Goal: Information Seeking & Learning: Learn about a topic

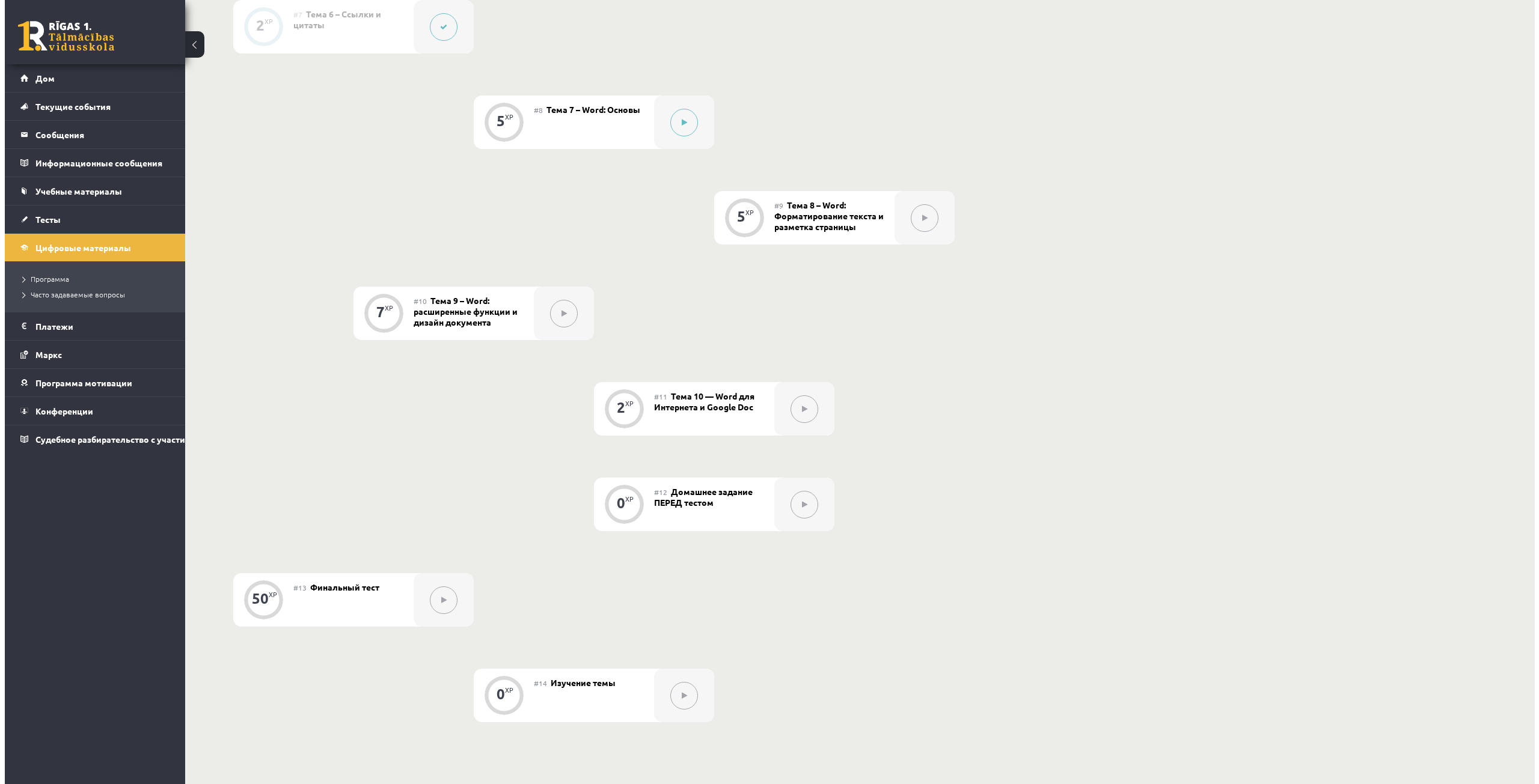
scroll to position [962, 0]
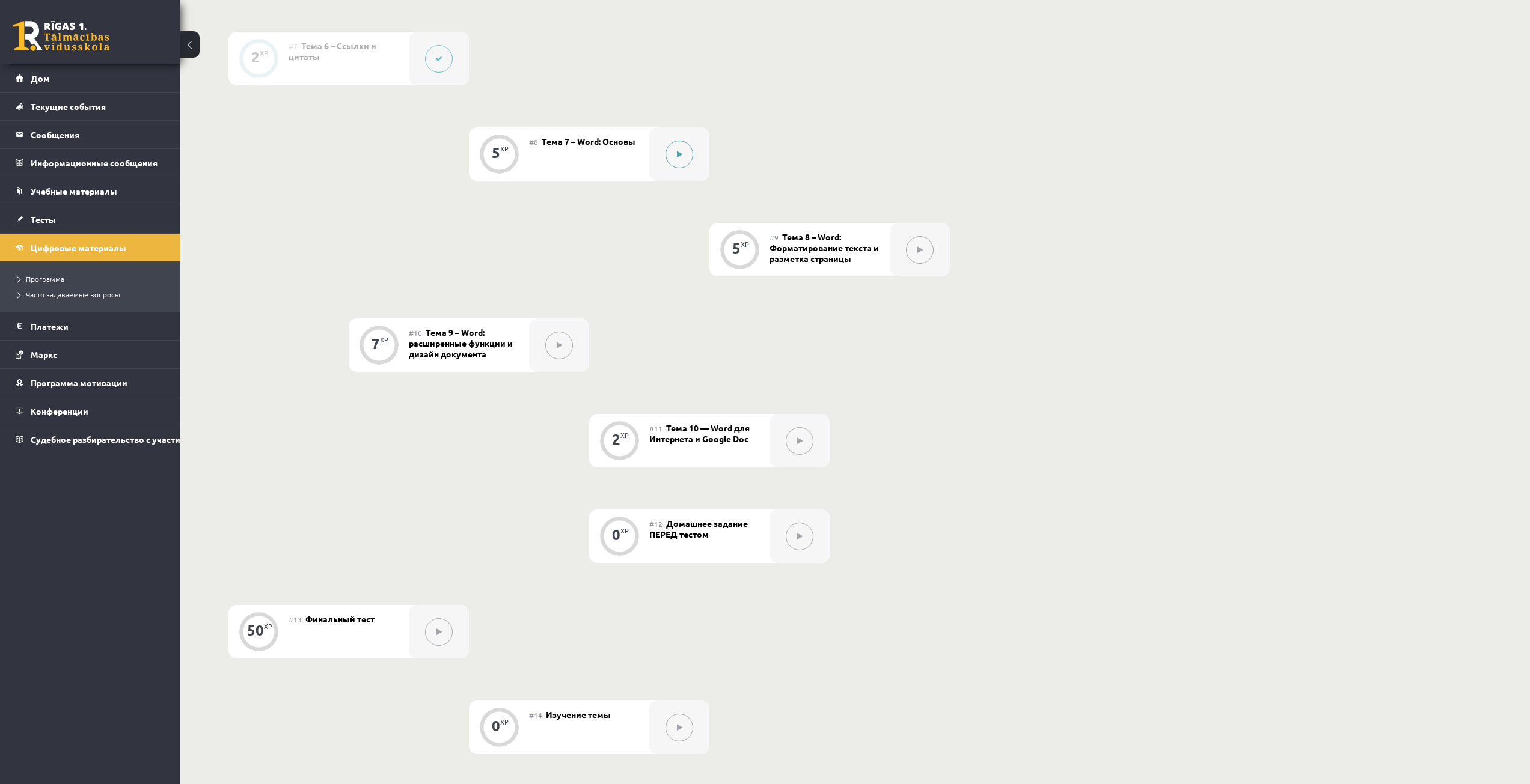
click at [660, 160] on div at bounding box center [679, 154] width 60 height 53
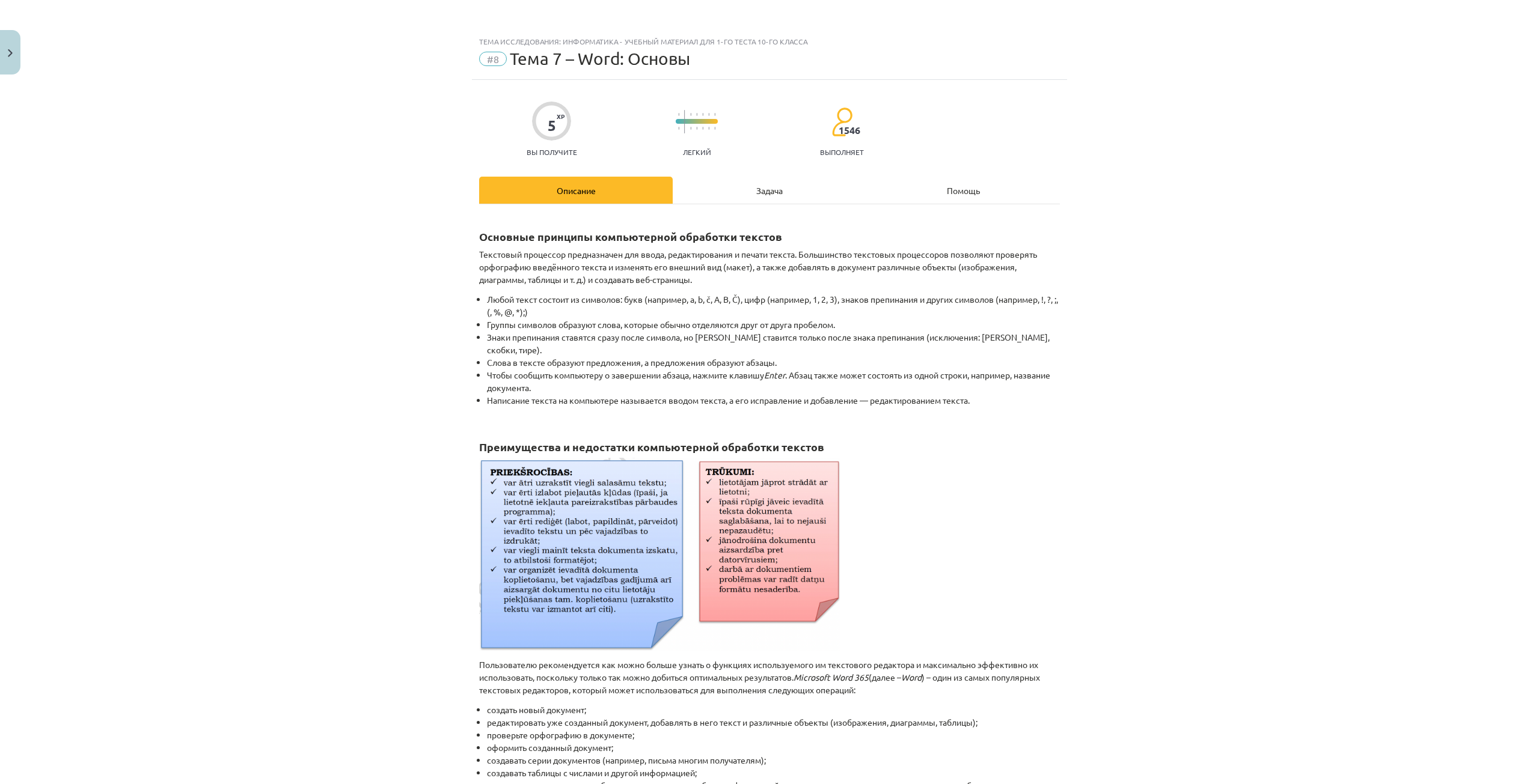
click at [737, 183] on div "Задача" at bounding box center [770, 191] width 194 height 27
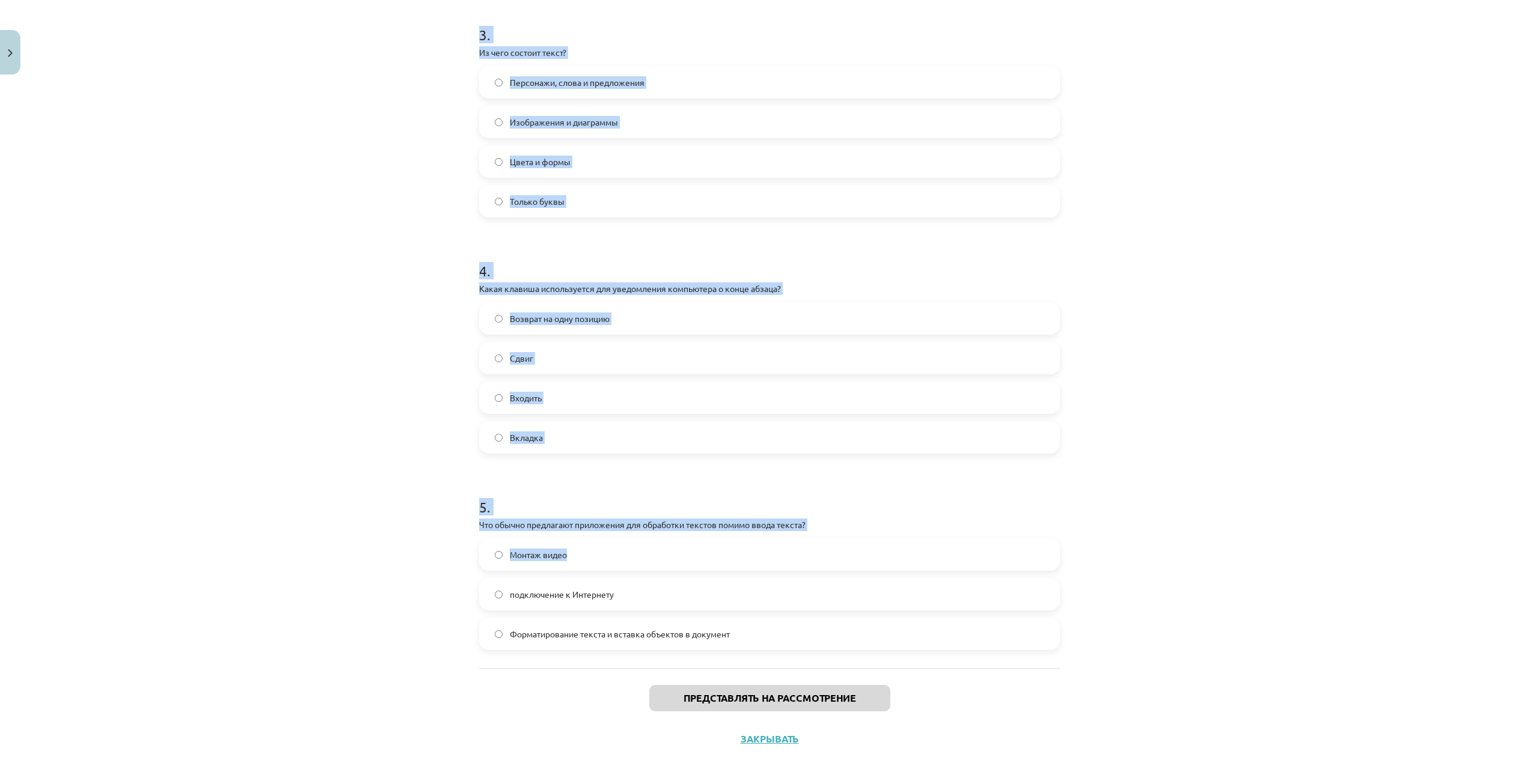
scroll to position [711, 0]
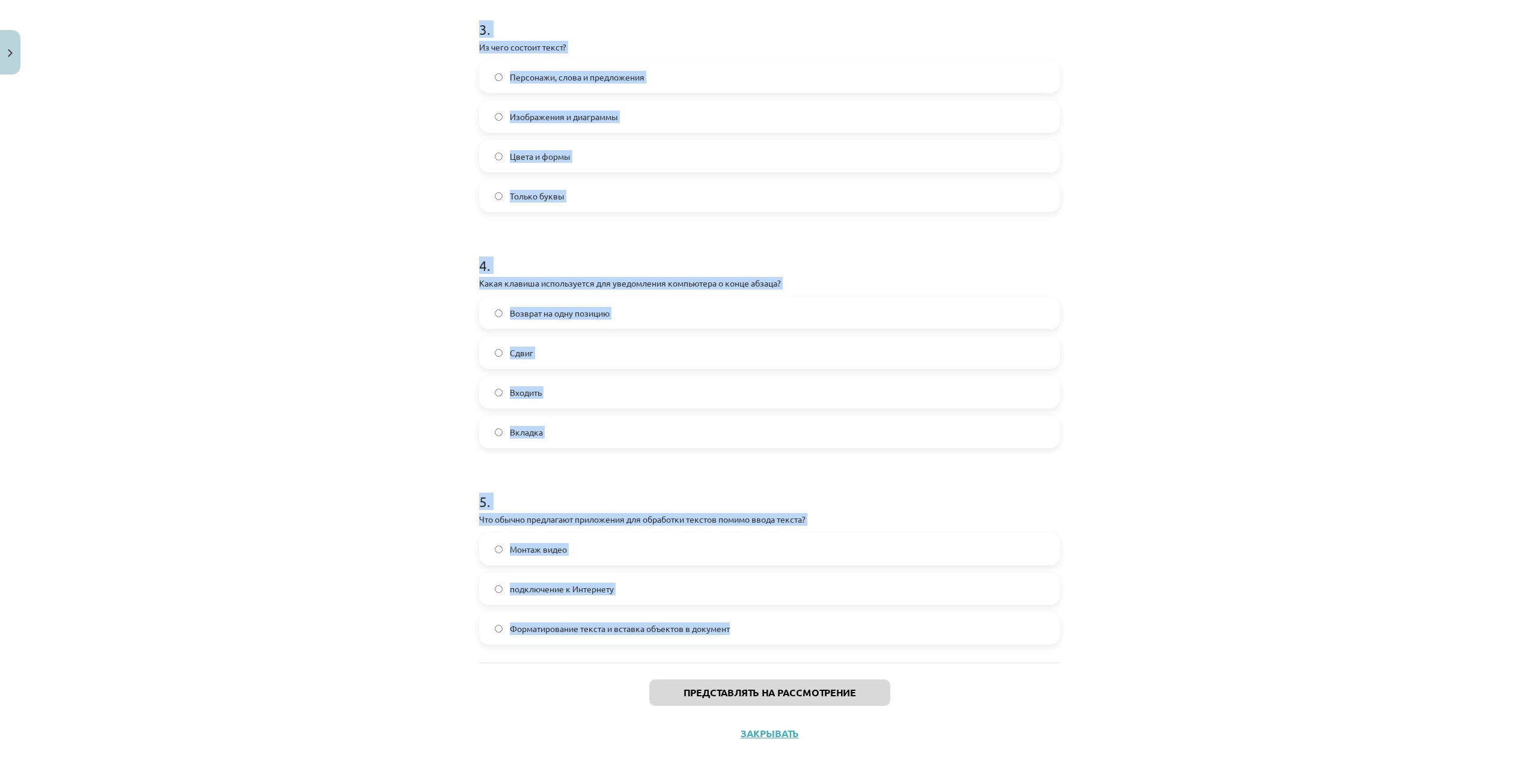
drag, startPoint x: 459, startPoint y: 253, endPoint x: 825, endPoint y: 628, distance: 524.0
click at [825, 628] on div "Тема исследования: Информатика - учебный материал для 1-го теста 10-го класса #…" at bounding box center [770, 392] width 1539 height 784
copy form "Loremi dolorsit ametcon adipiscing eli seddoeius tempor? Inci, utlaboreetdolo m…"
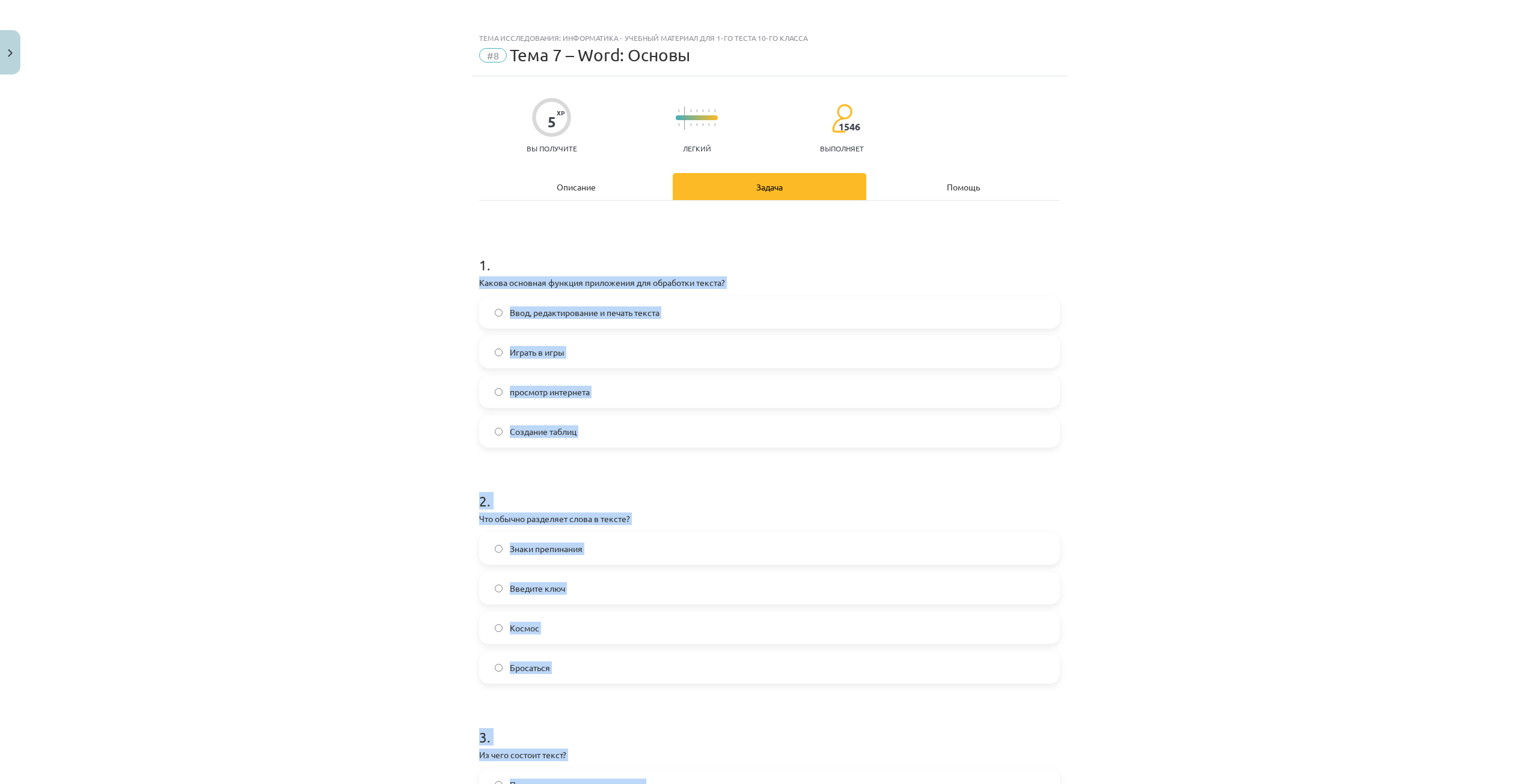
scroll to position [0, 0]
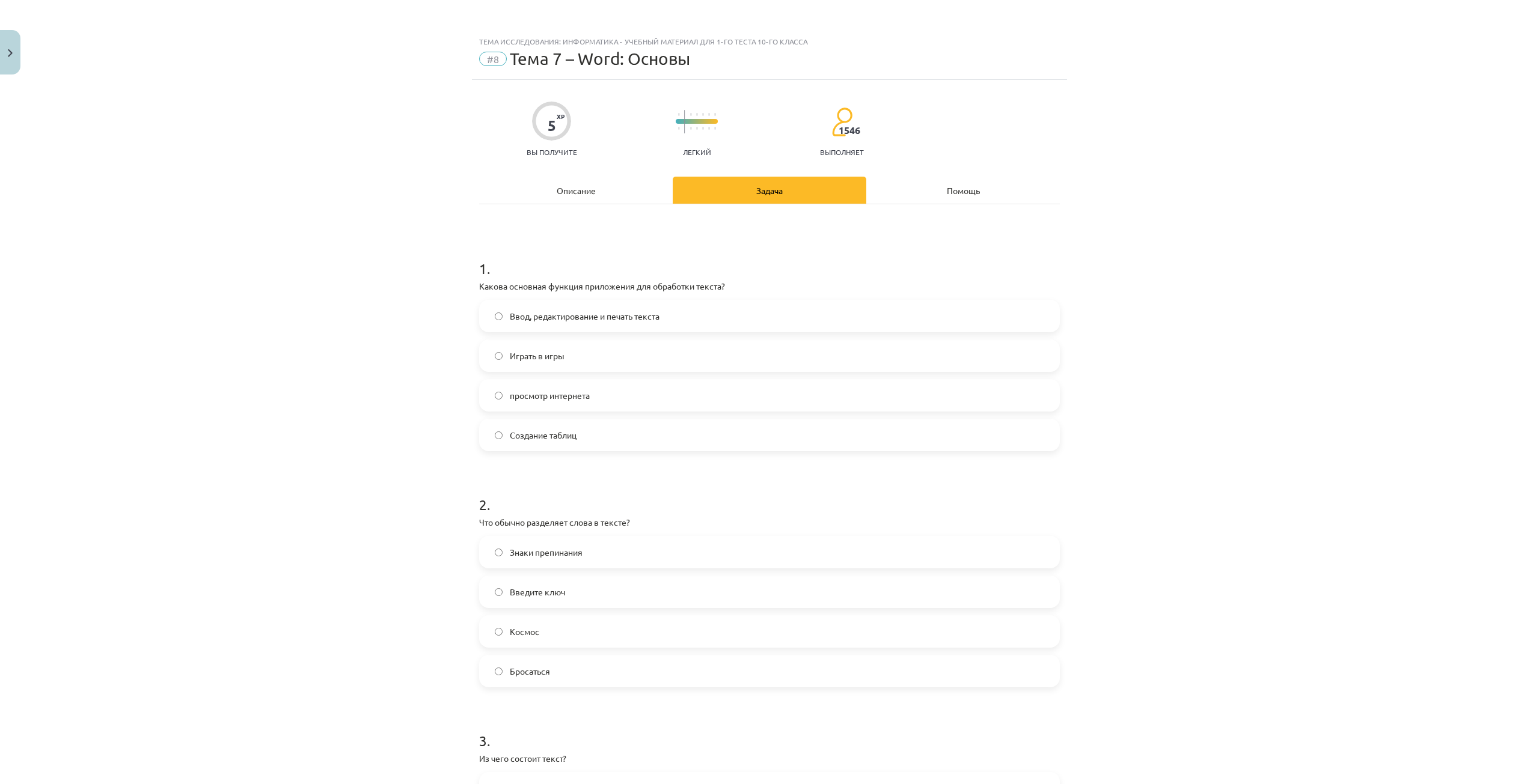
click at [389, 171] on div "Тема исследования: Информатика - учебный материал для 1-го теста 10-го класса #…" at bounding box center [770, 392] width 1539 height 784
drag, startPoint x: 537, startPoint y: 314, endPoint x: 489, endPoint y: 325, distance: 49.2
click at [537, 314] on font "Ввод, редактирование и печать текста" at bounding box center [584, 315] width 150 height 11
click at [445, 336] on div "Тема исследования: Информатика - учебный материал для 1-го теста 10-го класса #…" at bounding box center [770, 392] width 1539 height 784
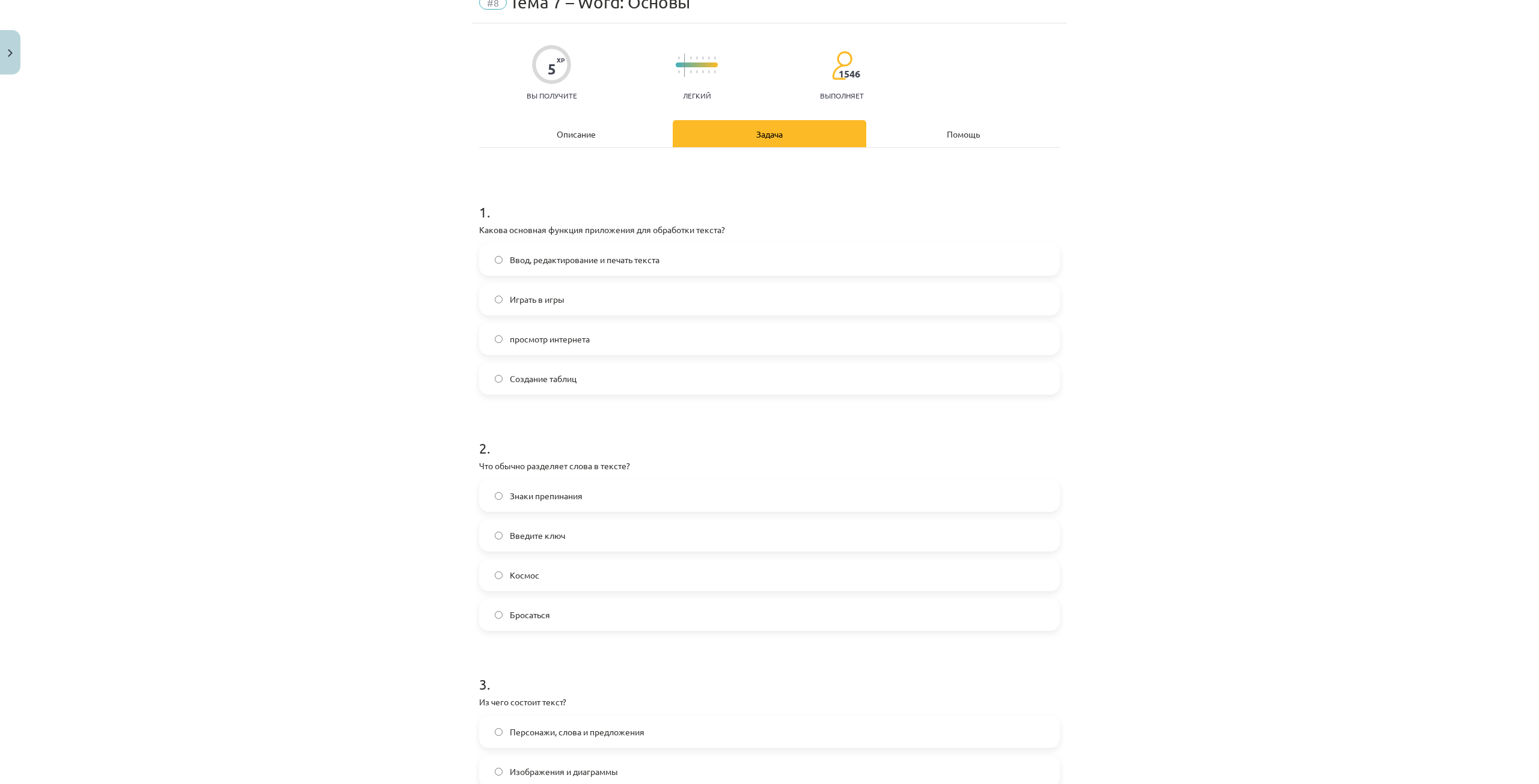
scroll to position [60, 0]
click at [543, 492] on font "Знаки препинания" at bounding box center [546, 492] width 73 height 11
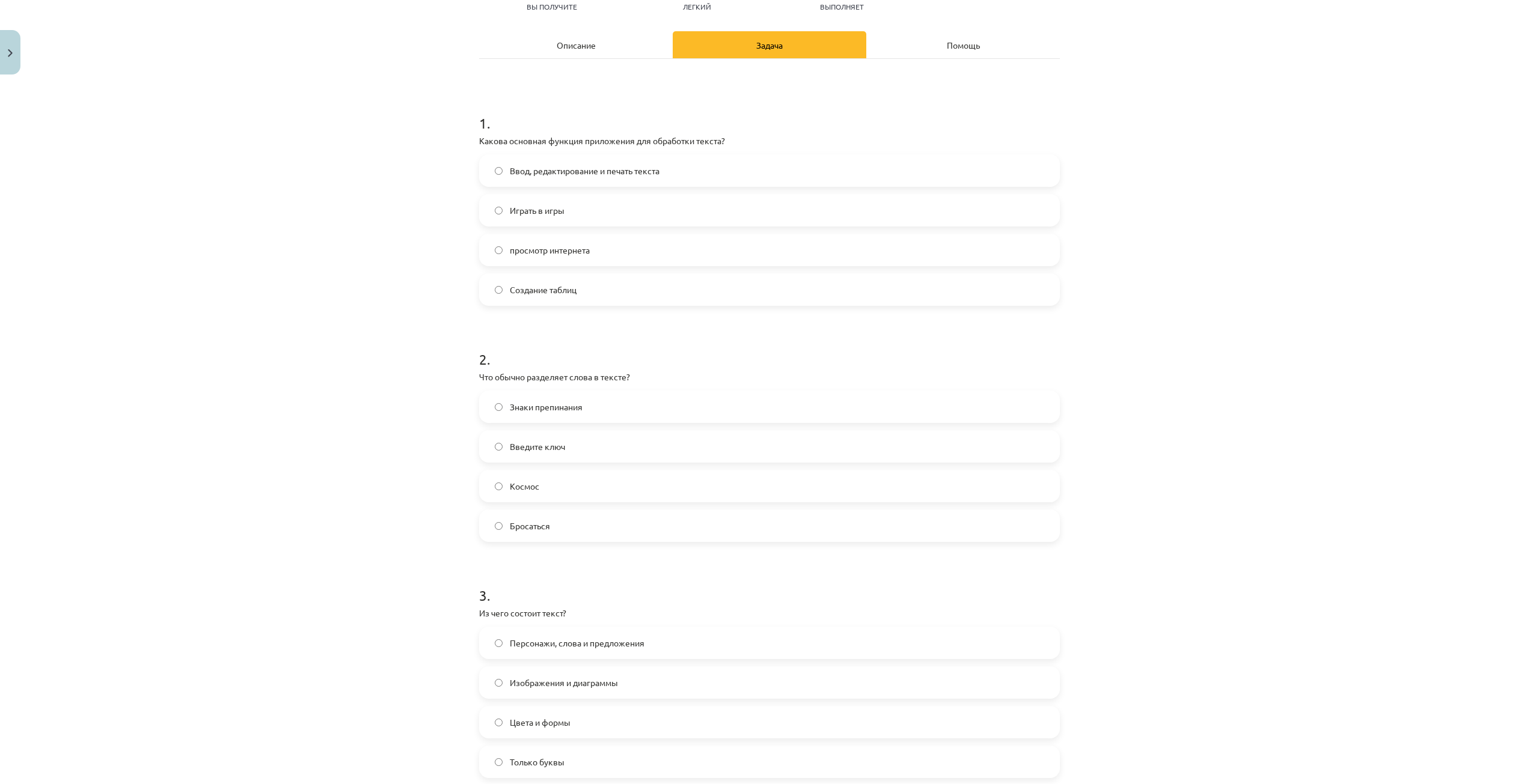
scroll to position [180, 0]
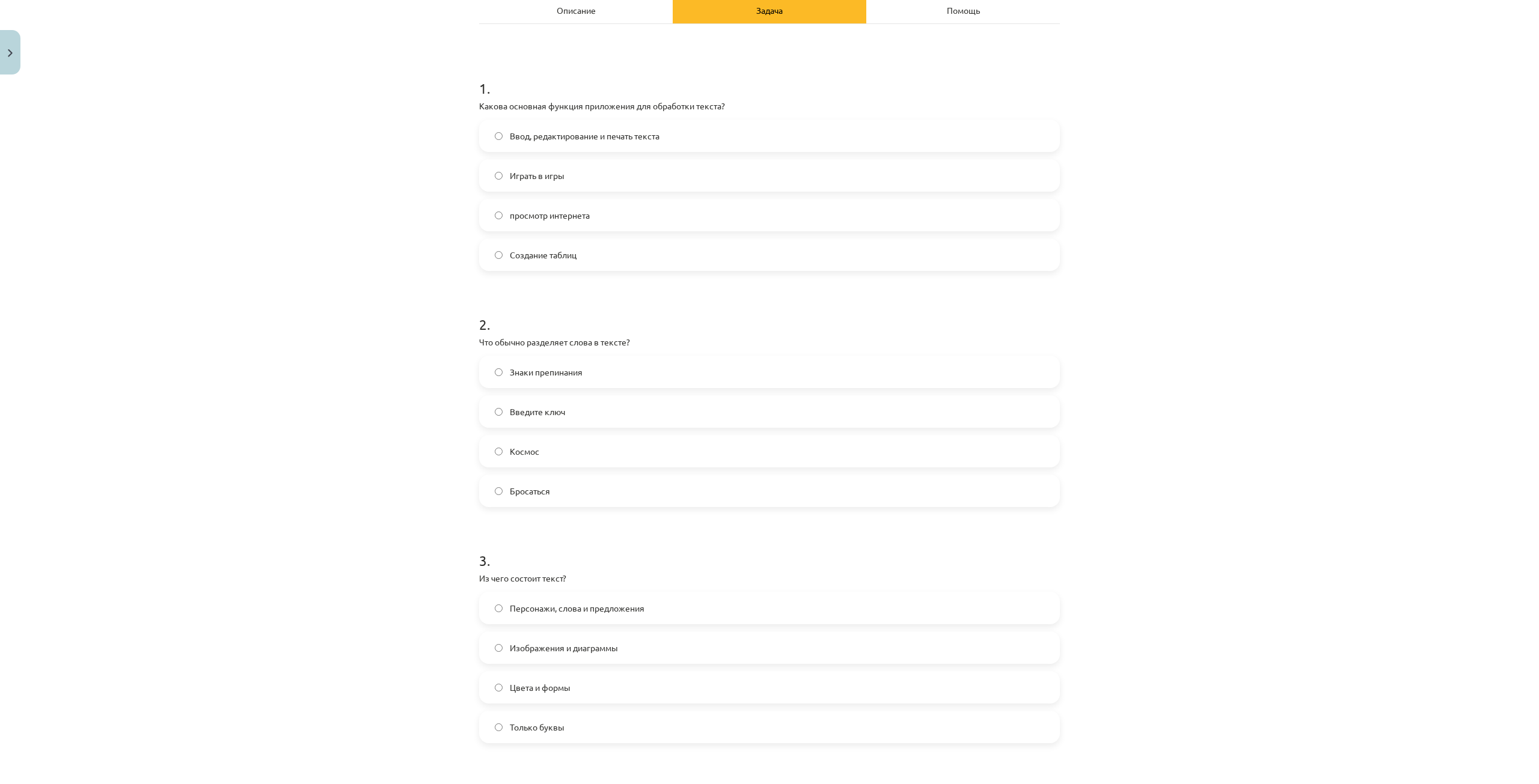
click at [568, 598] on label "Персонажи, слова и предложения" at bounding box center [769, 608] width 578 height 30
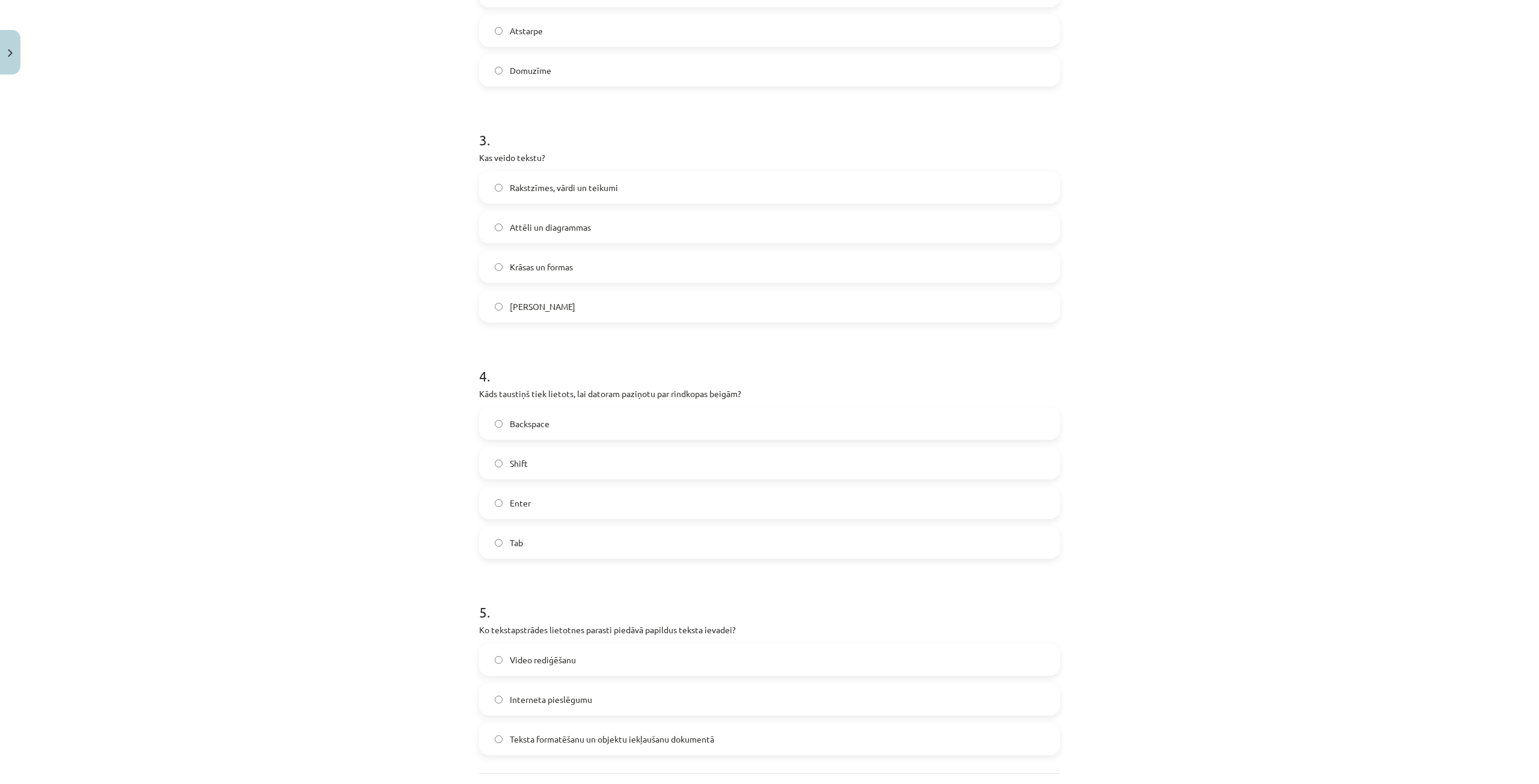
scroll to position [901, 0]
click at [643, 504] on label "Enter" at bounding box center [769, 503] width 578 height 30
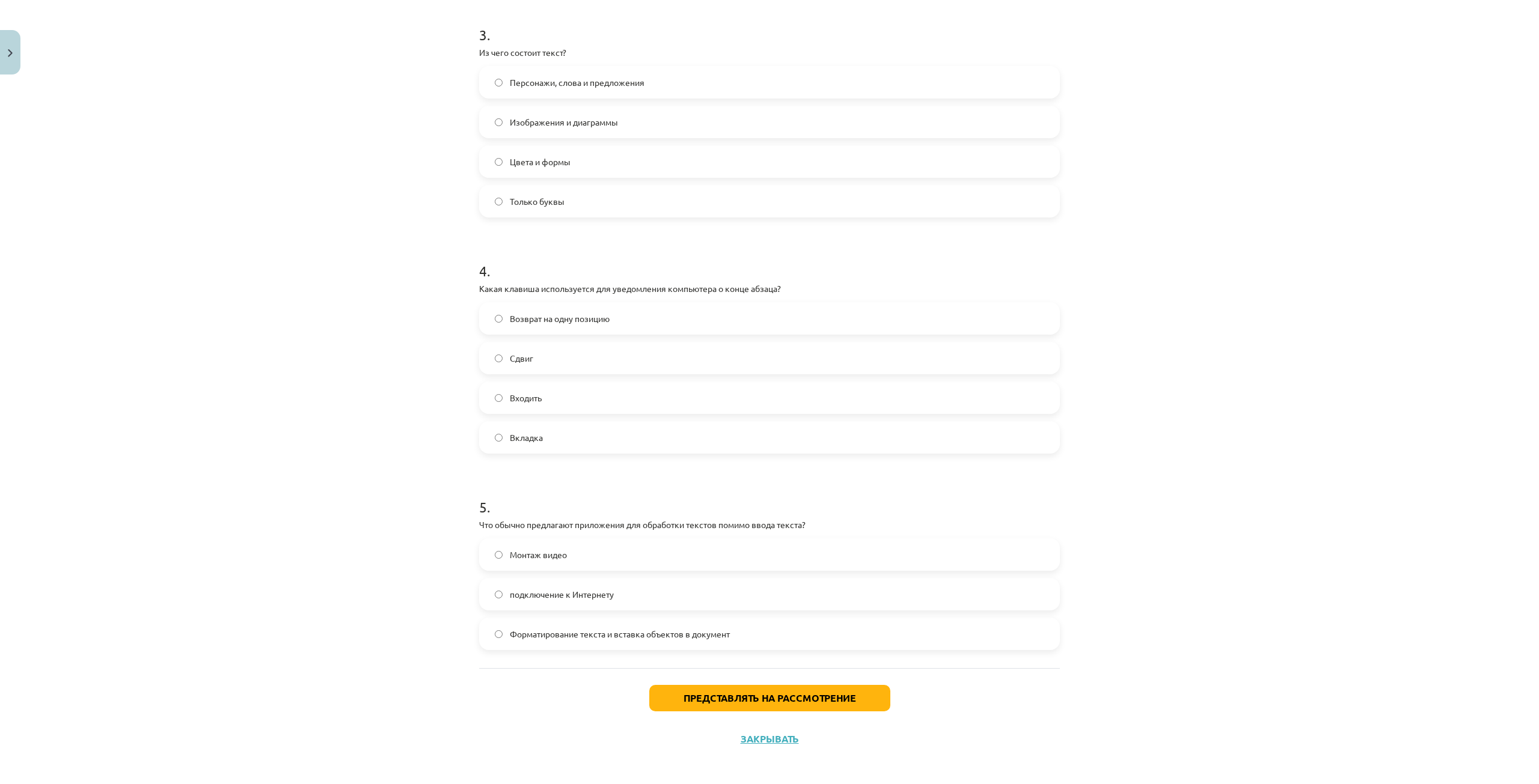
scroll to position [711, 0]
drag, startPoint x: 560, startPoint y: 629, endPoint x: 565, endPoint y: 633, distance: 6.4
click at [563, 630] on font "Форматирование текста и вставка объектов в документ" at bounding box center [620, 628] width 220 height 11
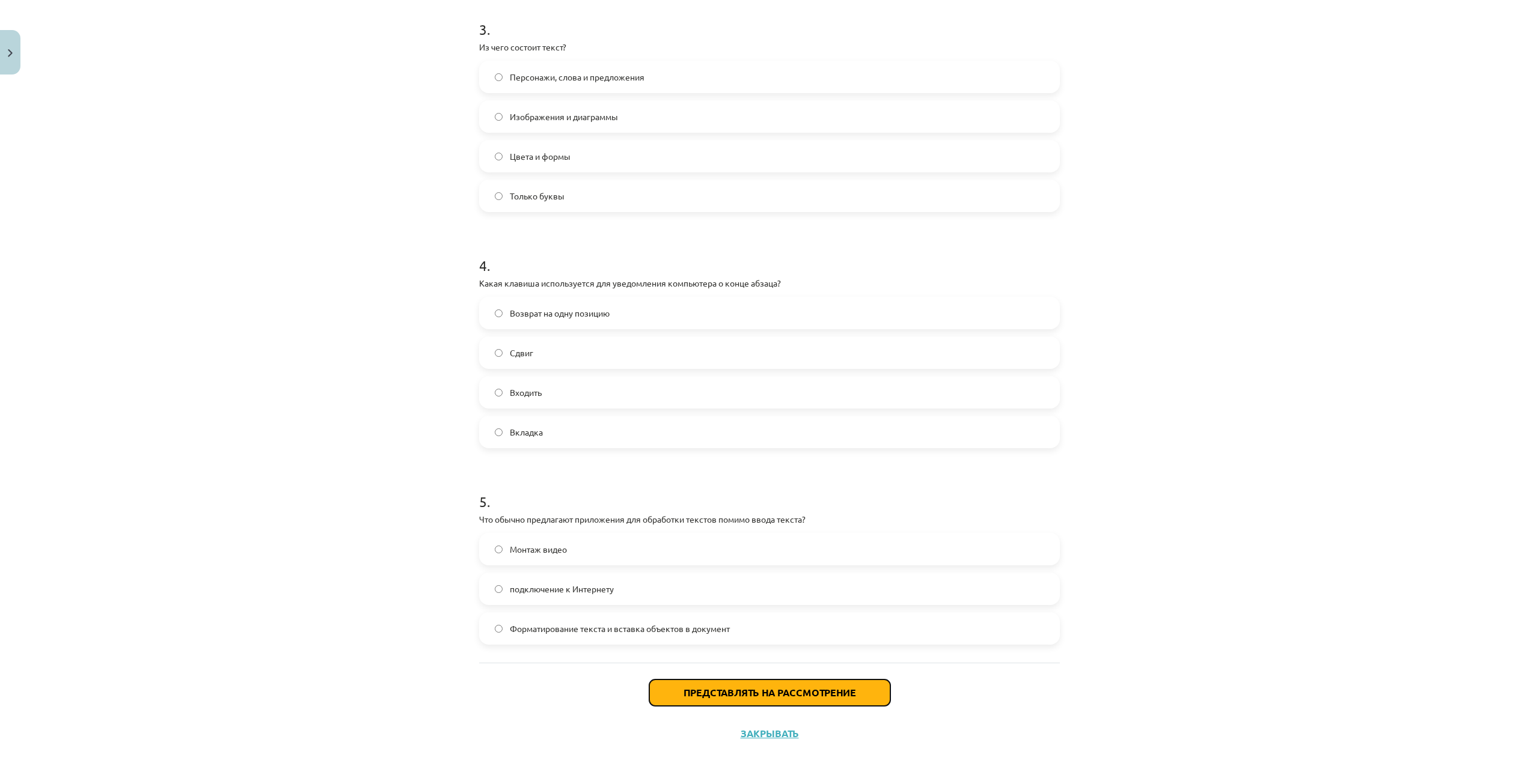
click at [661, 691] on button "Представлять на рассмотрение" at bounding box center [770, 693] width 241 height 27
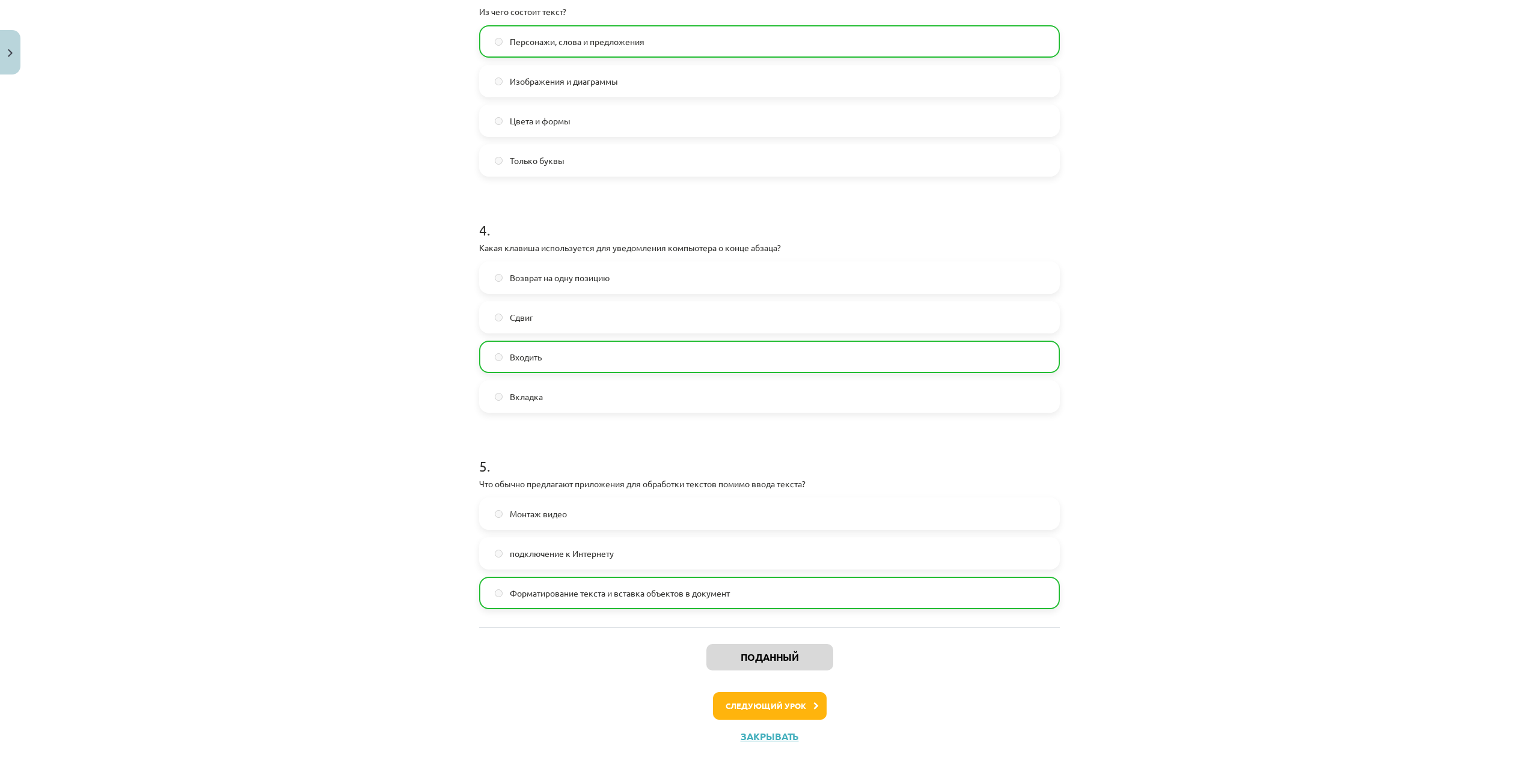
scroll to position [750, 0]
click at [781, 693] on button "Следующий урок" at bounding box center [770, 703] width 114 height 28
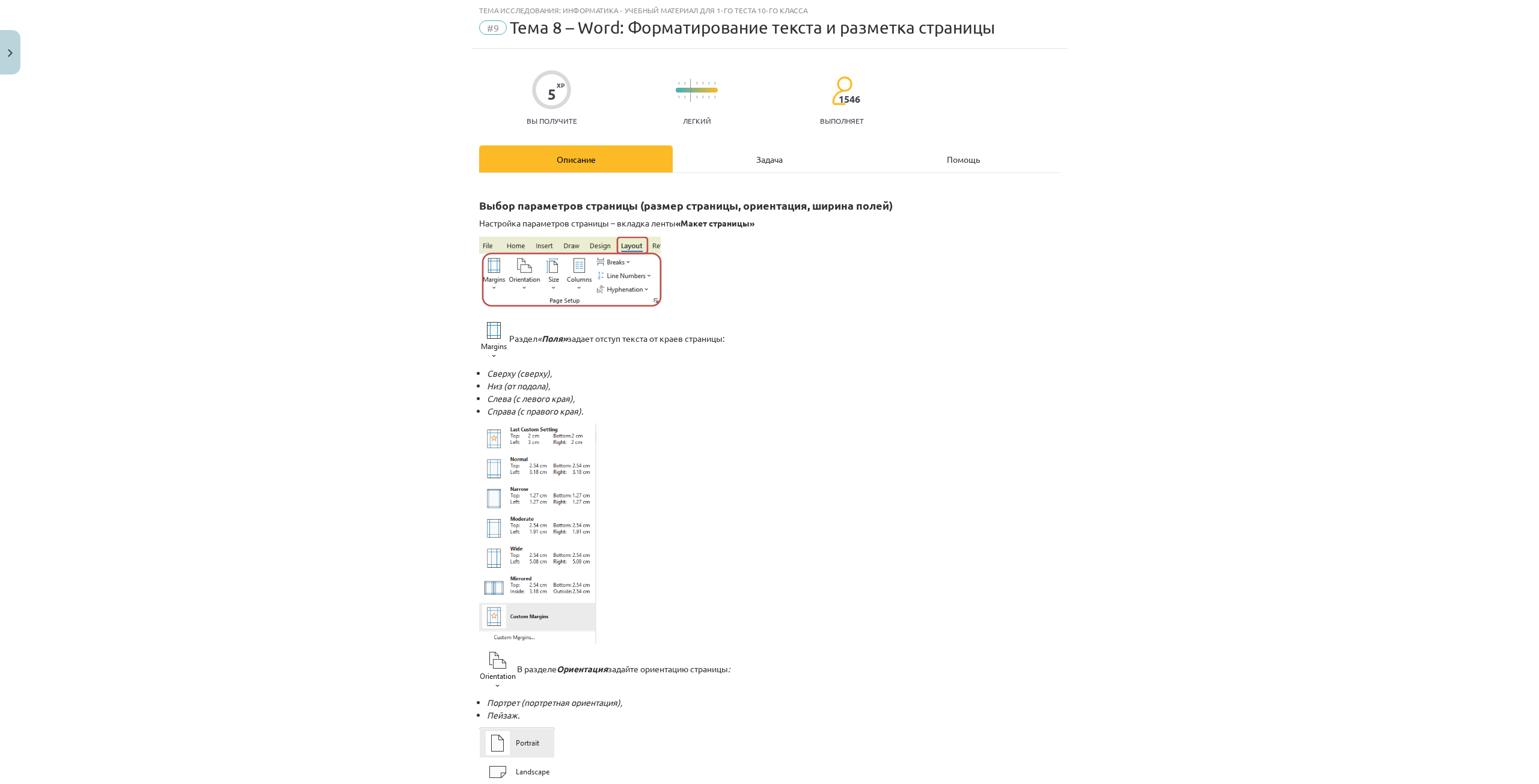
scroll to position [30, 0]
click at [764, 161] on font "Задача" at bounding box center [770, 160] width 27 height 11
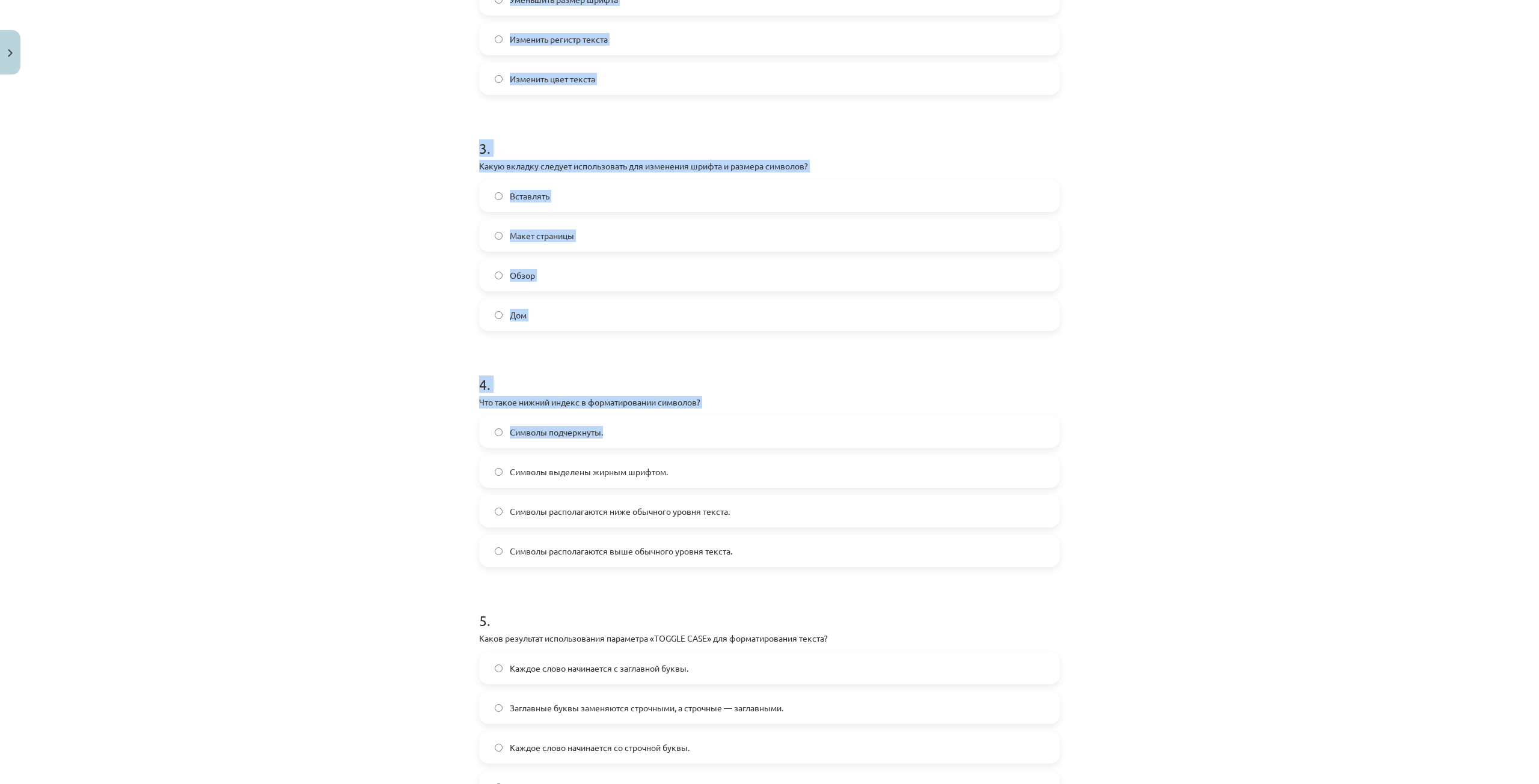
scroll to position [762, 0]
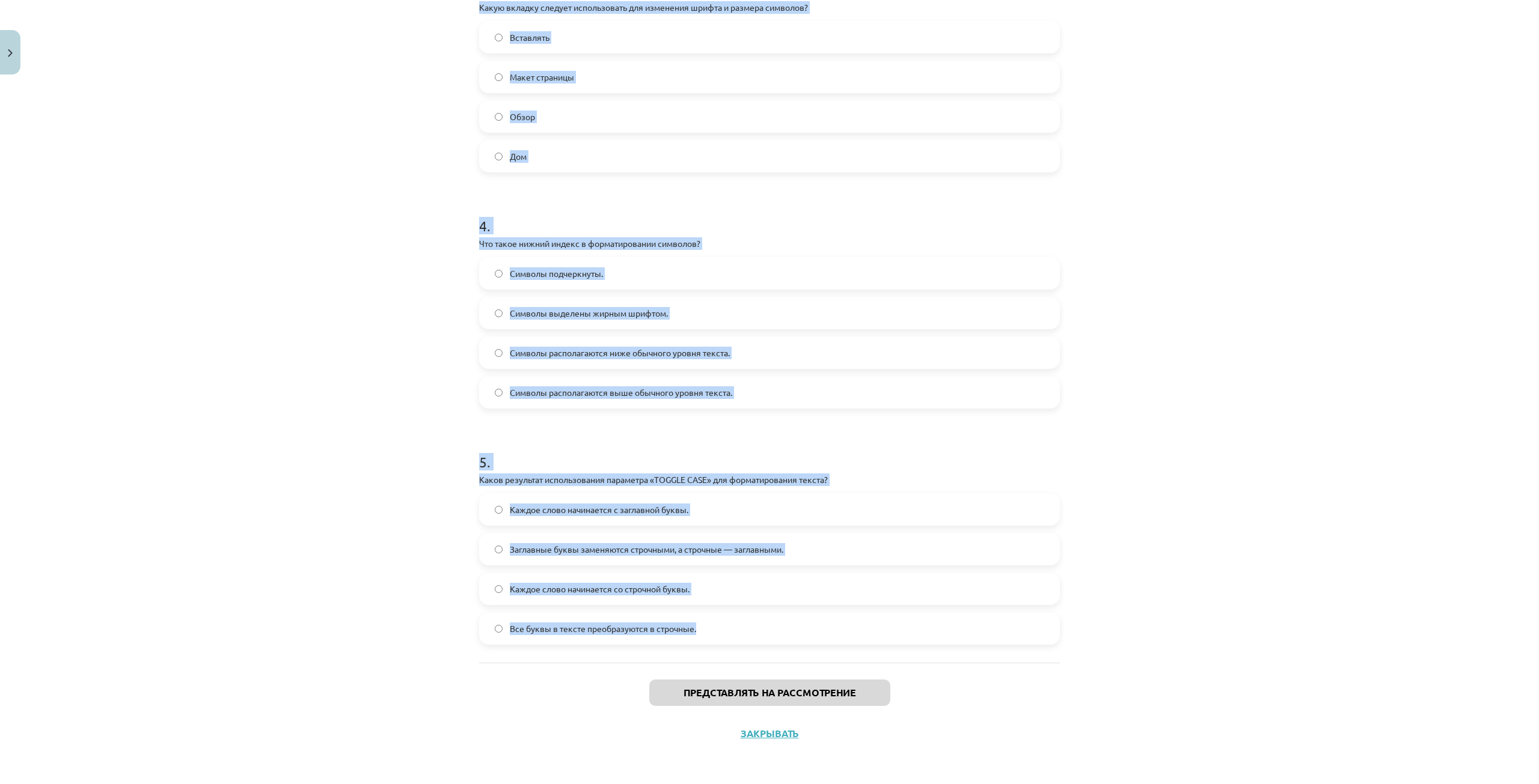
drag, startPoint x: 417, startPoint y: 244, endPoint x: 808, endPoint y: 659, distance: 570.2
click at [808, 659] on div "Тема исследования: Информатика - учебный материал для 1-го теста 10-го класса #…" at bounding box center [770, 392] width 1539 height 784
copy form "4 . Lor ipsum dolorsitametc adipis? Elits, doeiusmodtem i utlabor etdolor Magna…"
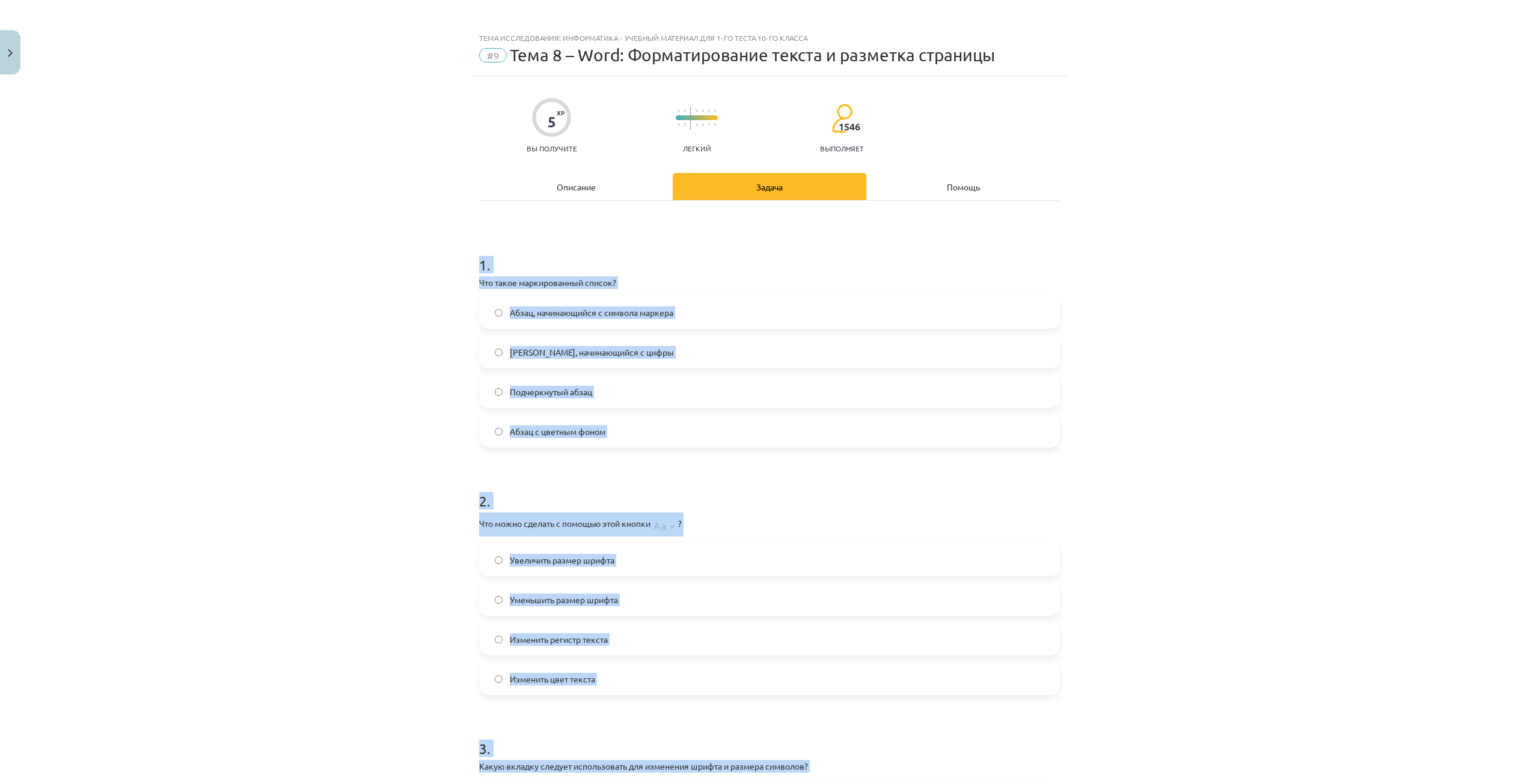
scroll to position [0, 0]
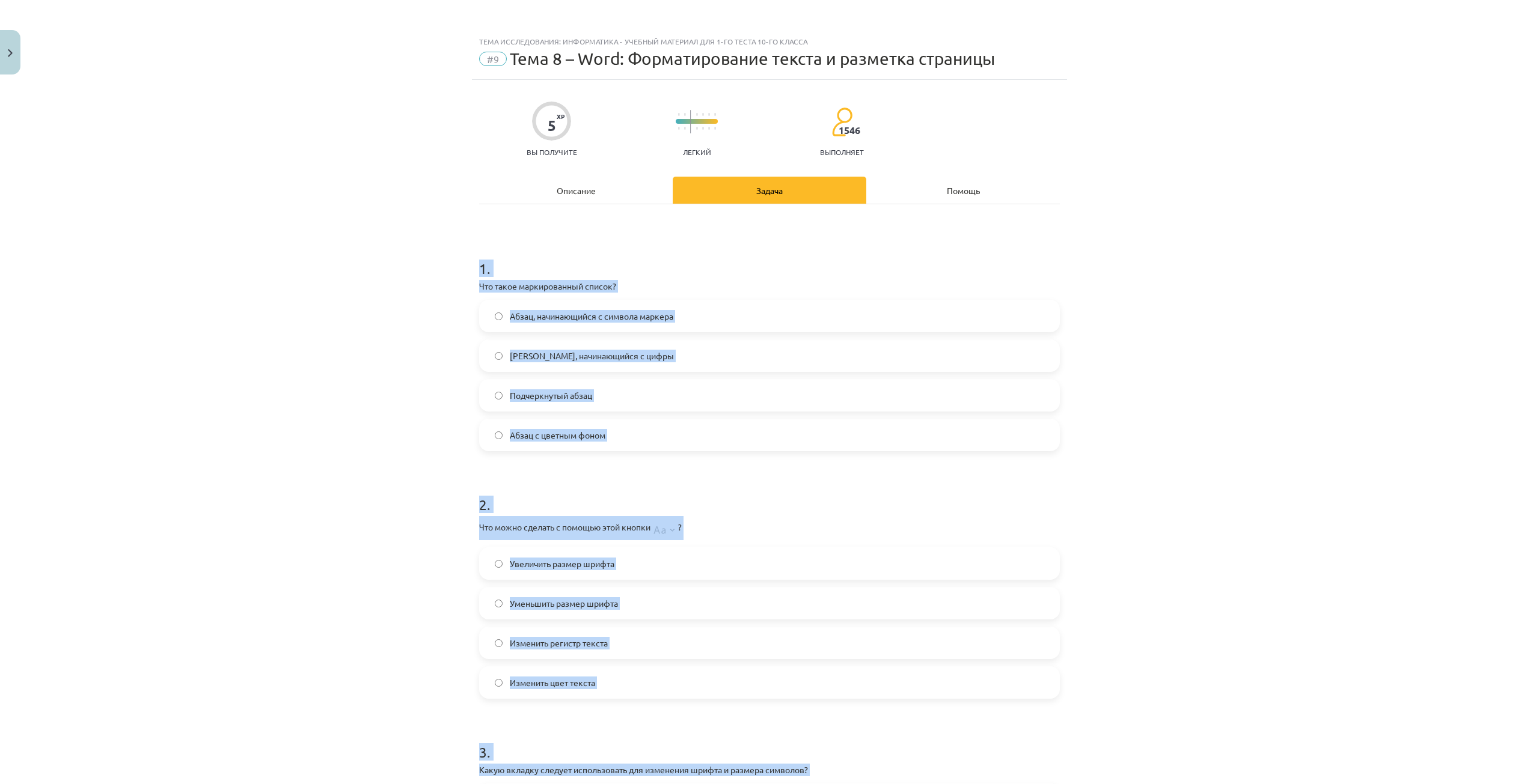
drag, startPoint x: 243, startPoint y: 304, endPoint x: 317, endPoint y: 227, distance: 106.8
click at [244, 304] on div "Тема исследования: Информатика - учебный материал для 1-го теста 10-го класса #…" at bounding box center [770, 392] width 1539 height 784
drag, startPoint x: 323, startPoint y: 469, endPoint x: 409, endPoint y: 429, distance: 94.8
click at [324, 468] on div "Тема исследования: Информатика - учебный материал для 1-го теста 10-го класса #…" at bounding box center [770, 392] width 1539 height 784
click at [488, 356] on label "[PERSON_NAME], начинающийся с цифры" at bounding box center [769, 356] width 578 height 30
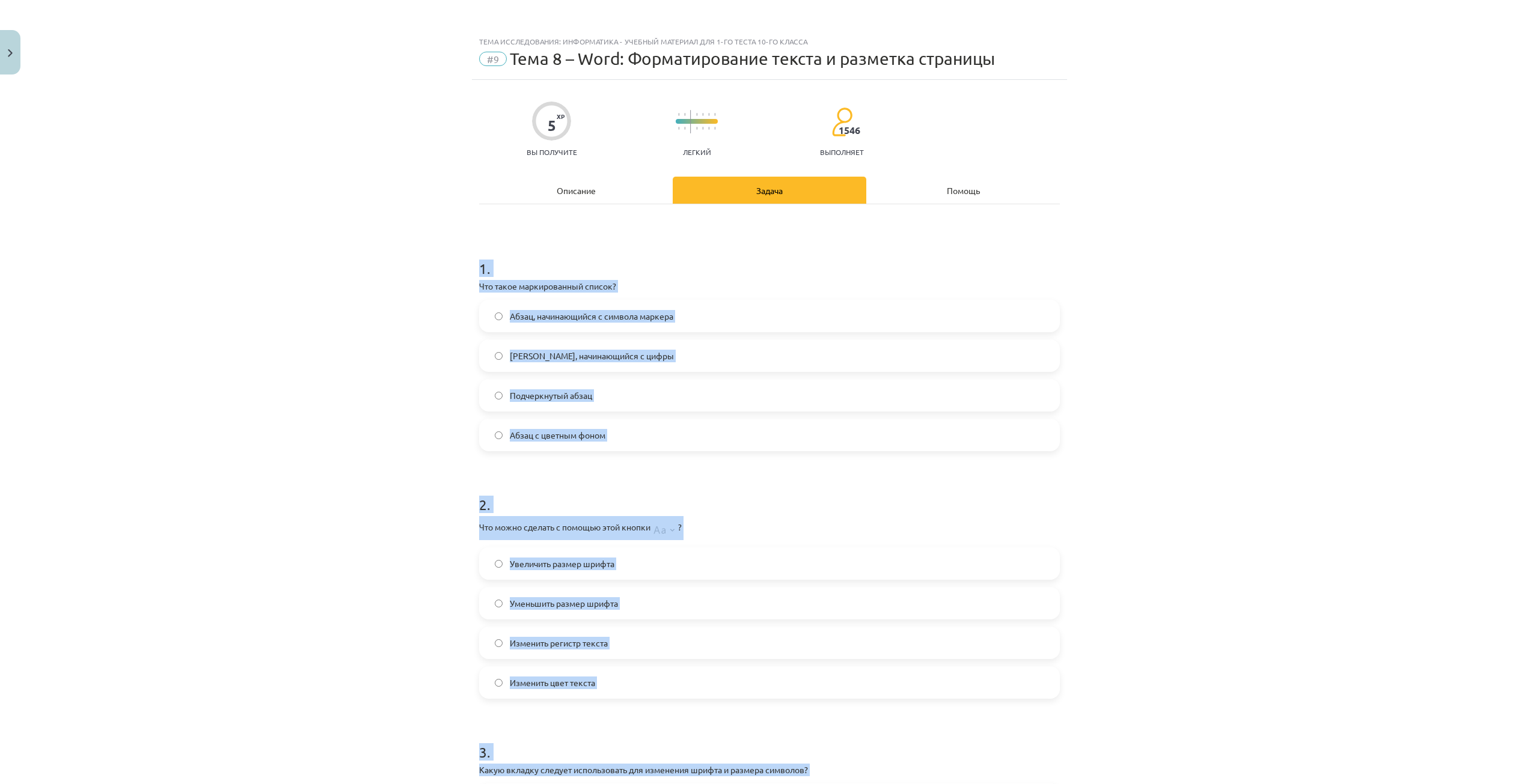
click at [447, 376] on div "Тема исследования: Информатика - учебный материал для 1-го теста 10-го класса #…" at bounding box center [770, 392] width 1539 height 784
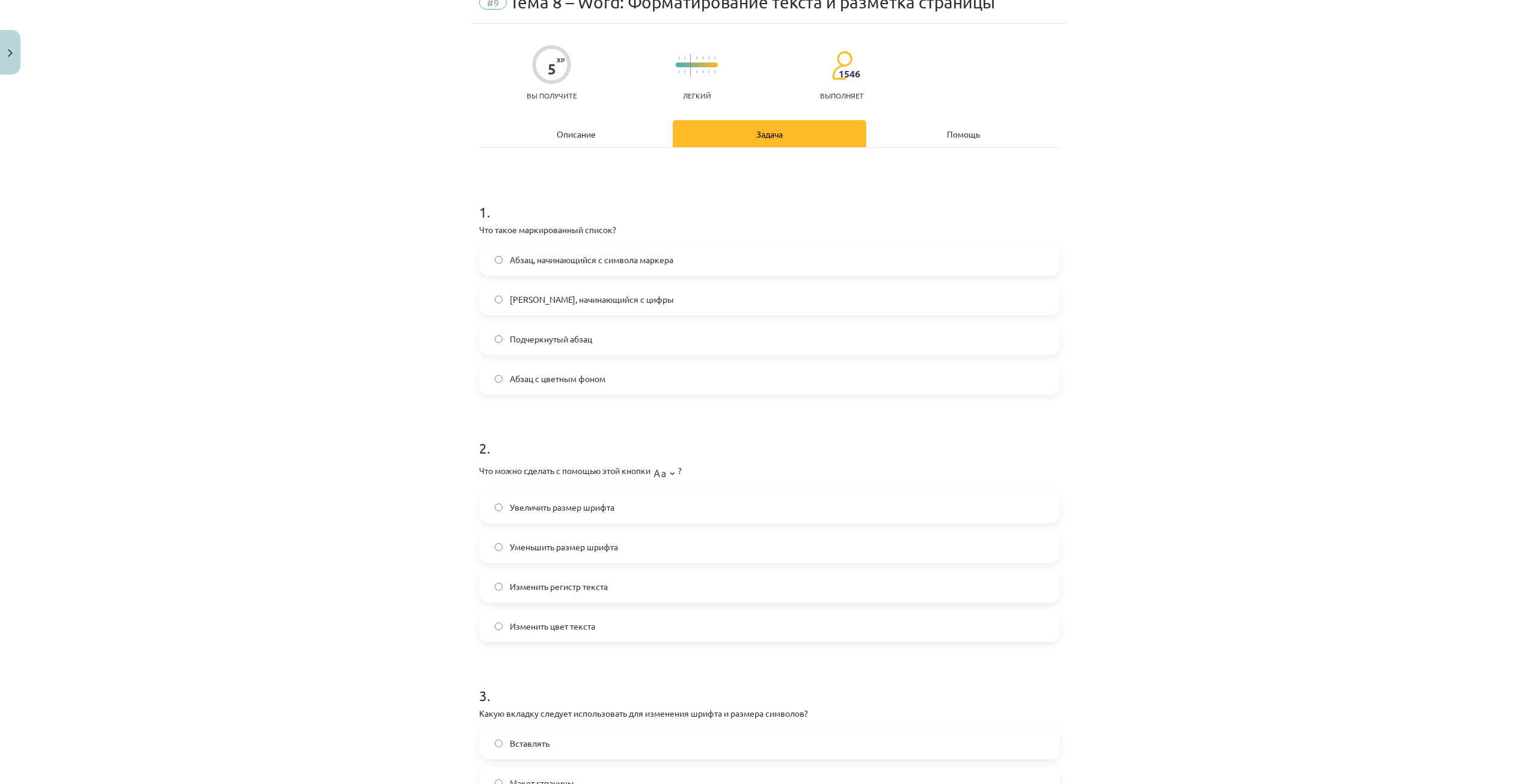
scroll to position [60, 0]
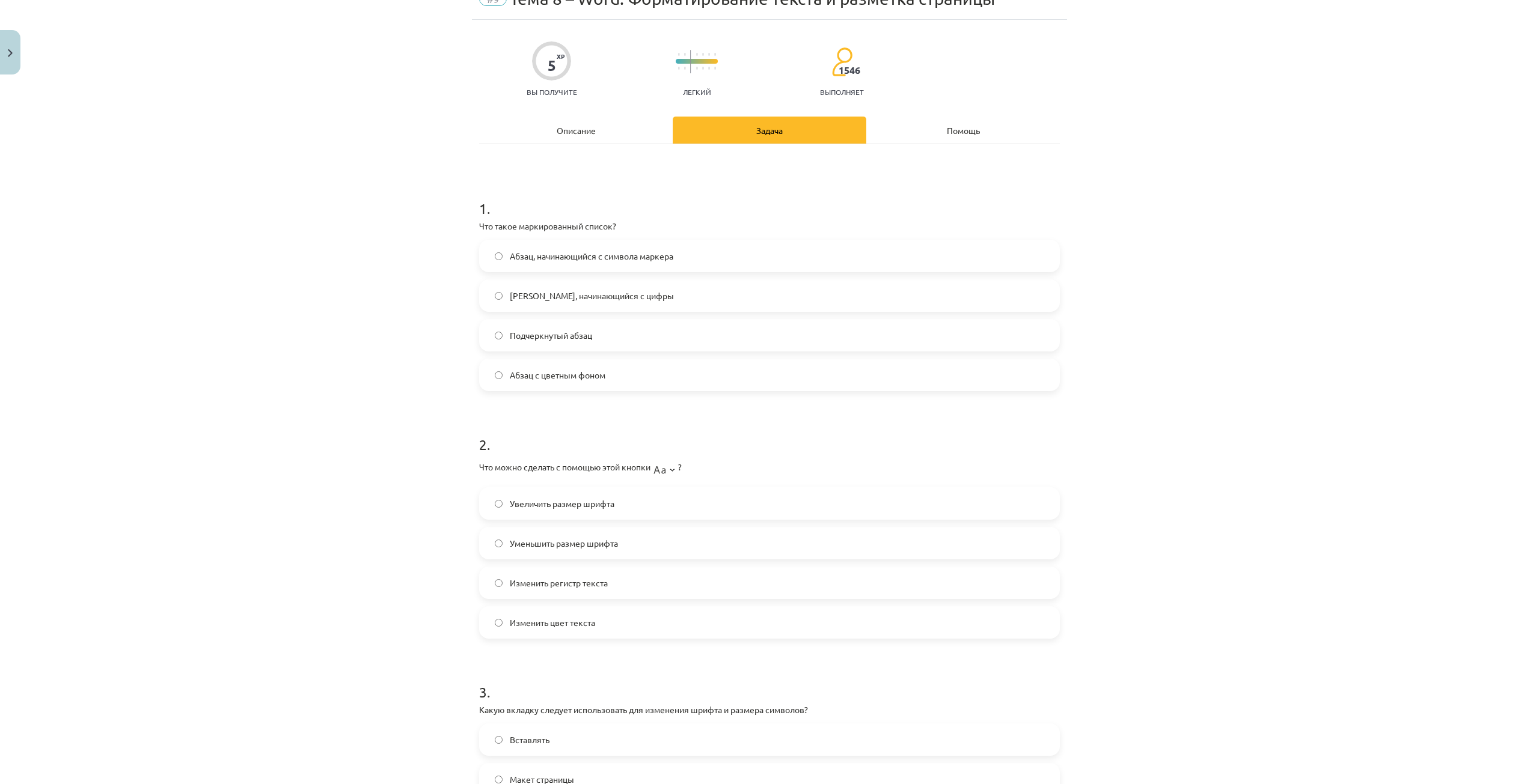
click at [531, 547] on font "Уменьшить размер шрифта" at bounding box center [564, 543] width 108 height 11
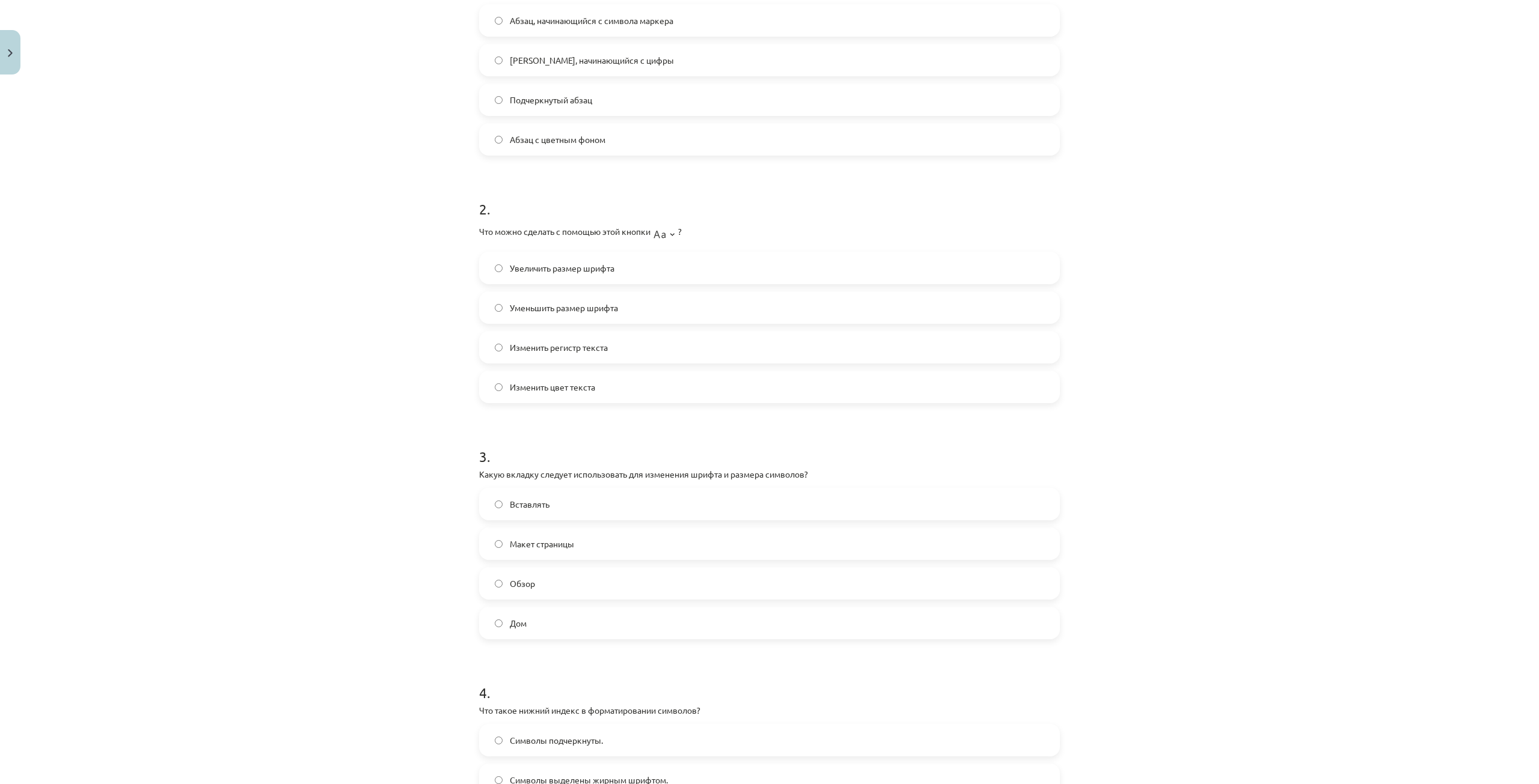
scroll to position [300, 0]
click at [540, 608] on label "Дом" at bounding box center [769, 618] width 578 height 30
click at [1233, 219] on div "Тема исследования: Информатика - учебный материал для 1-го теста 10-го класса #…" at bounding box center [770, 392] width 1539 height 784
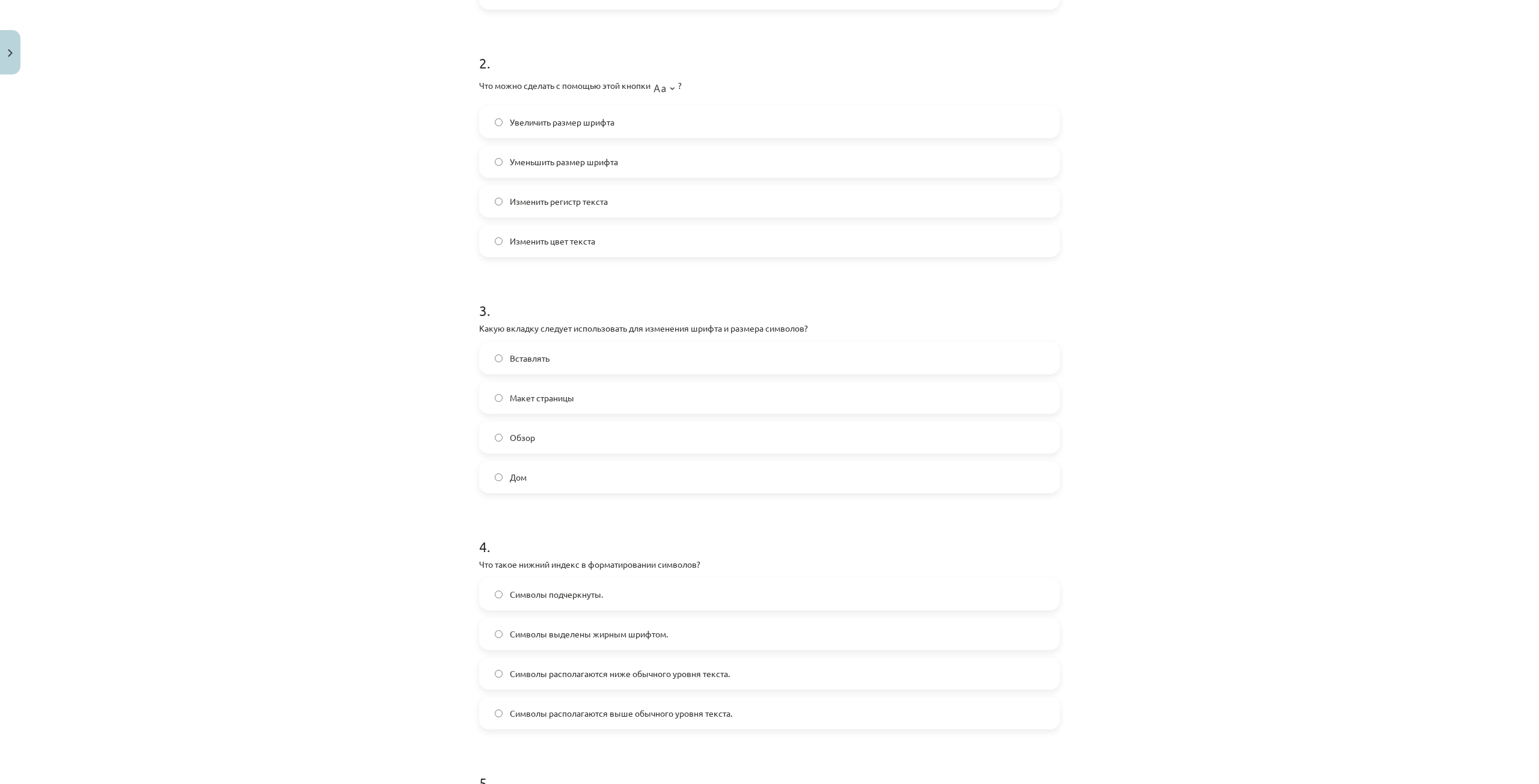
scroll to position [541, 0]
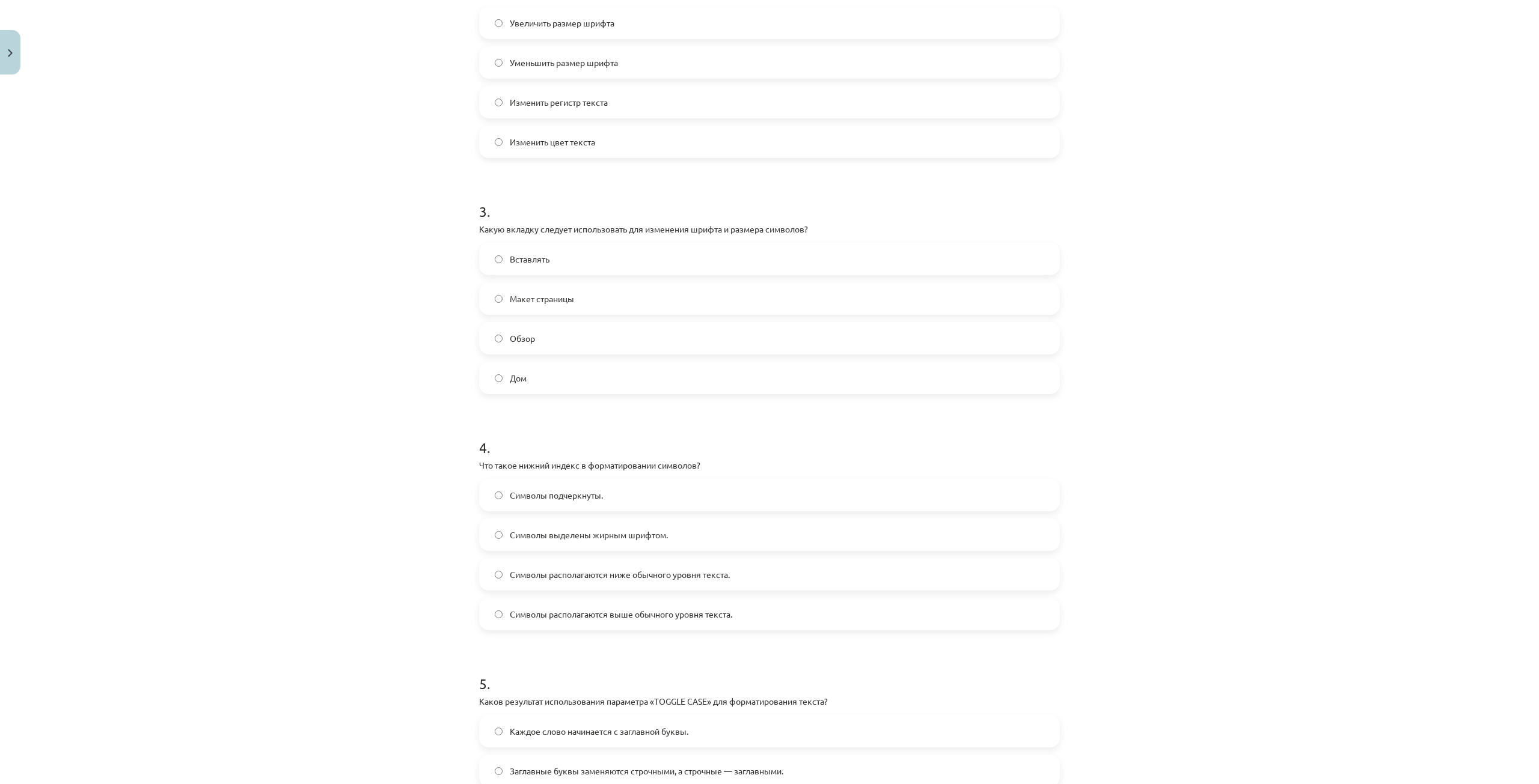
click at [630, 574] on font "Символы располагаются ниже обычного уровня текста." at bounding box center [620, 574] width 220 height 11
click at [370, 555] on div "Тема исследования: Информатика - учебный материал для 1-го теста 10-го класса #…" at bounding box center [770, 392] width 1539 height 784
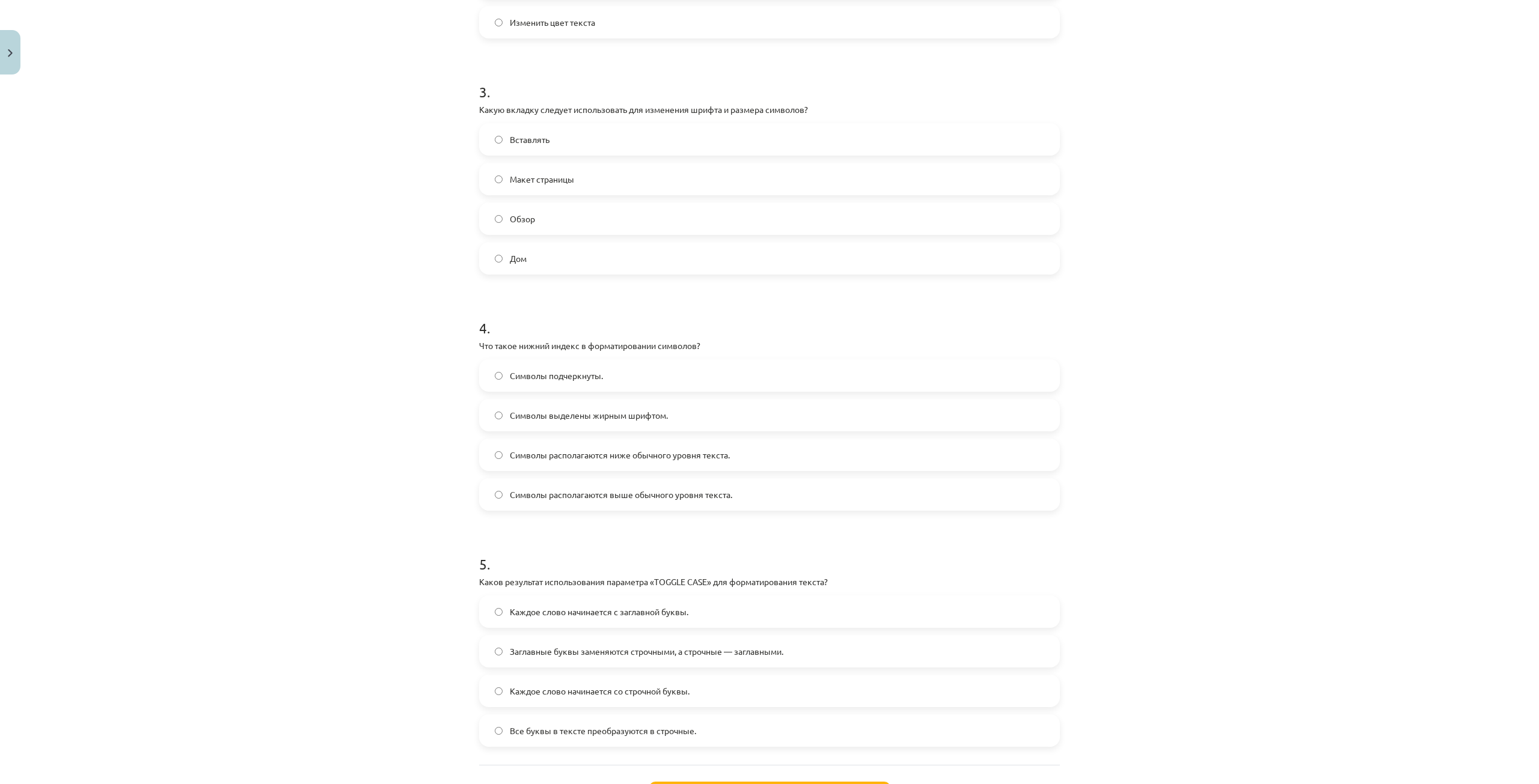
scroll to position [661, 0]
click at [631, 656] on span "Заглавные буквы заменяются строчными, а строчные — заглавными." at bounding box center [647, 651] width 273 height 12
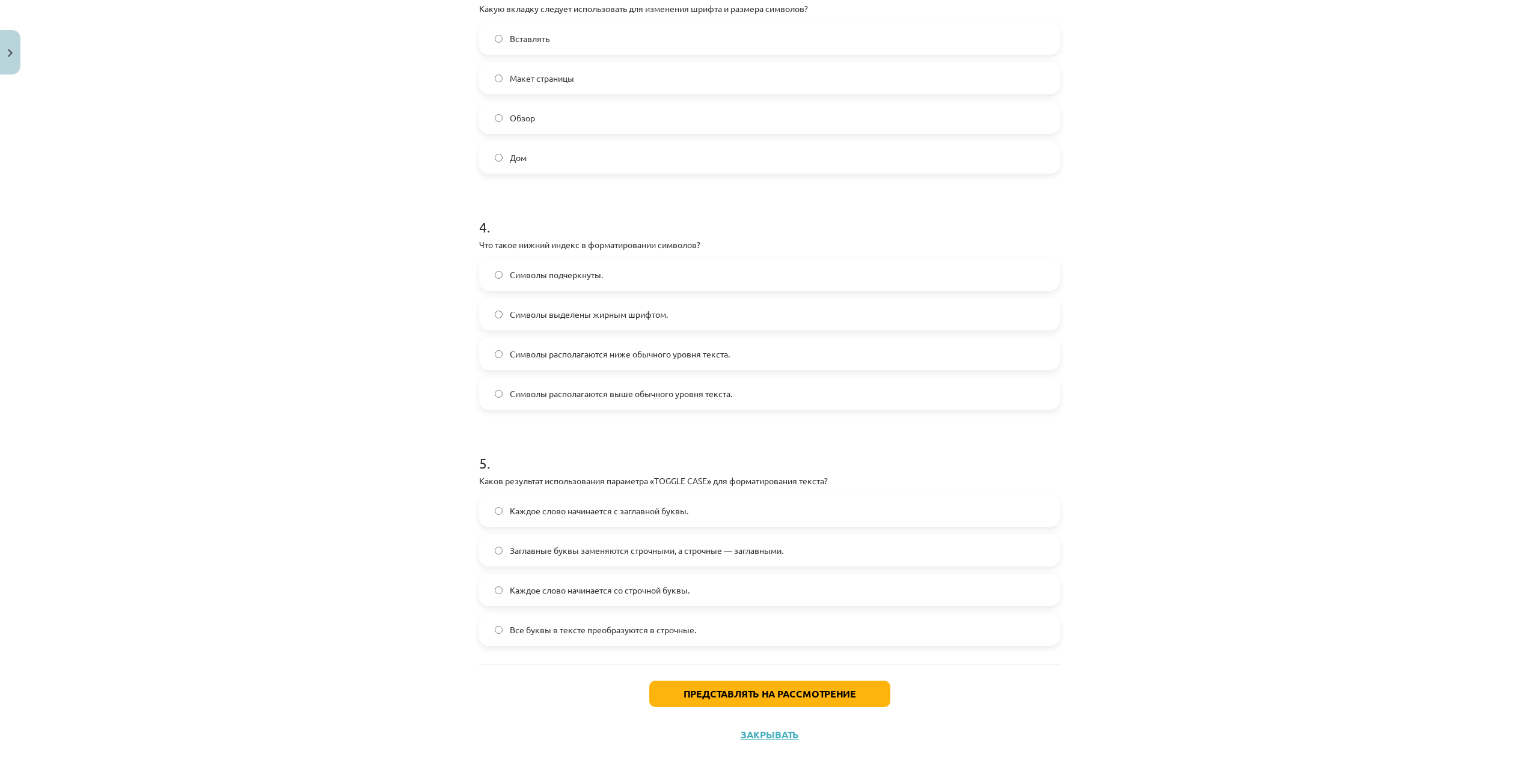
scroll to position [762, 0]
click at [713, 691] on font "Представлять на рассмотрение" at bounding box center [770, 693] width 173 height 12
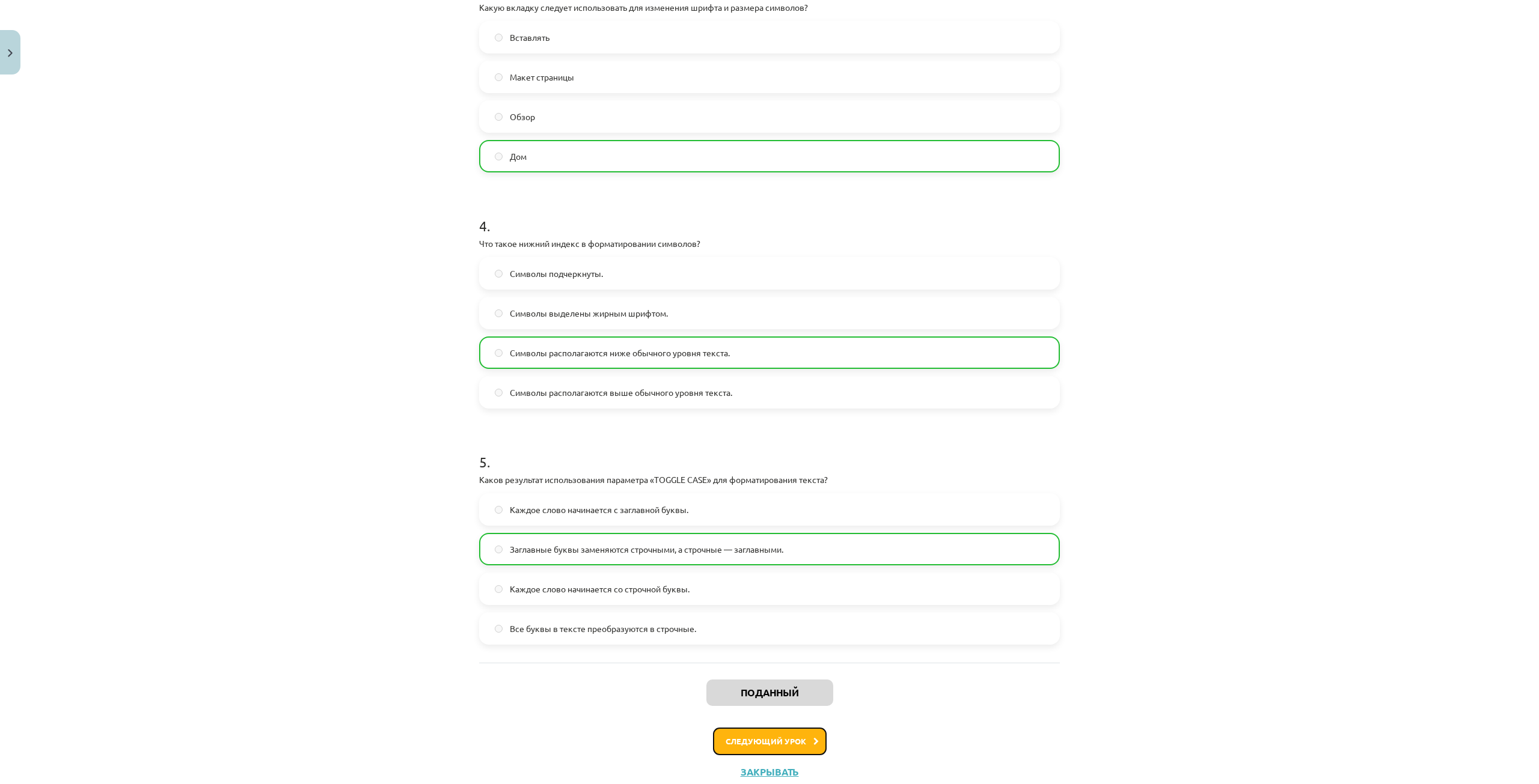
click at [768, 741] on font "Следующий урок" at bounding box center [766, 741] width 81 height 10
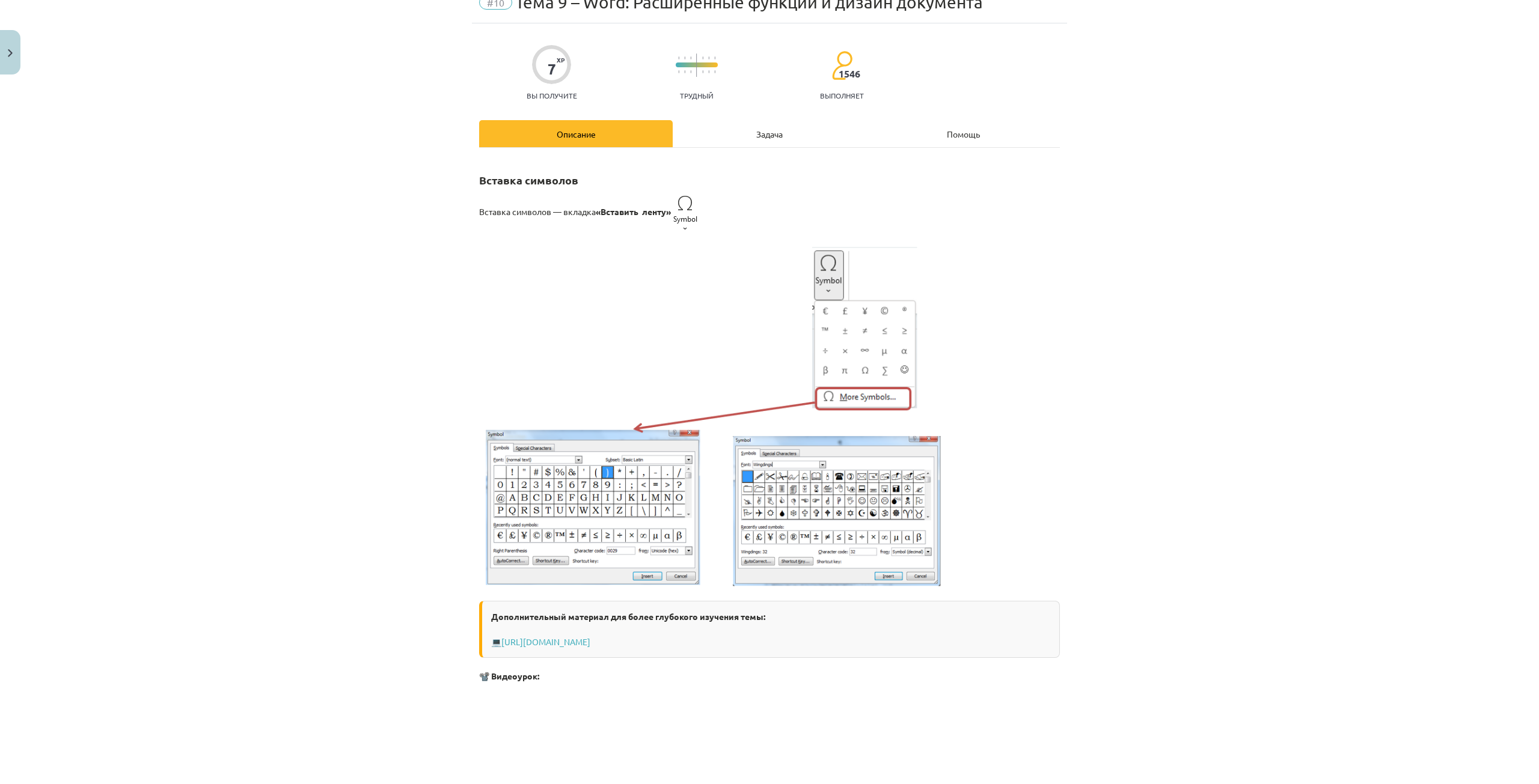
scroll to position [30, 0]
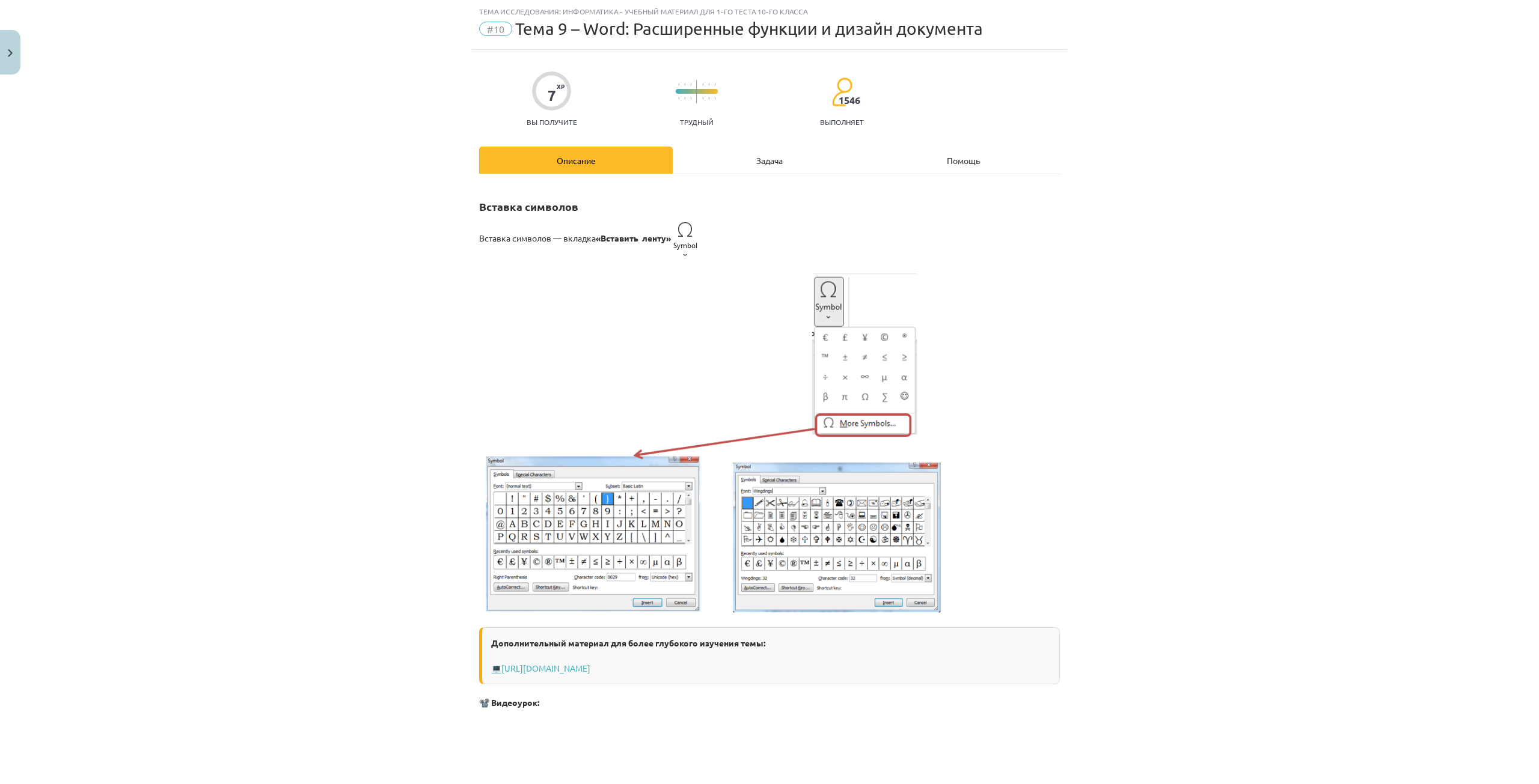
click at [743, 155] on div "Задача" at bounding box center [770, 160] width 194 height 27
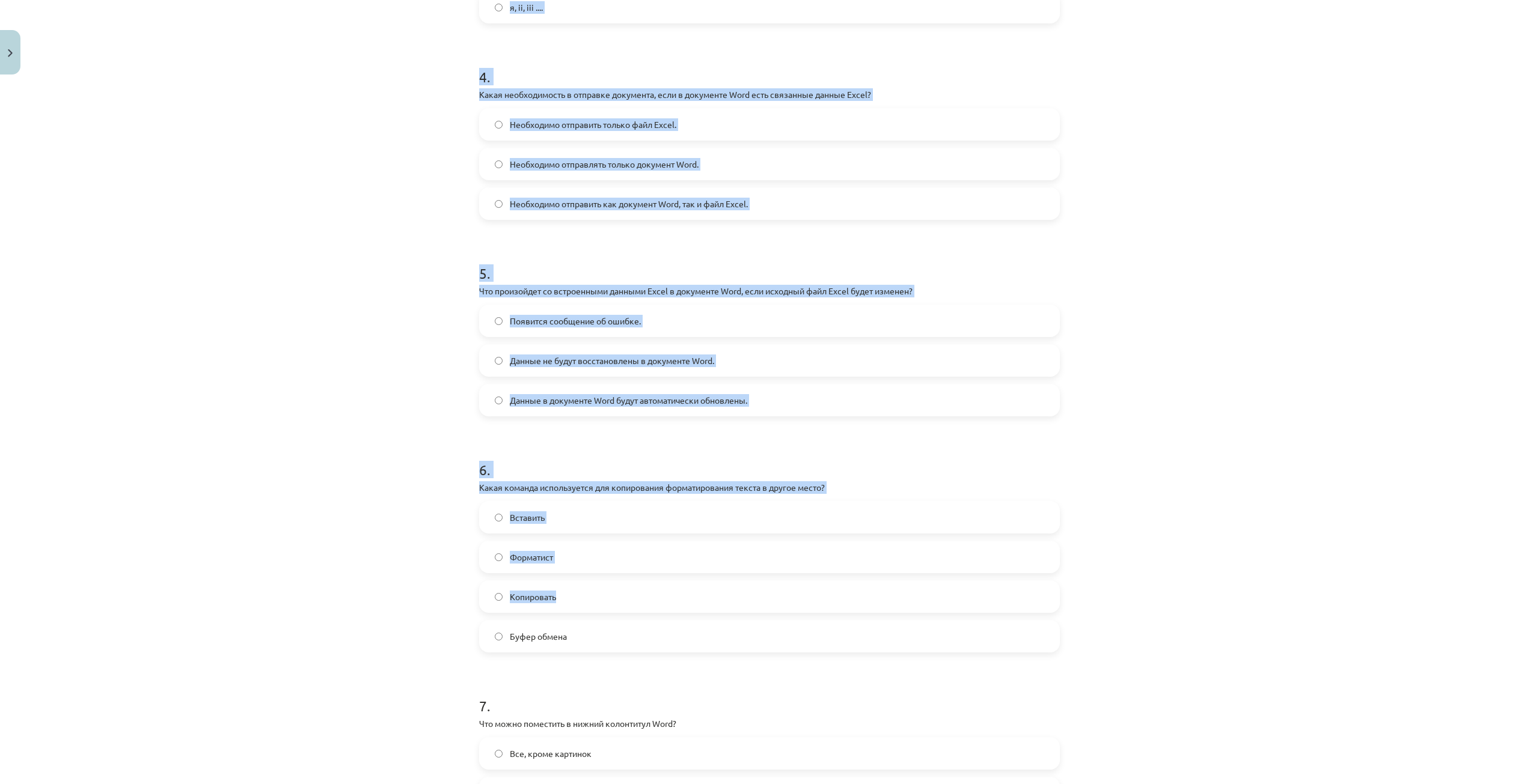
scroll to position [1144, 0]
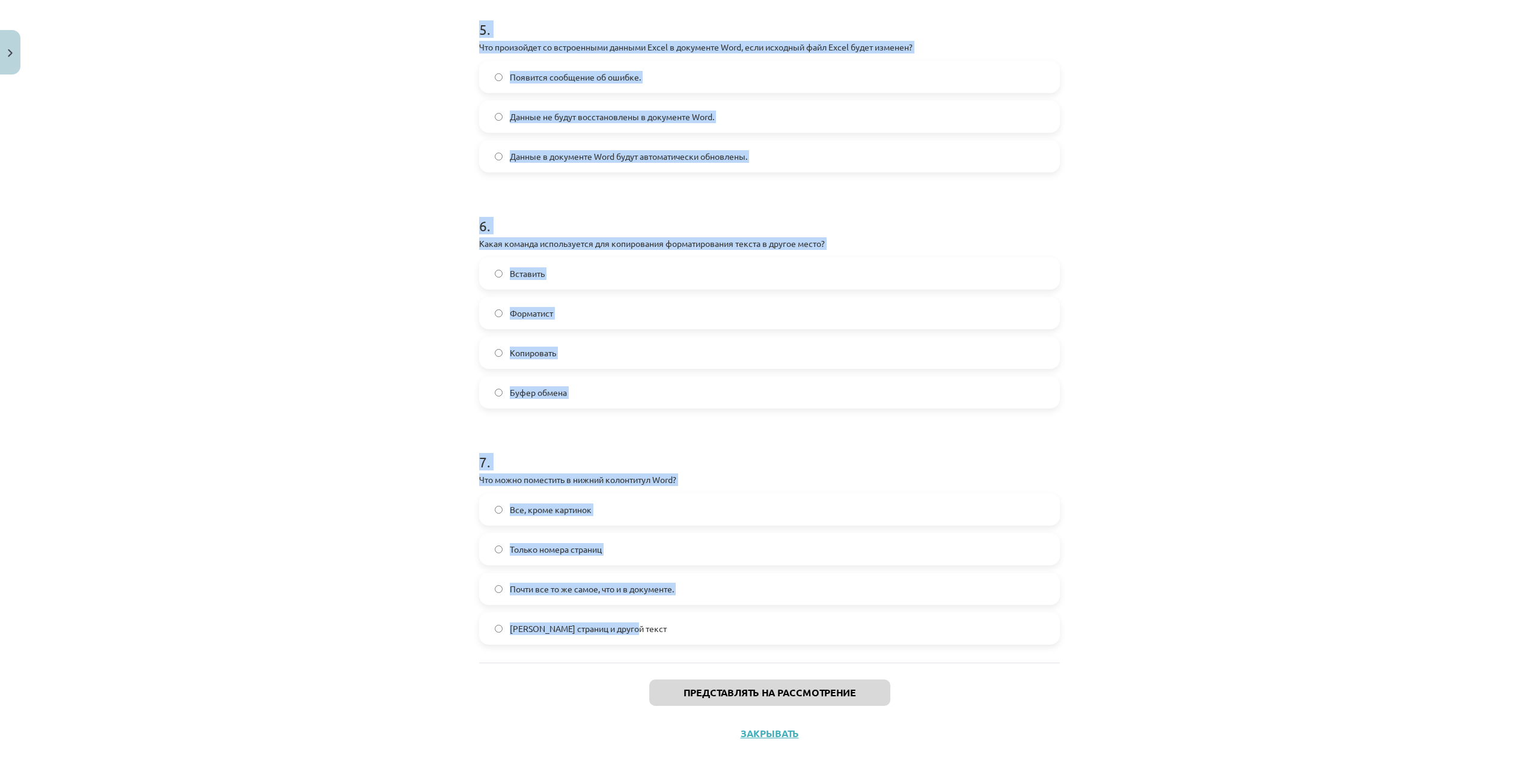
drag, startPoint x: 412, startPoint y: 244, endPoint x: 894, endPoint y: 646, distance: 627.6
click at [894, 646] on div "Тема исследования: Информатика - учебный материал для 1-го теста 10-го класса #…" at bounding box center [770, 392] width 1539 height 784
copy form "9 . Lor ipsumdolor, sita consect adipi elitse d eiusmo temporinc Utla? Etdolor …"
drag, startPoint x: 412, startPoint y: 271, endPoint x: 409, endPoint y: 261, distance: 10.4
click at [411, 270] on div "Тема исследования: Информатика - учебный материал для 1-го теста 10-го класса #…" at bounding box center [770, 392] width 1539 height 784
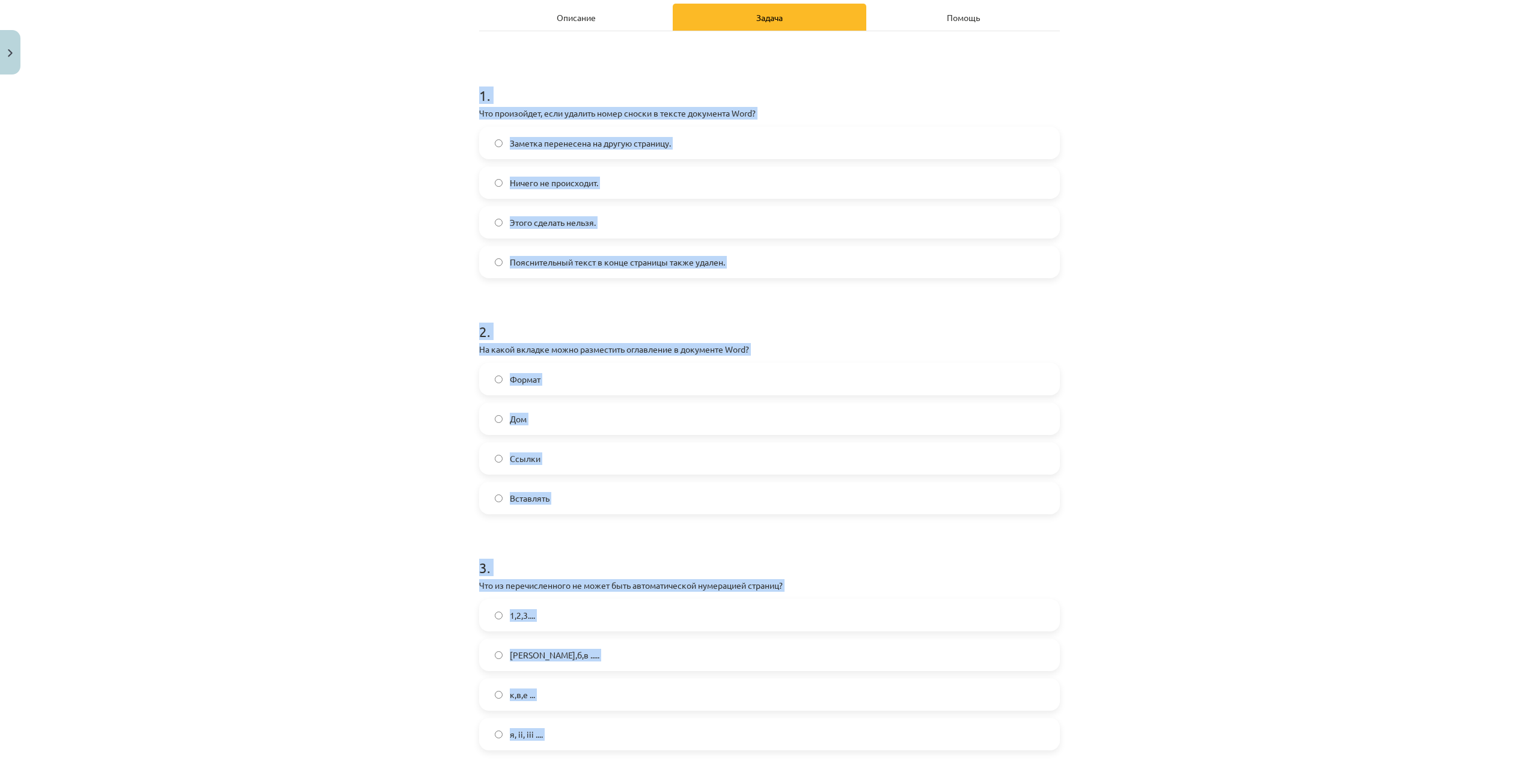
scroll to position [63, 0]
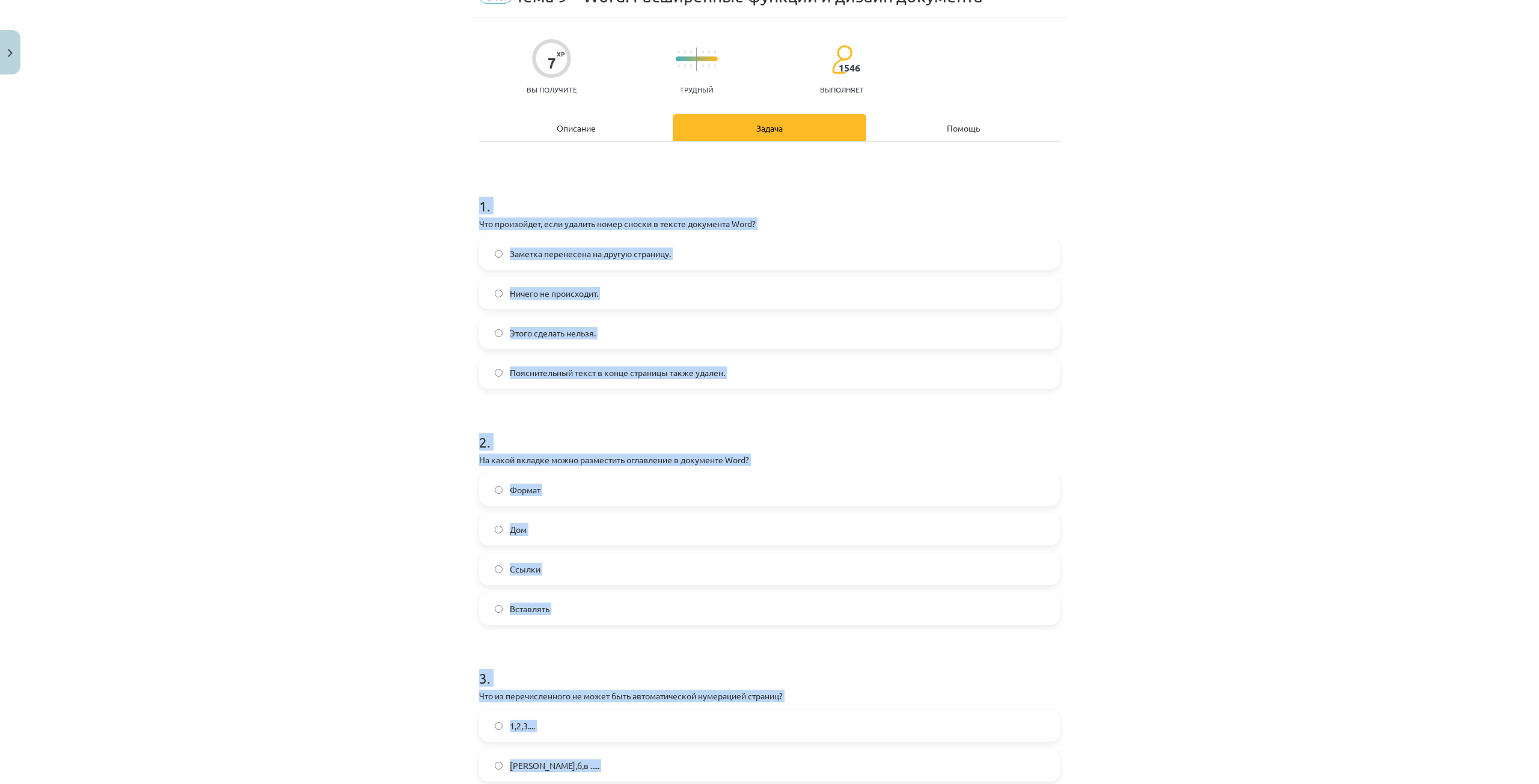
click at [402, 271] on div "Тема исследования: Информатика - учебный материал для 1-го теста 10-го класса #…" at bounding box center [770, 392] width 1539 height 784
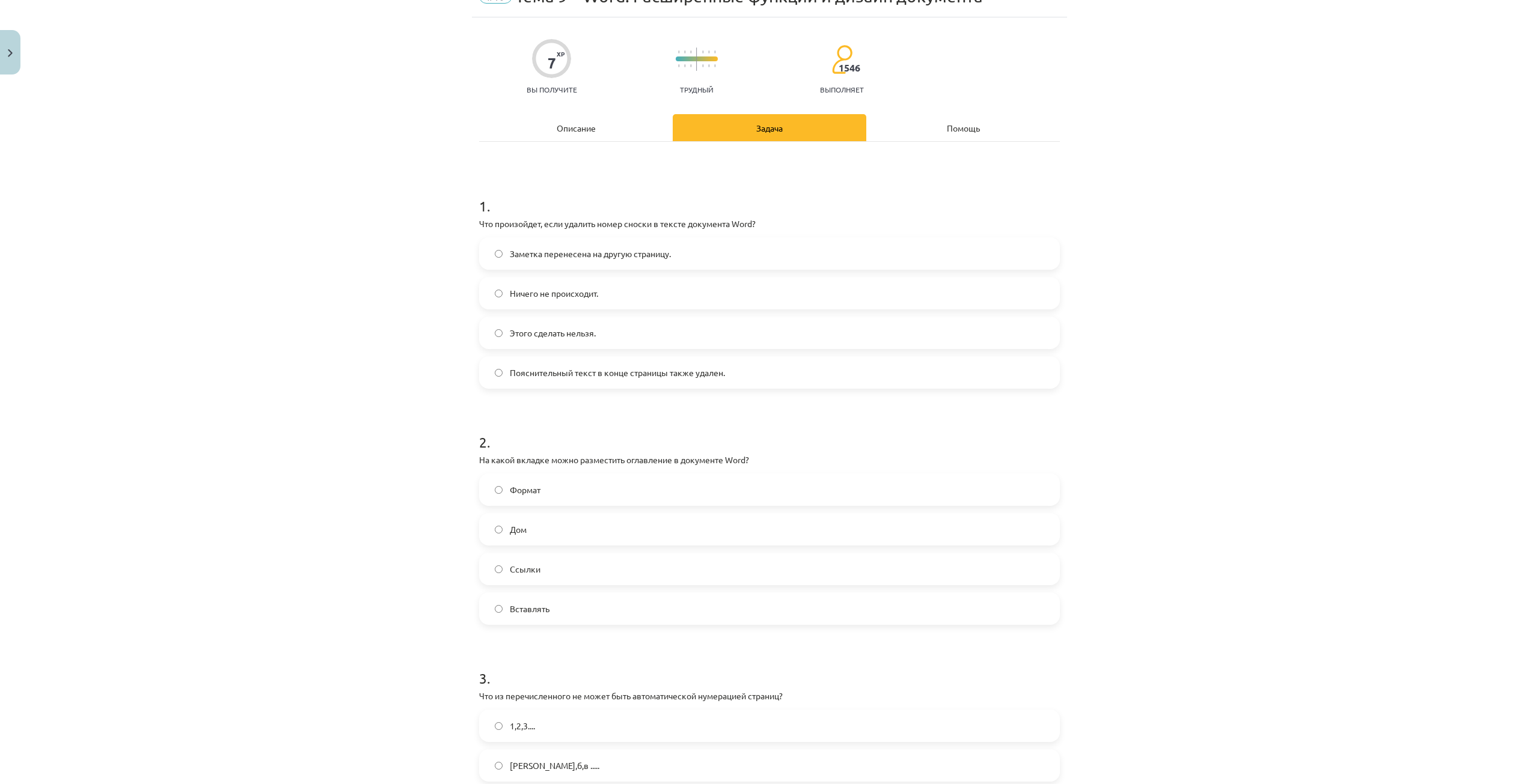
click at [537, 374] on font "Пояснительный текст в конце страницы также удален." at bounding box center [617, 372] width 216 height 11
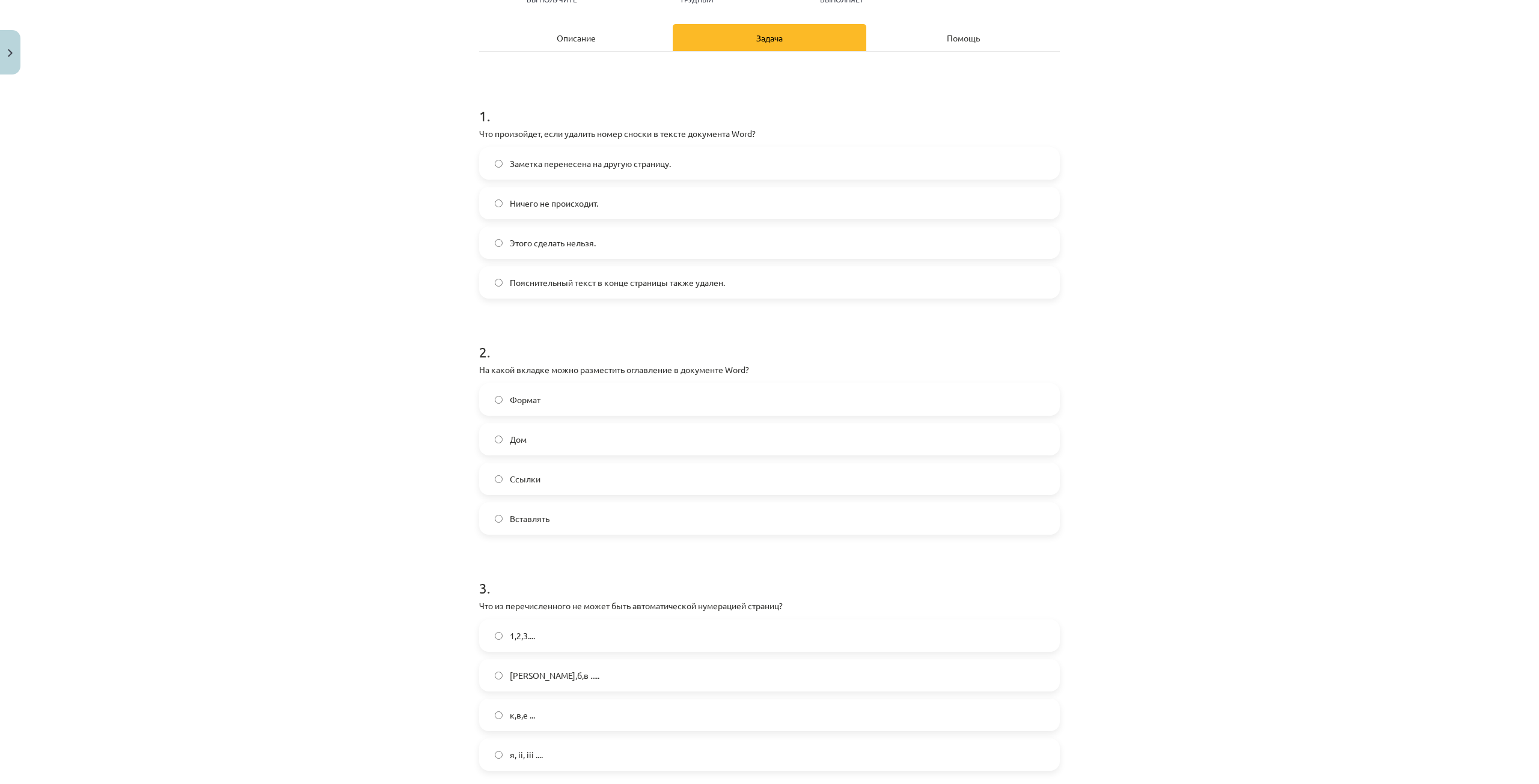
scroll to position [182, 0]
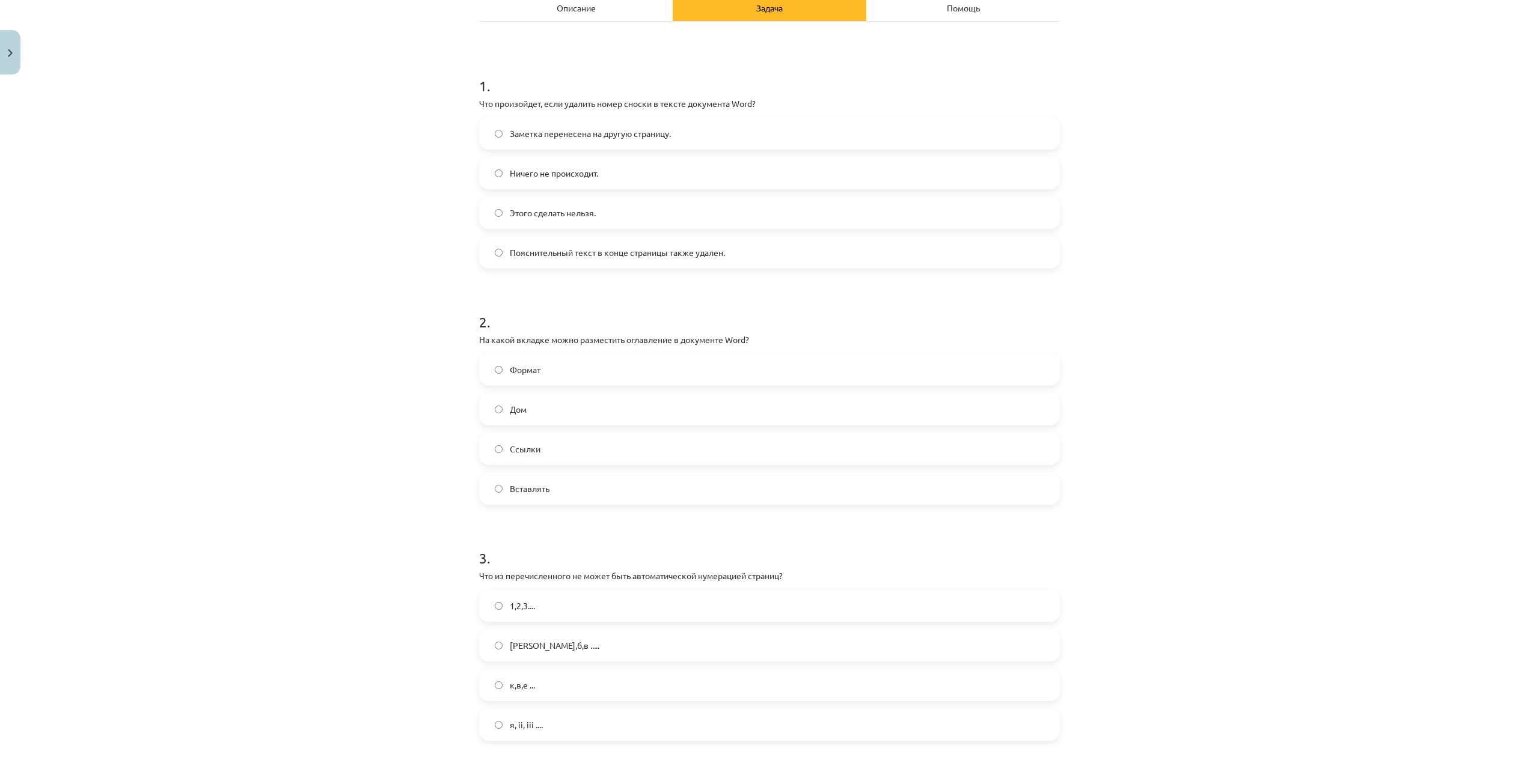
click at [563, 449] on label "Ссылки" at bounding box center [769, 449] width 578 height 30
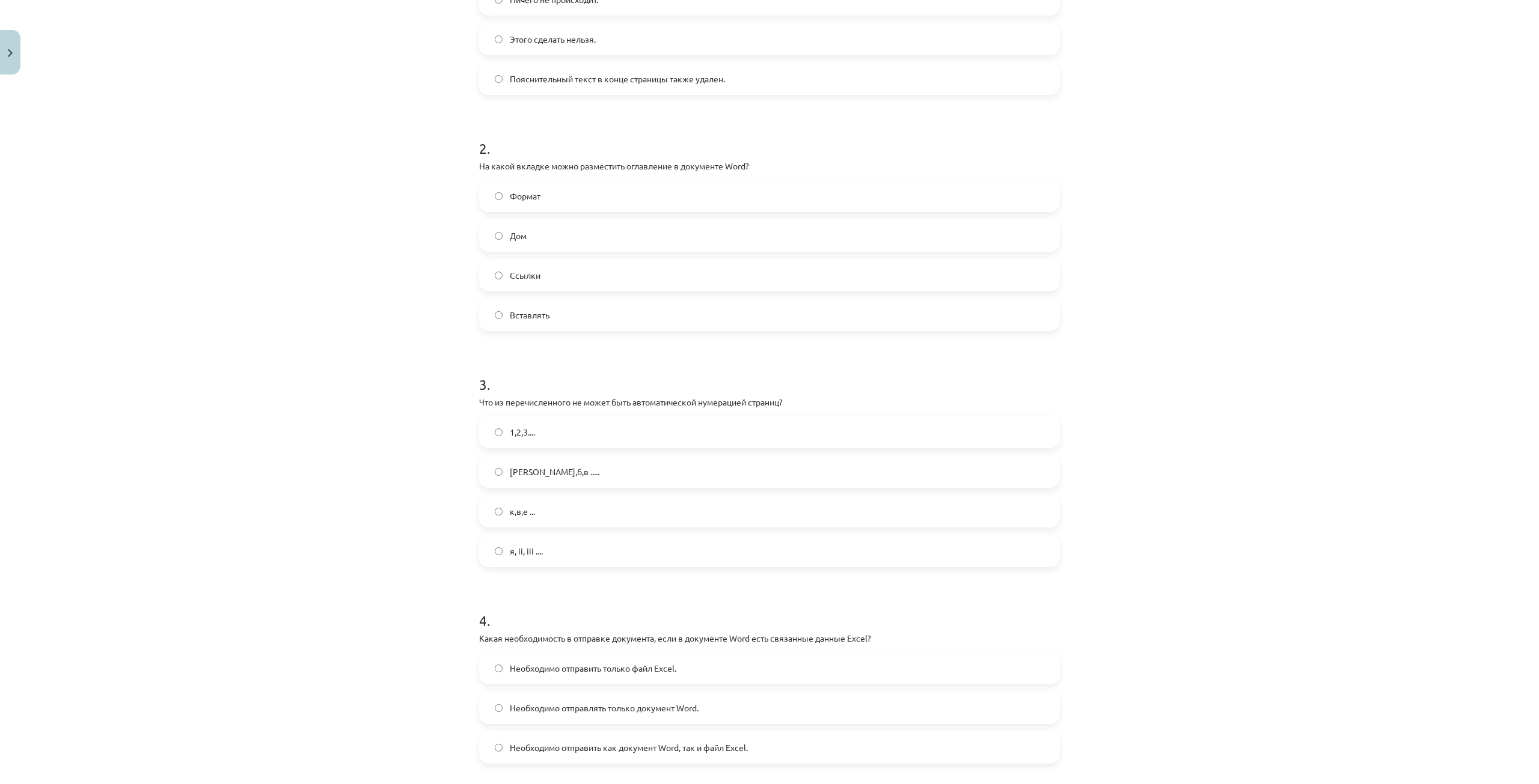
scroll to position [363, 0]
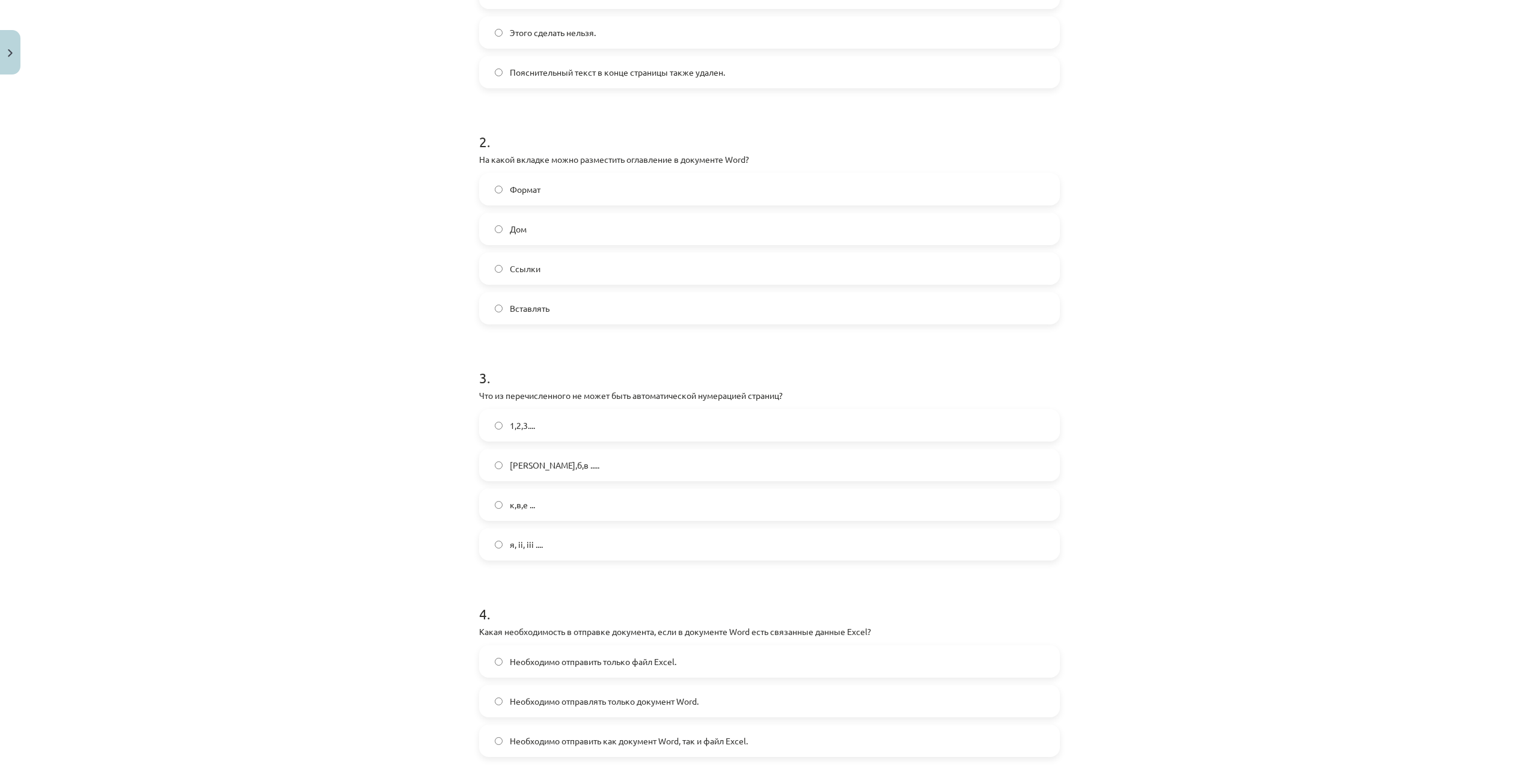
click at [514, 508] on font "к,в,е ..." at bounding box center [522, 504] width 25 height 11
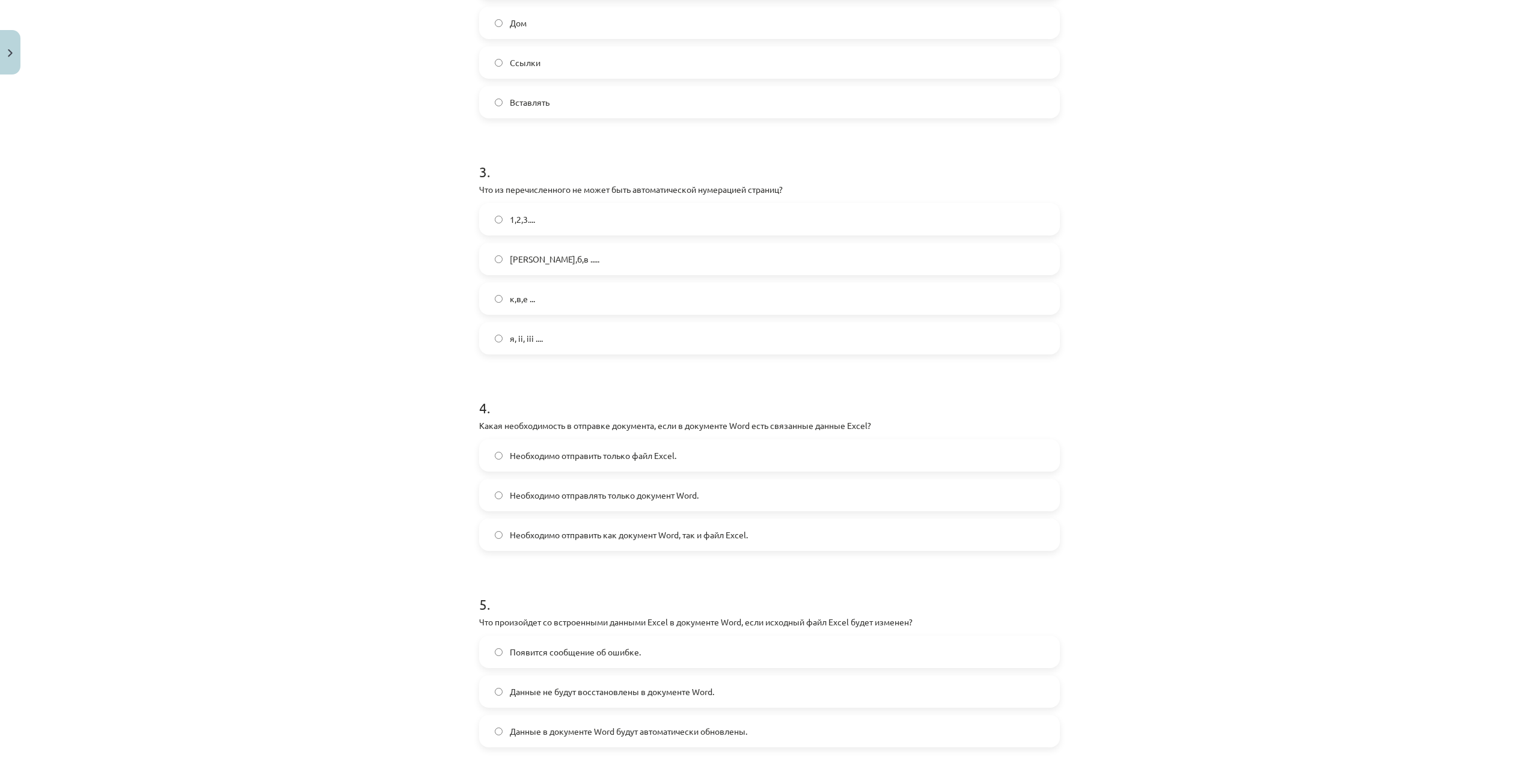
scroll to position [664, 0]
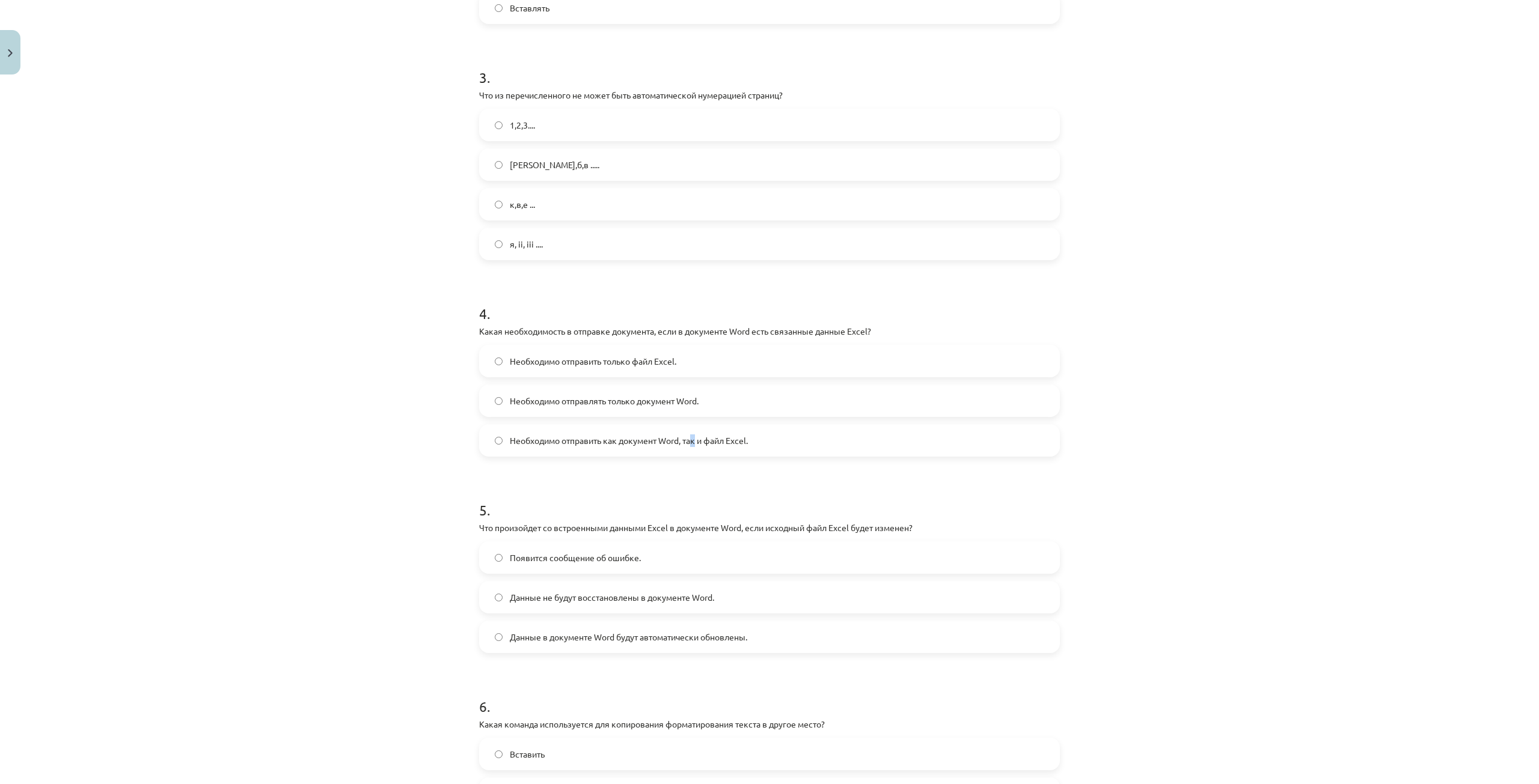
drag, startPoint x: 689, startPoint y: 441, endPoint x: 704, endPoint y: 443, distance: 15.1
click at [695, 439] on font "Необходимо отправить как документ Word, так и файл Excel." at bounding box center [629, 440] width 238 height 11
click at [603, 432] on label "Необходимо отправить как документ Word, так и файл Excel." at bounding box center [769, 440] width 578 height 30
drag, startPoint x: 561, startPoint y: 437, endPoint x: 532, endPoint y: 449, distance: 31.4
click at [551, 442] on font "Необходимо отправить как документ Word, так и файл Excel." at bounding box center [629, 440] width 238 height 11
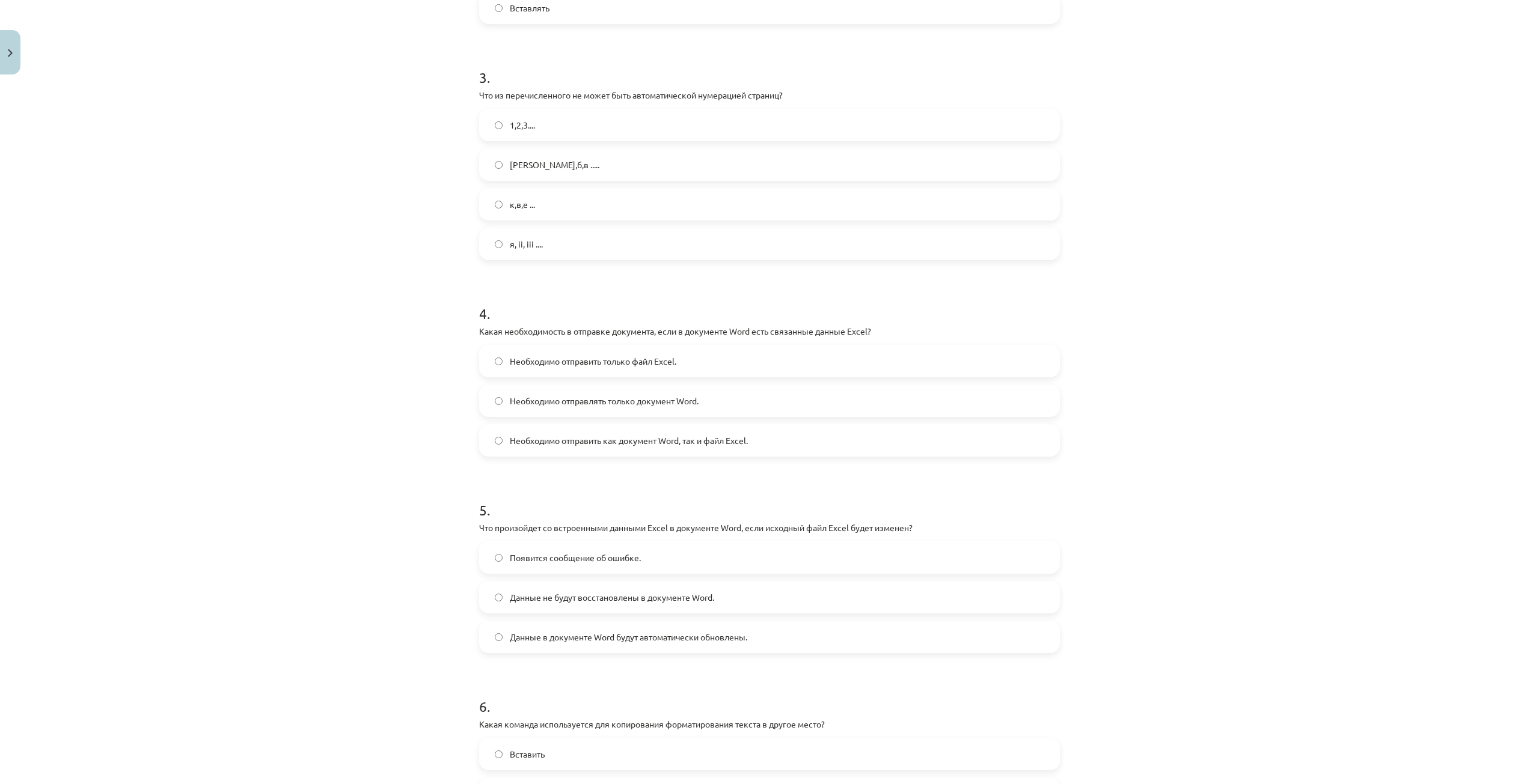
drag, startPoint x: 481, startPoint y: 437, endPoint x: 489, endPoint y: 443, distance: 10.0
click at [480, 440] on label "Необходимо отправить как документ Word, так и файл Excel." at bounding box center [769, 440] width 578 height 30
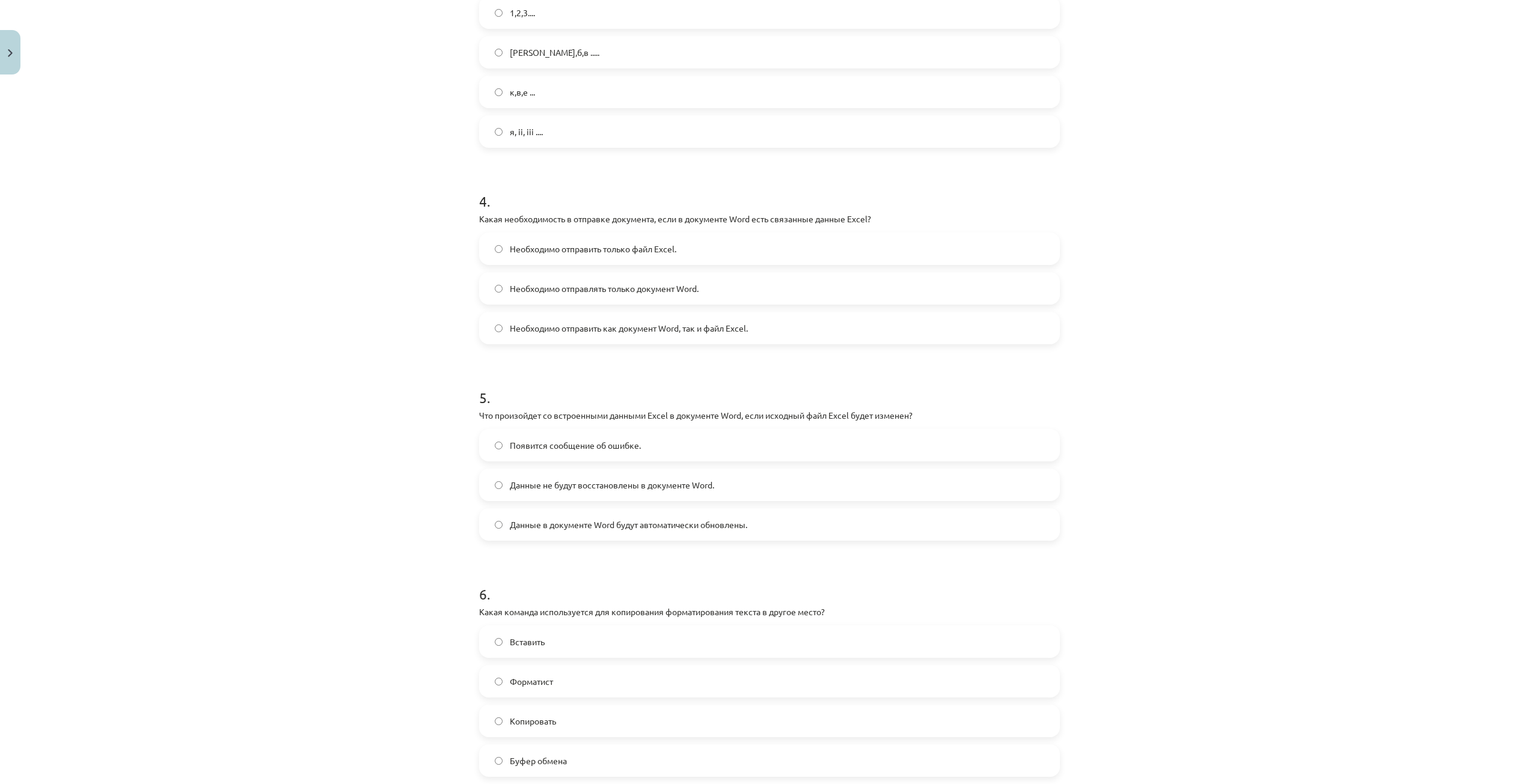
scroll to position [783, 0]
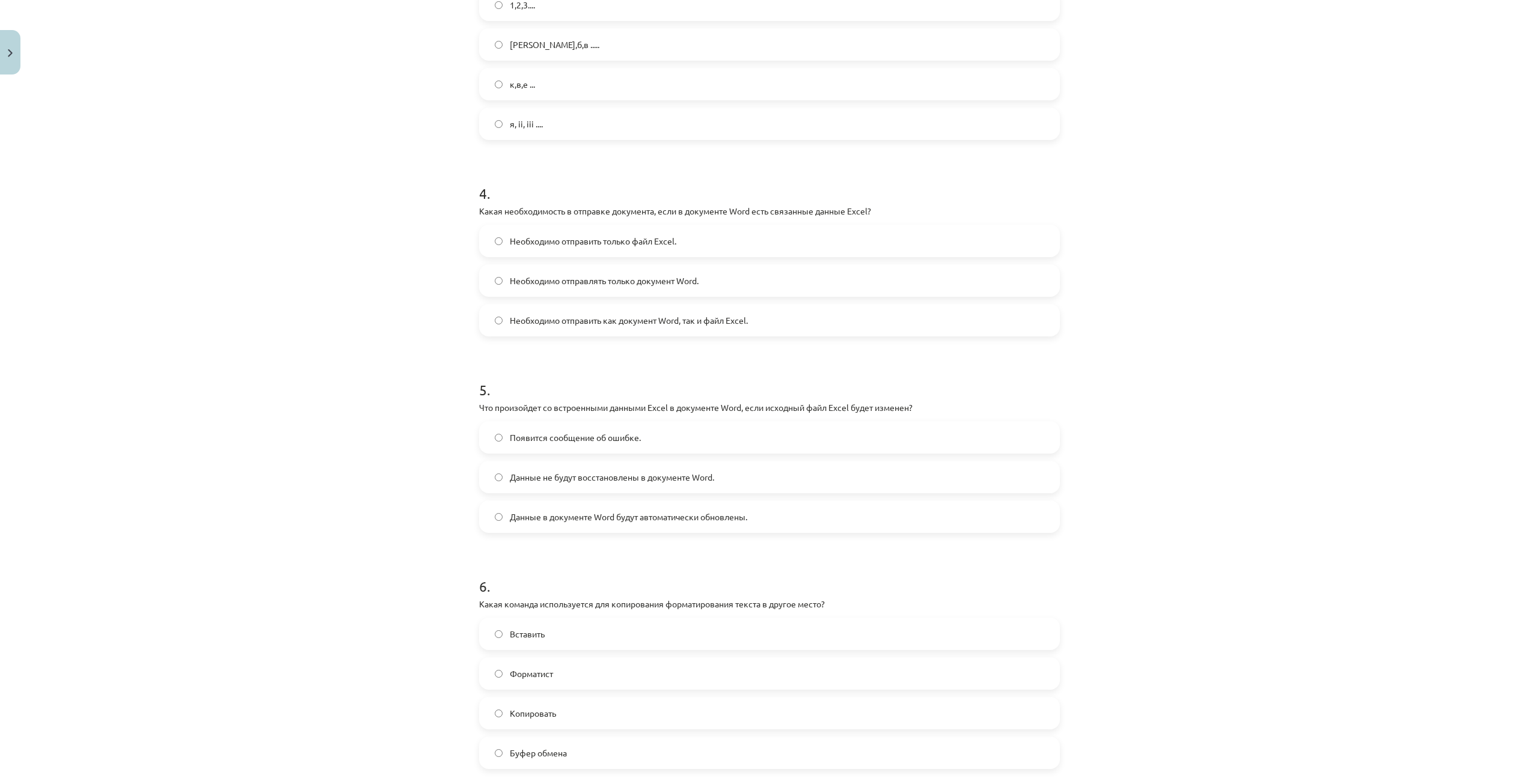
click at [567, 671] on label "Форматист" at bounding box center [769, 674] width 578 height 30
click at [599, 477] on font "Данные не будут восстановлены в документе Word." at bounding box center [612, 477] width 204 height 11
drag, startPoint x: 522, startPoint y: 484, endPoint x: 478, endPoint y: 477, distance: 44.6
click at [516, 484] on label "Данные не будут восстановлены в документе Word." at bounding box center [769, 477] width 578 height 30
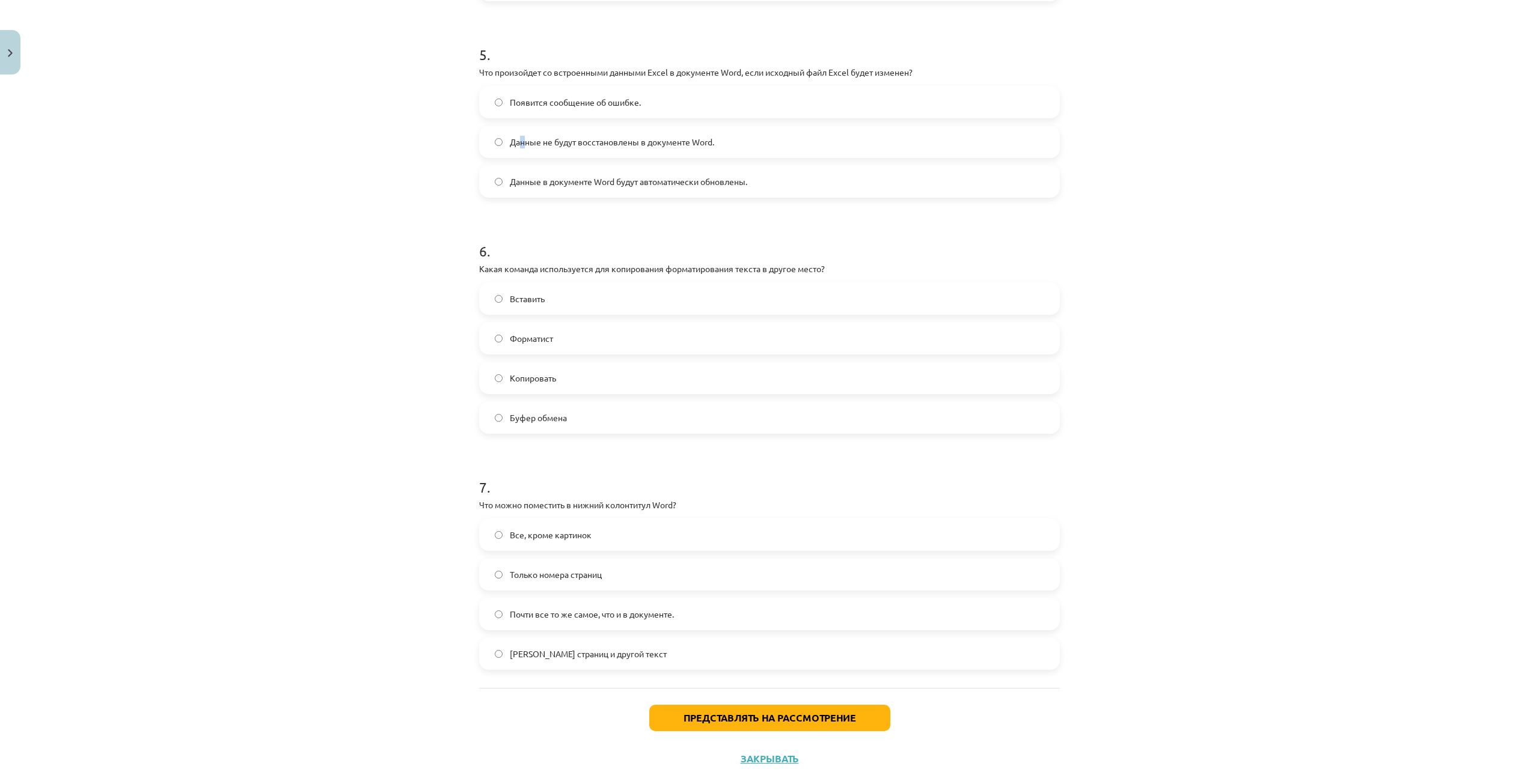
scroll to position [1144, 0]
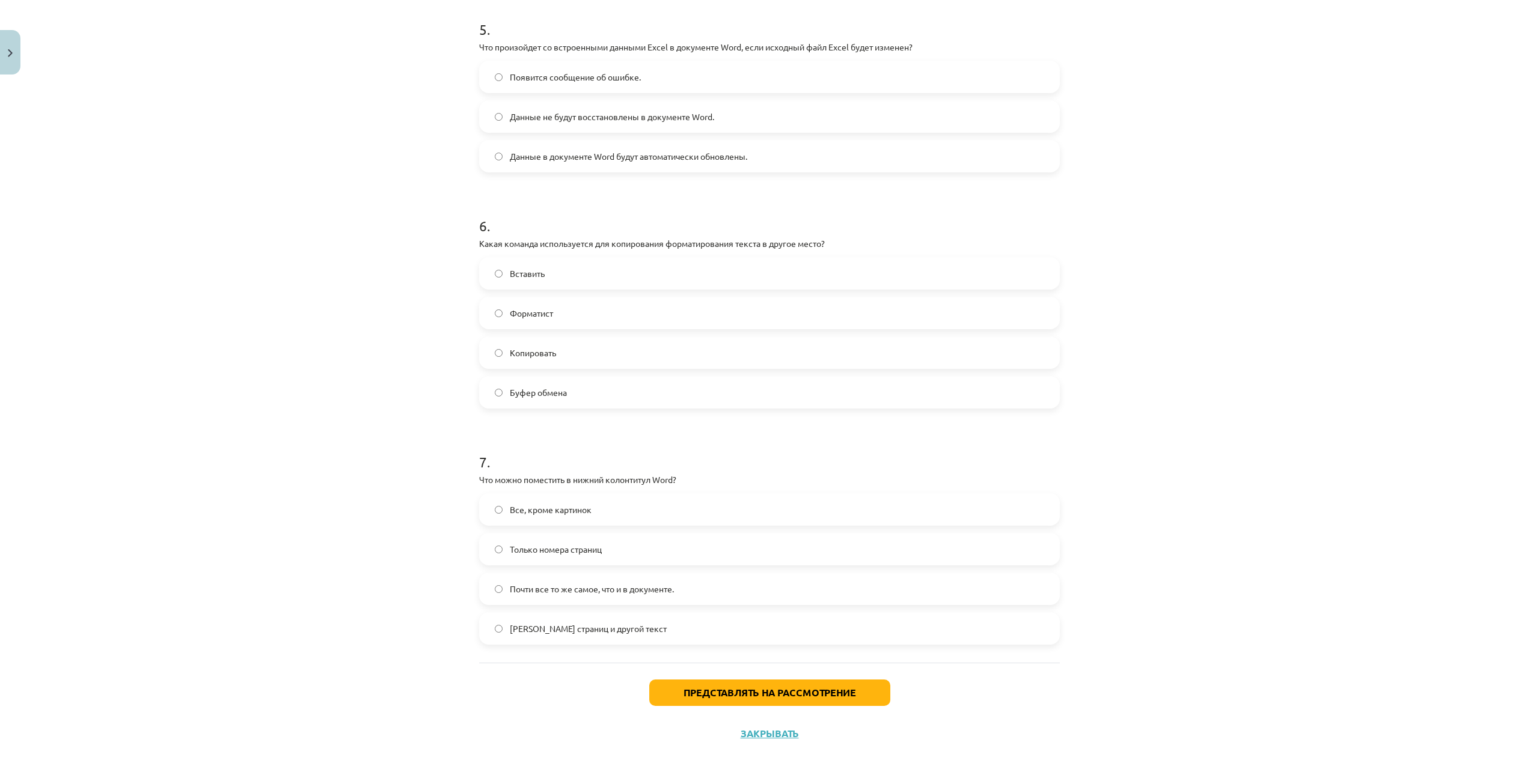
click at [604, 593] on span "Почти все то же самое, что и в документе." at bounding box center [592, 589] width 164 height 12
click at [669, 695] on button "Представлять на рассмотрение" at bounding box center [770, 693] width 241 height 27
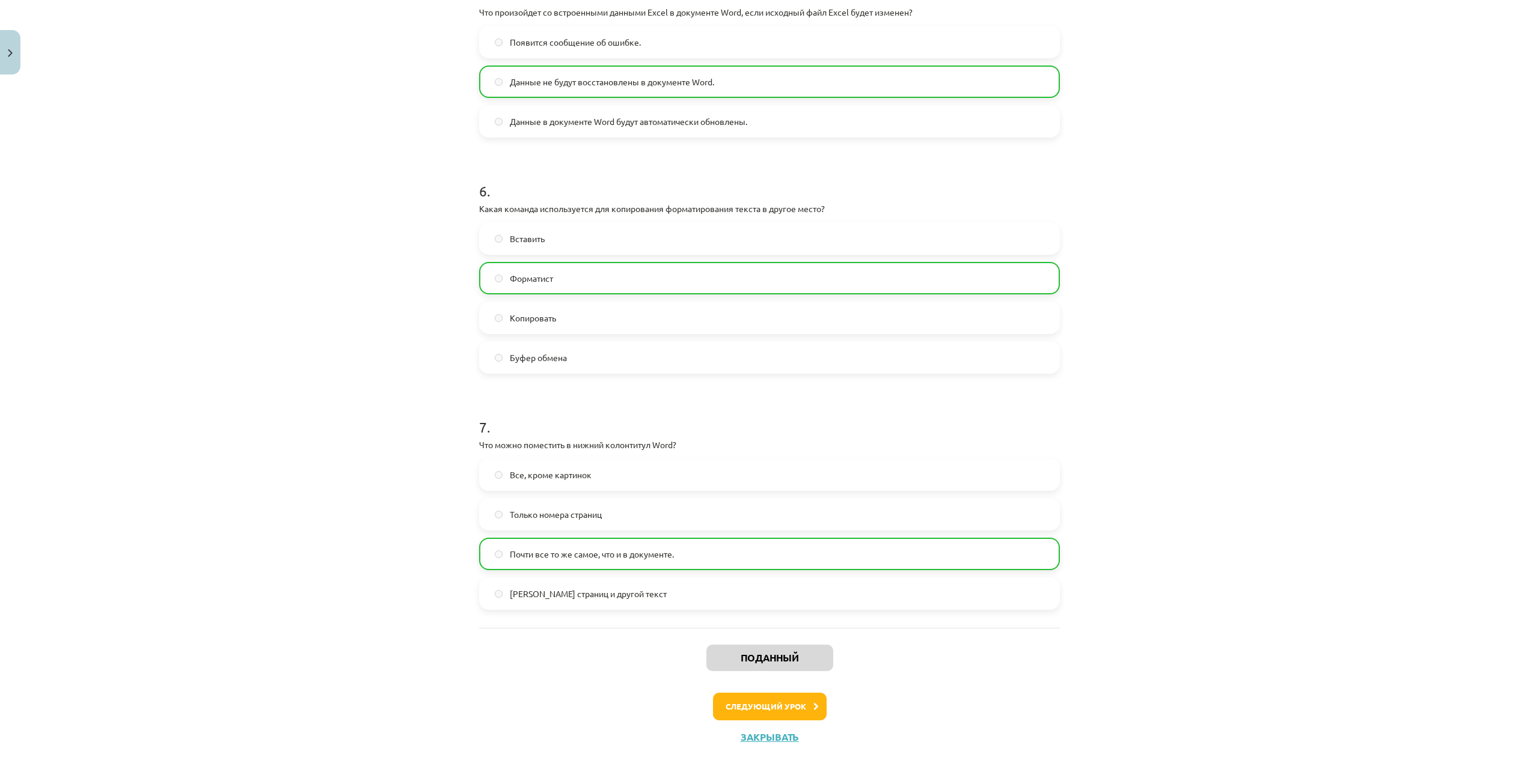
scroll to position [1183, 0]
click at [776, 702] on font "Следующий урок" at bounding box center [766, 703] width 81 height 10
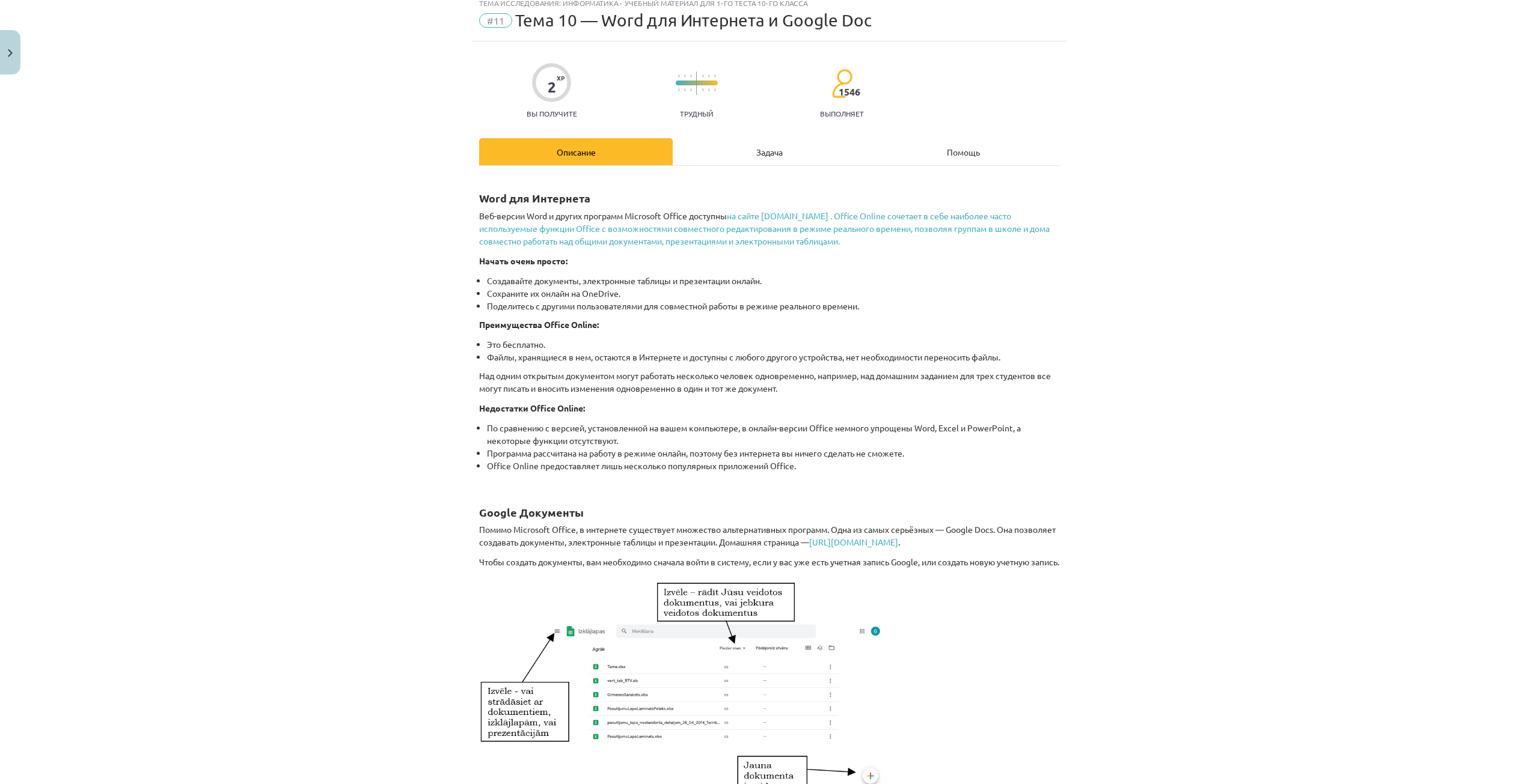
scroll to position [30, 0]
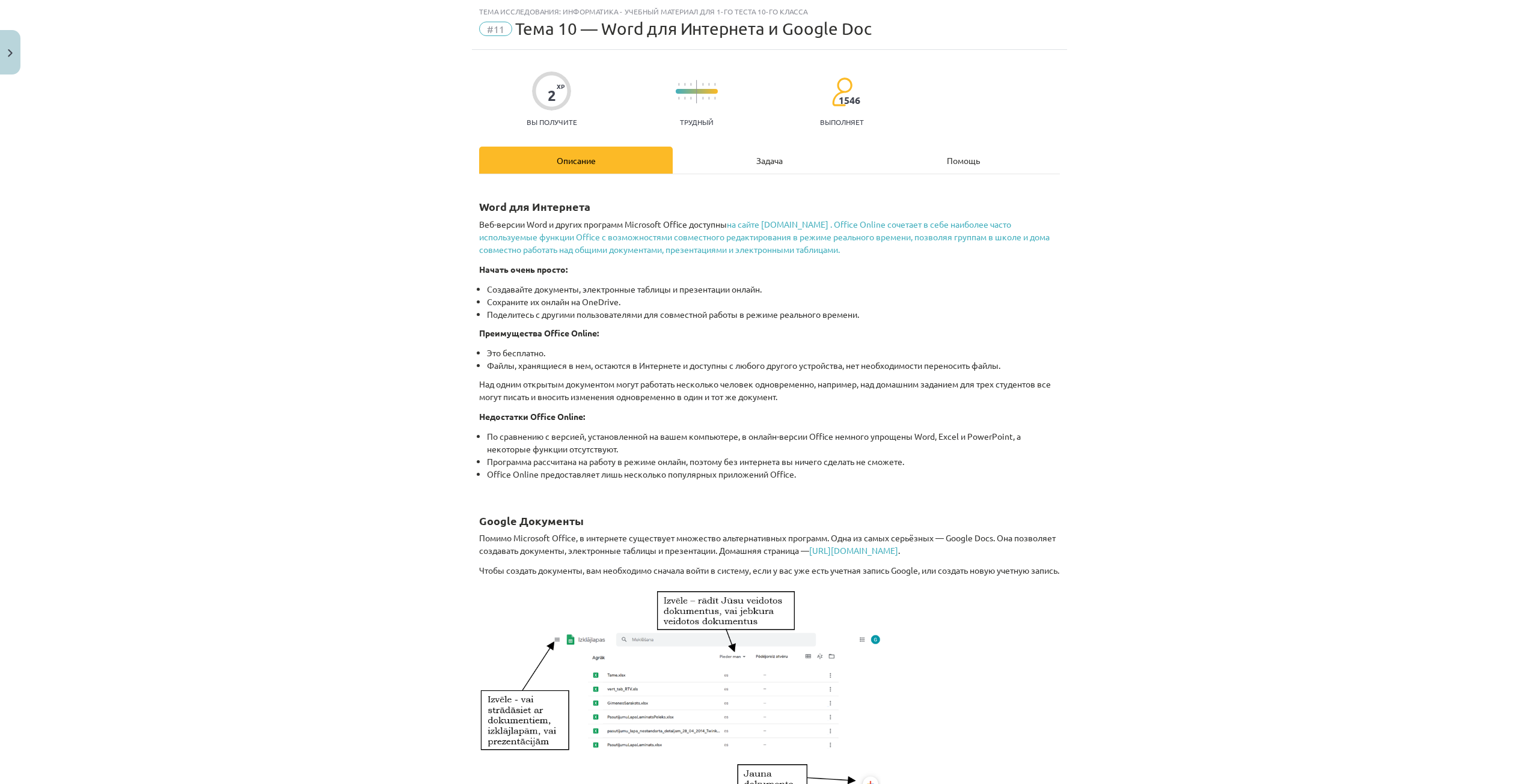
click at [758, 164] on font "Задача" at bounding box center [770, 160] width 27 height 11
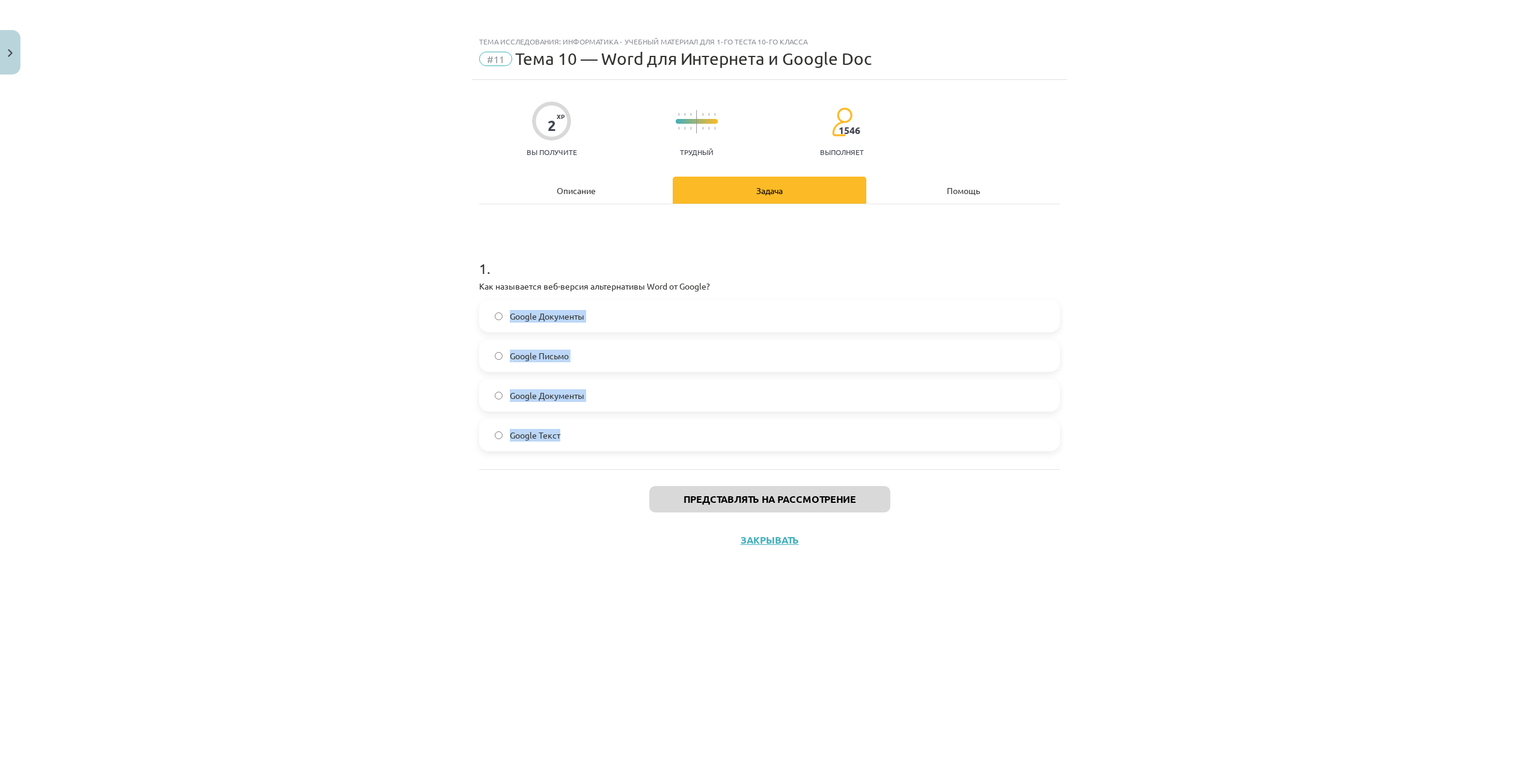
drag, startPoint x: 389, startPoint y: 292, endPoint x: 830, endPoint y: 456, distance: 470.5
click at [846, 456] on div "Тема исследования: Информатика - учебный материал для 1-го теста 10-го класса #…" at bounding box center [770, 392] width 1539 height 784
drag, startPoint x: 402, startPoint y: 280, endPoint x: 401, endPoint y: 273, distance: 7.1
click at [400, 276] on div "Тема исследования: Информатика - учебный материал для 1-го теста 10-го класса #…" at bounding box center [770, 392] width 1539 height 784
click at [482, 280] on p "Как называется веб-версия альтернативы Word от Google?" at bounding box center [770, 286] width 581 height 12
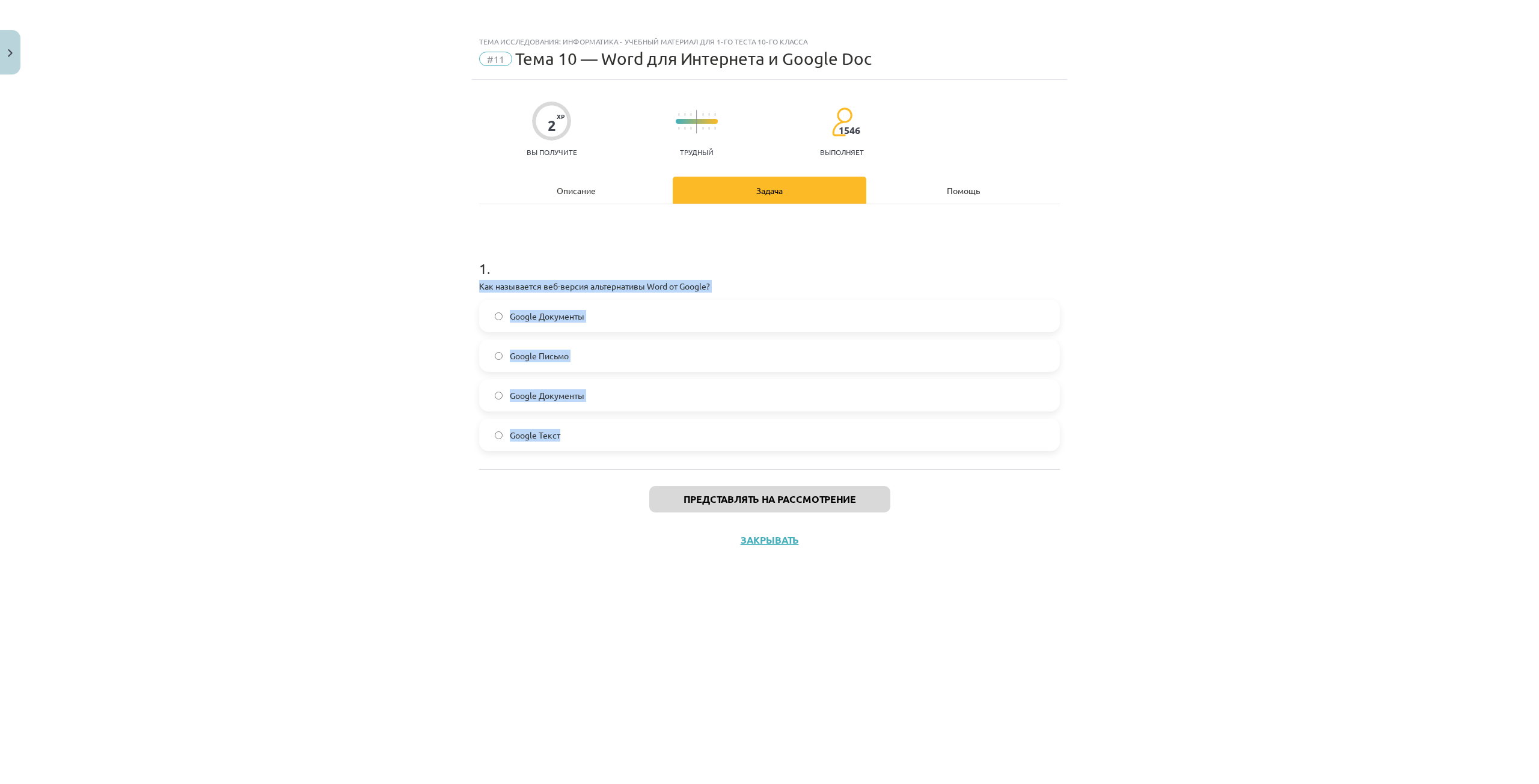
drag, startPoint x: 478, startPoint y: 283, endPoint x: 853, endPoint y: 464, distance: 416.4
click at [853, 464] on div "2 XP Вы получите Трудный 1546 выполняет Описание Задача Помощь 1 . Как называет…" at bounding box center [770, 417] width 595 height 674
copy div "Как называется веб-версия альтернативы Word от Google? Google Документы Google …"
drag, startPoint x: 388, startPoint y: 371, endPoint x: 389, endPoint y: 380, distance: 9.1
click at [388, 372] on div "Тема исследования: Информатика - учебный материал для 1-го теста 10-го класса #…" at bounding box center [770, 392] width 1539 height 784
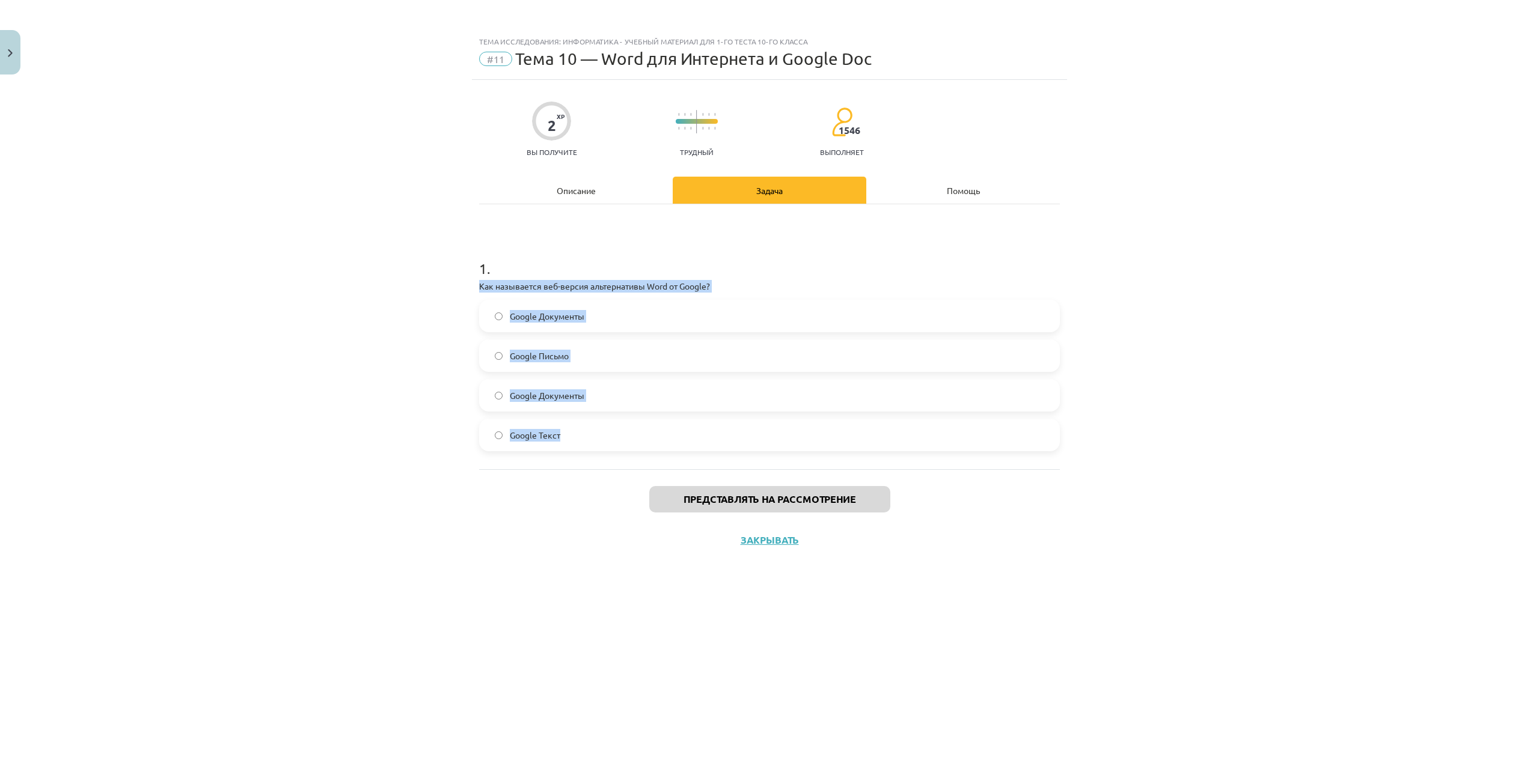
click at [494, 310] on label "Google Документы" at bounding box center [769, 316] width 578 height 30
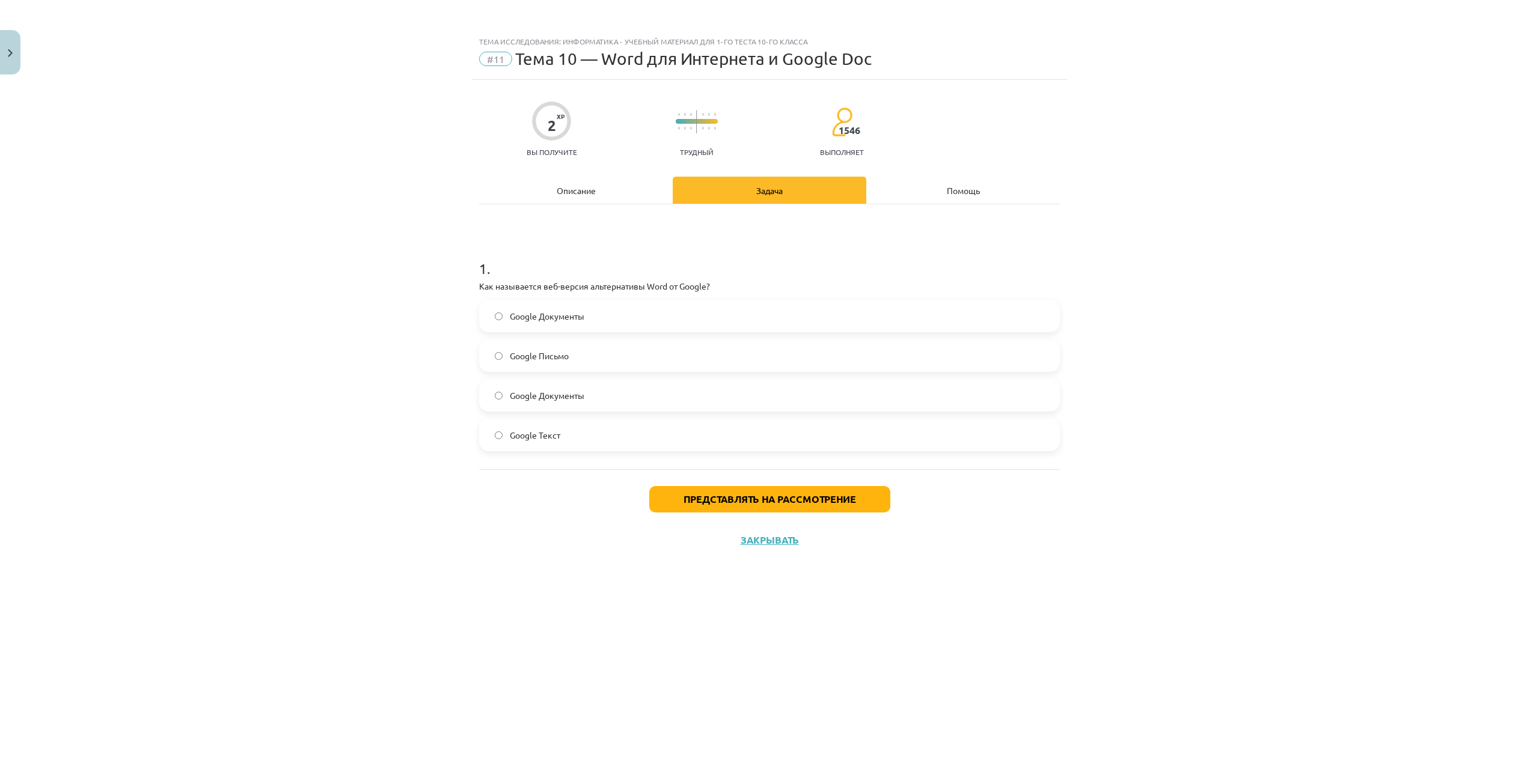
scroll to position [901, 0]
click at [568, 390] on label "Google Doc" at bounding box center [769, 395] width 578 height 30
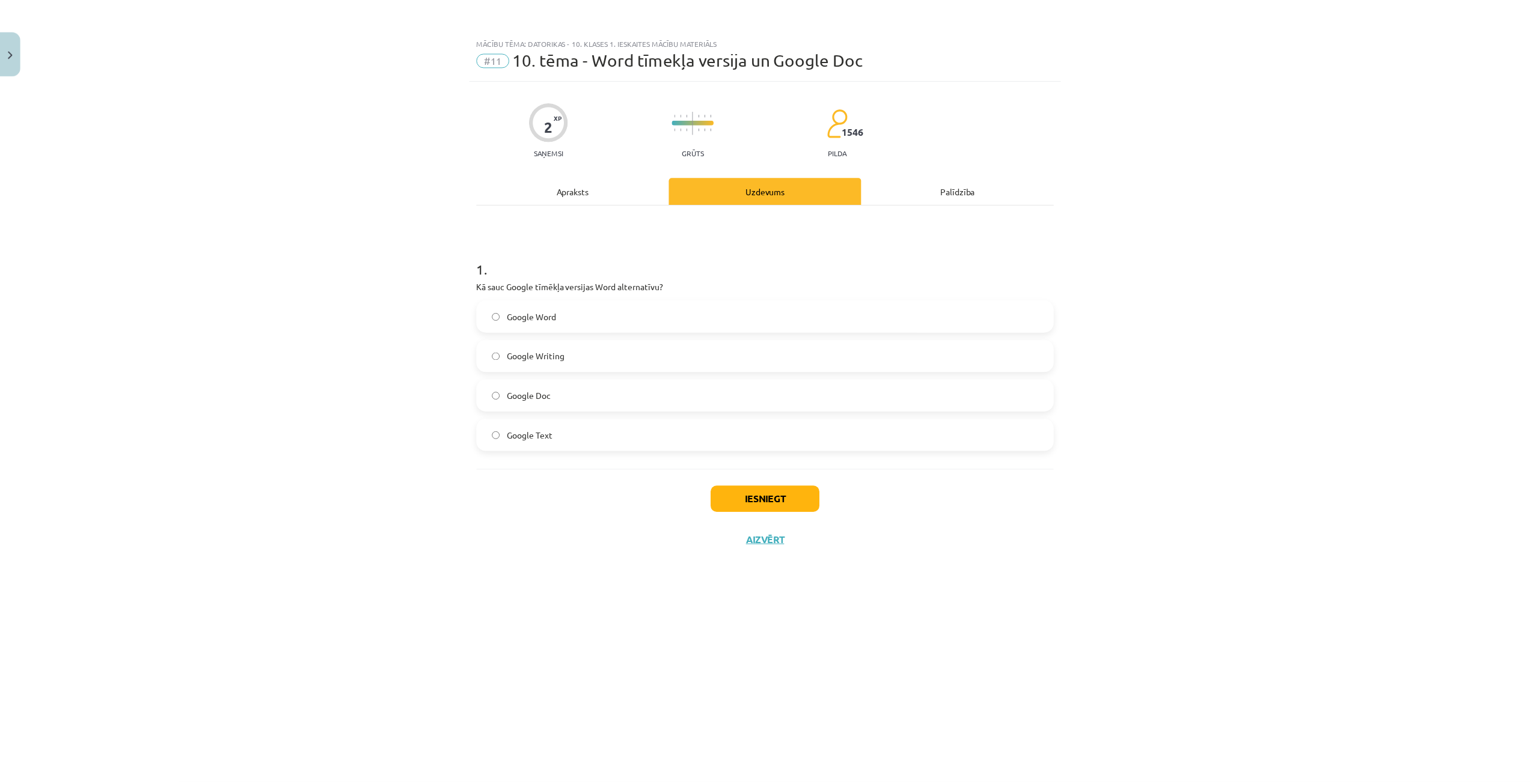
scroll to position [962, 0]
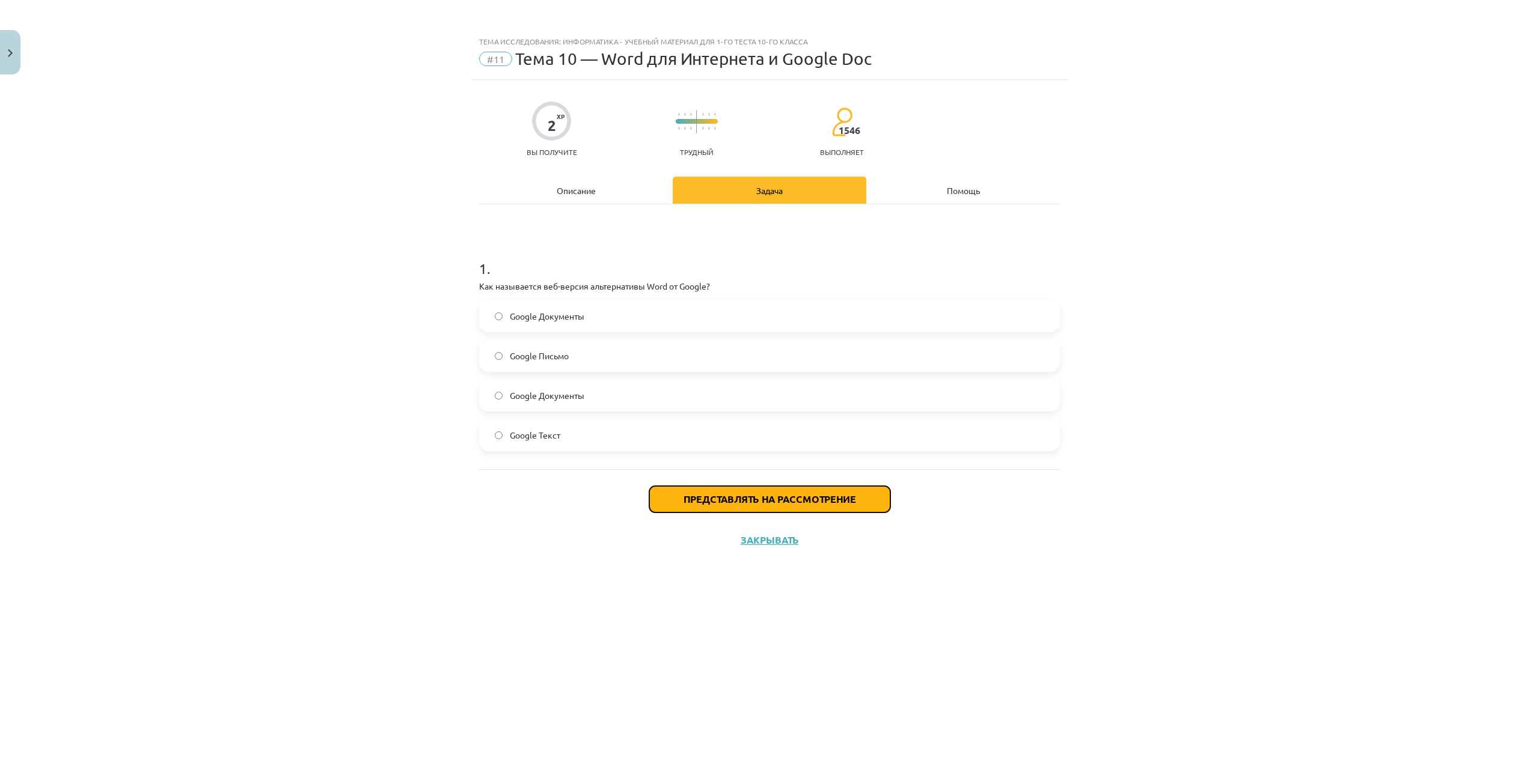
click at [779, 504] on font "Представлять на рассмотрение" at bounding box center [770, 499] width 173 height 12
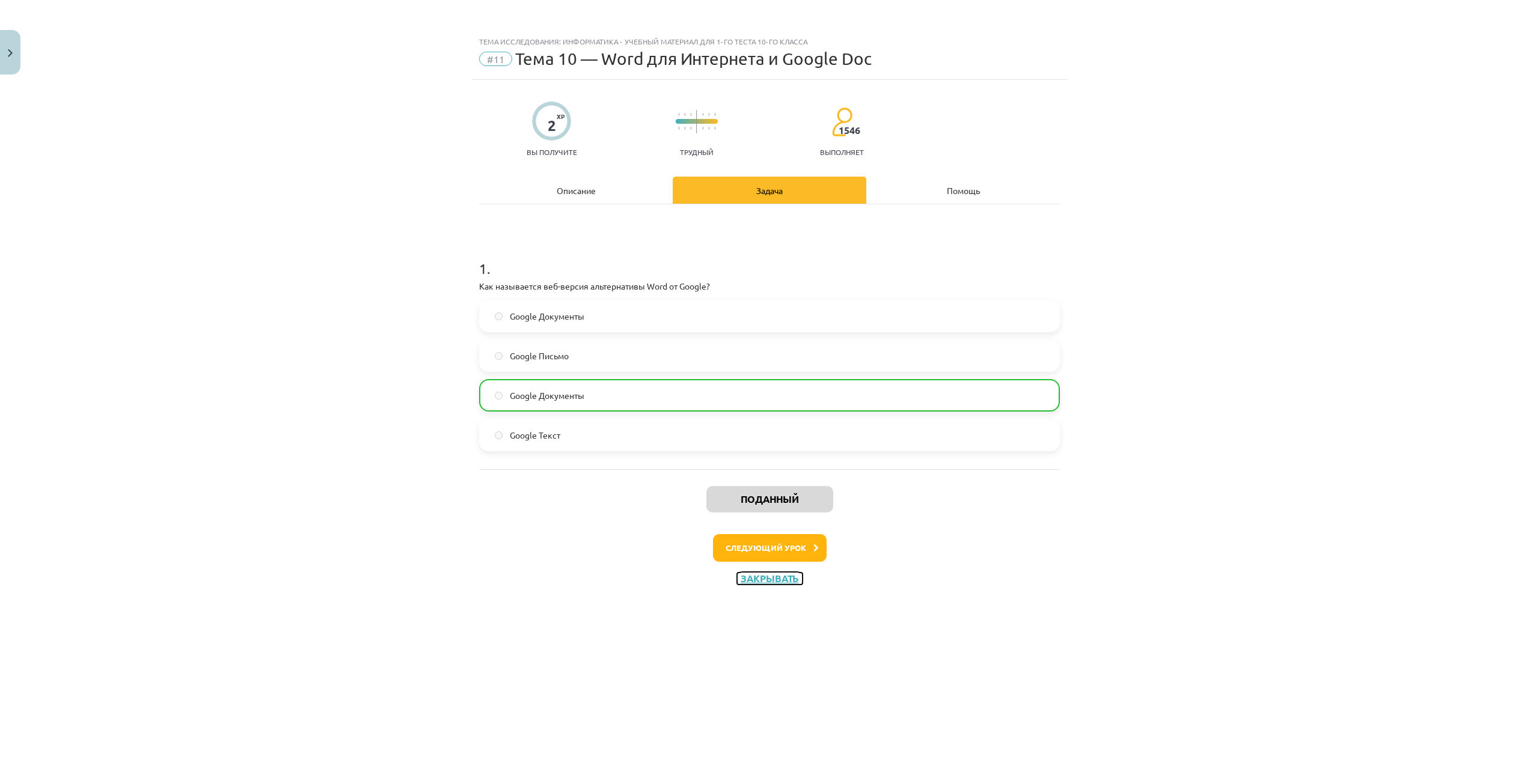
click at [781, 580] on font "Закрывать" at bounding box center [770, 579] width 58 height 12
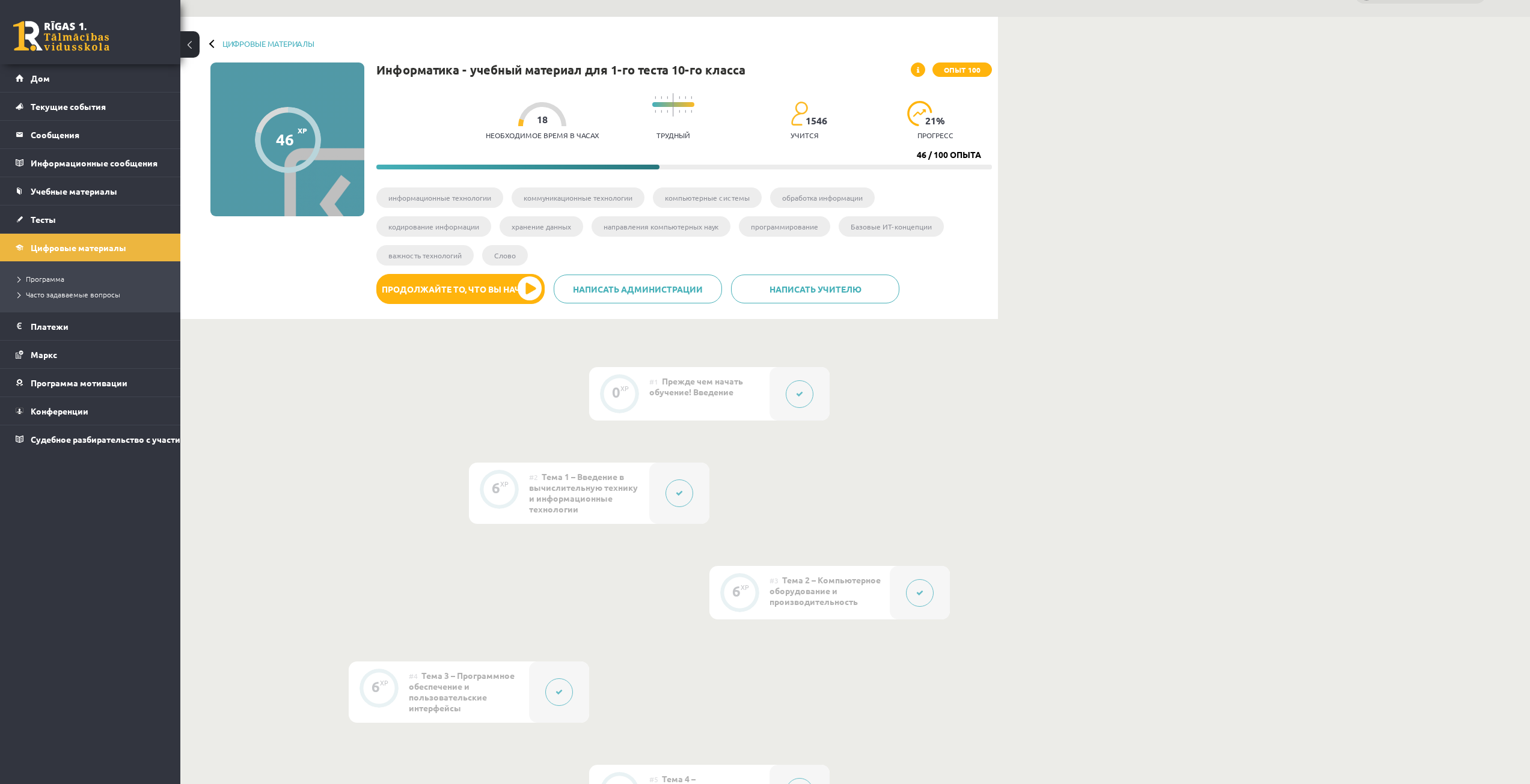
scroll to position [0, 0]
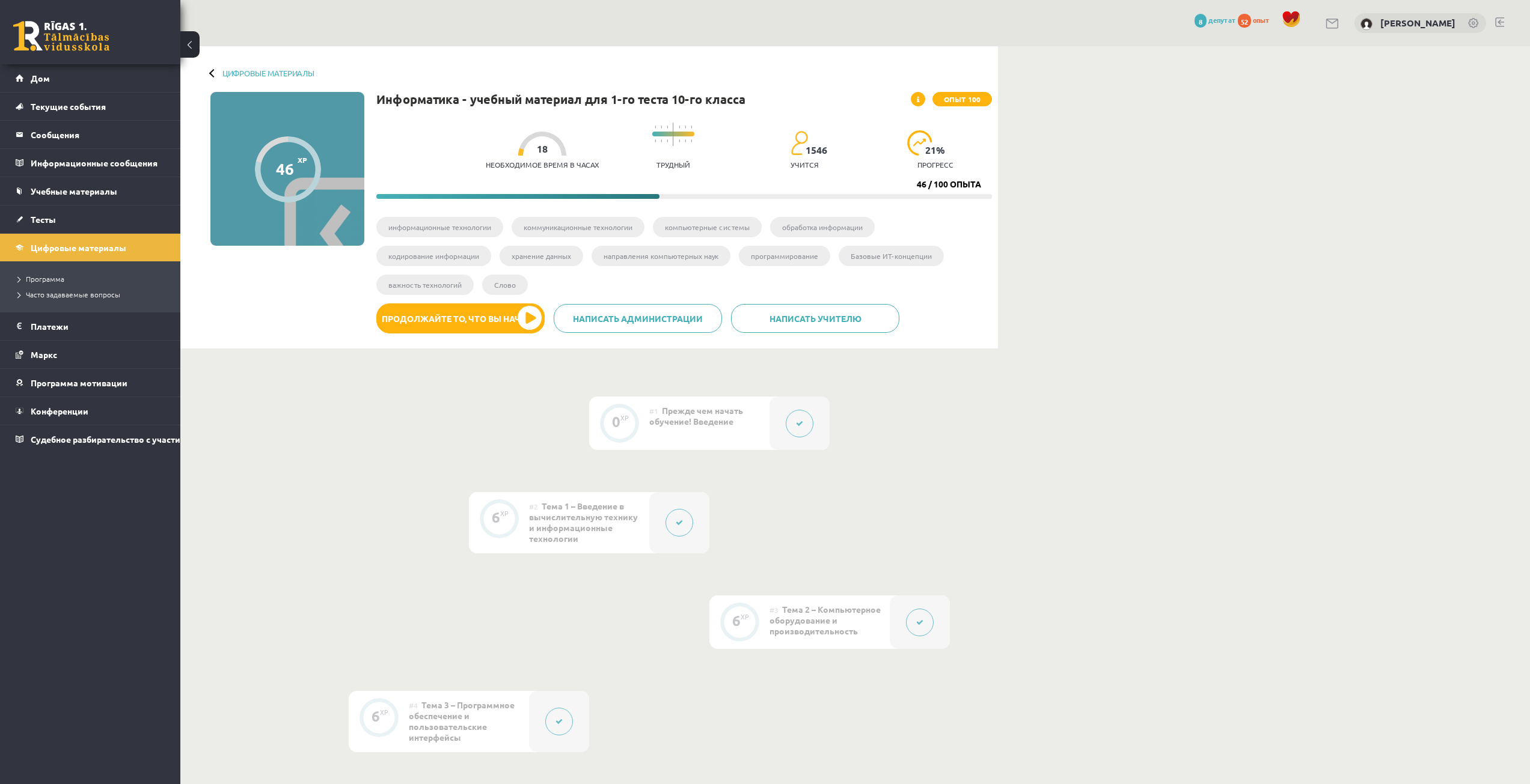
click at [533, 137] on div at bounding box center [541, 143] width 48 height 24
click at [534, 145] on div at bounding box center [541, 143] width 48 height 24
click at [98, 240] on link "Цифровые материалы" at bounding box center [90, 248] width 150 height 28
